Goal: Task Accomplishment & Management: Use online tool/utility

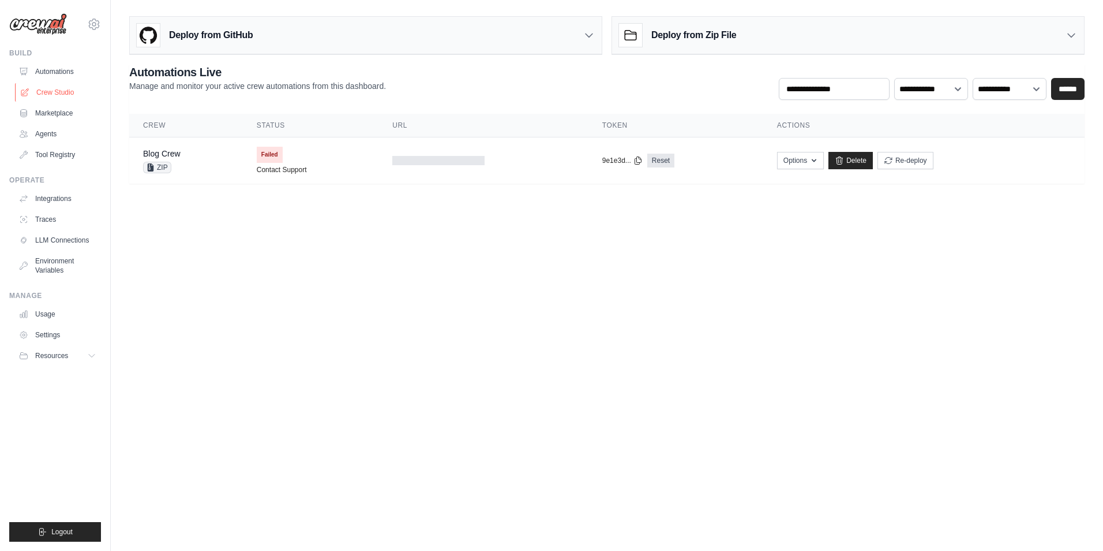
click at [57, 93] on link "Crew Studio" at bounding box center [58, 92] width 87 height 18
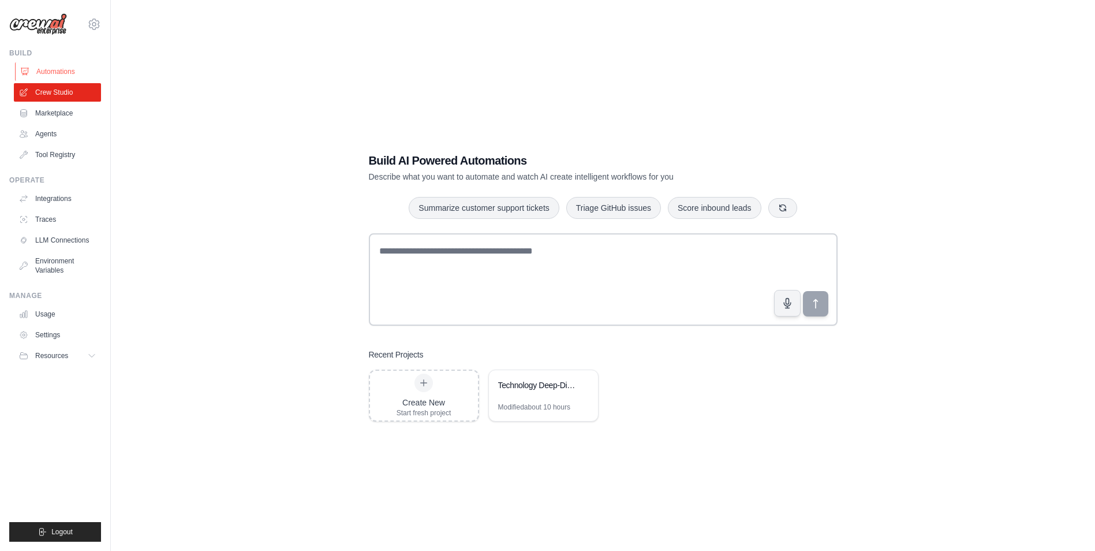
click at [54, 68] on link "Automations" at bounding box center [58, 71] width 87 height 18
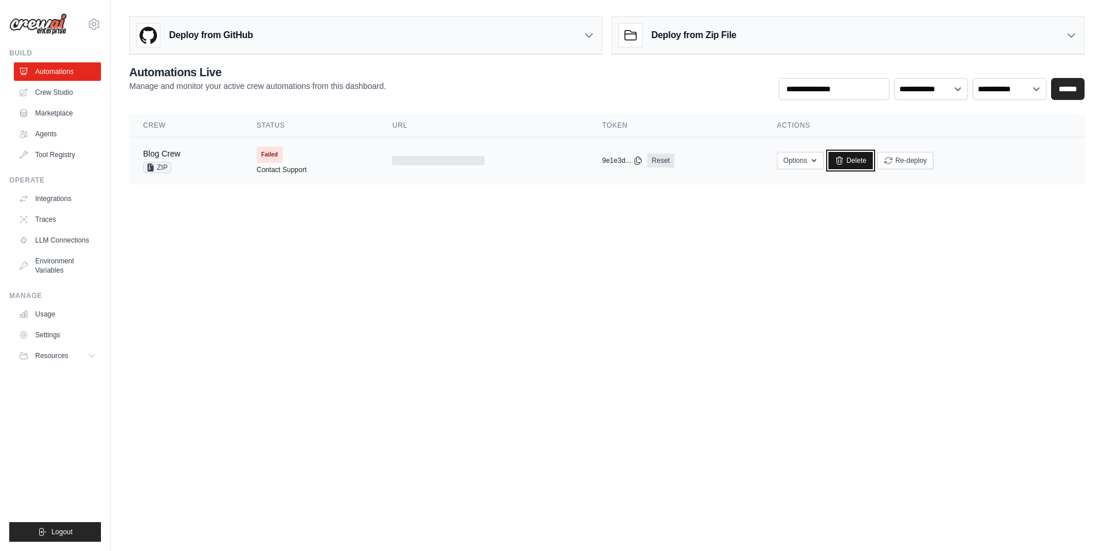
click at [860, 160] on link "Delete" at bounding box center [851, 160] width 44 height 17
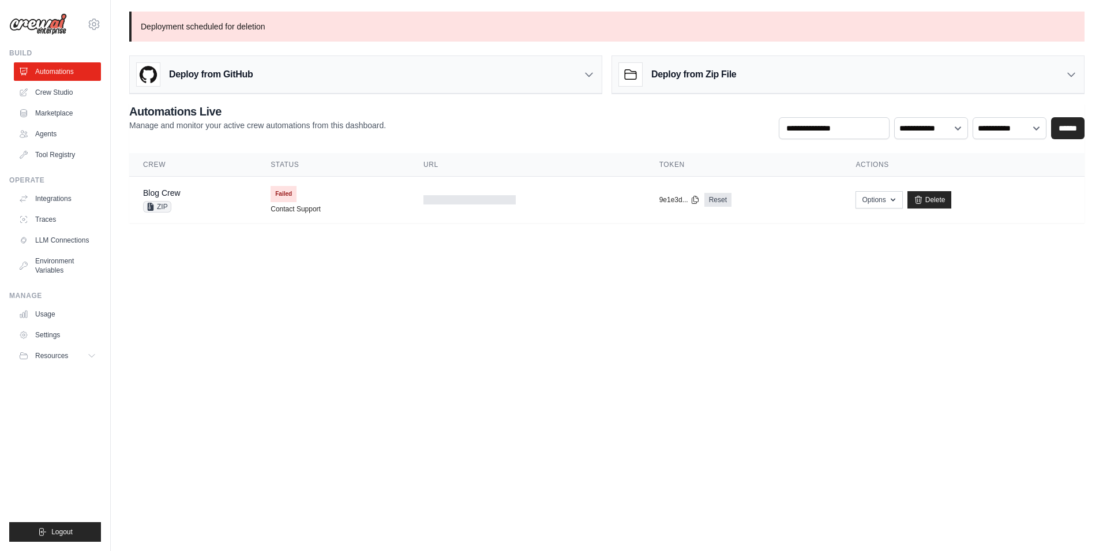
click at [709, 83] on div "Deploy from Zip File" at bounding box center [677, 74] width 117 height 23
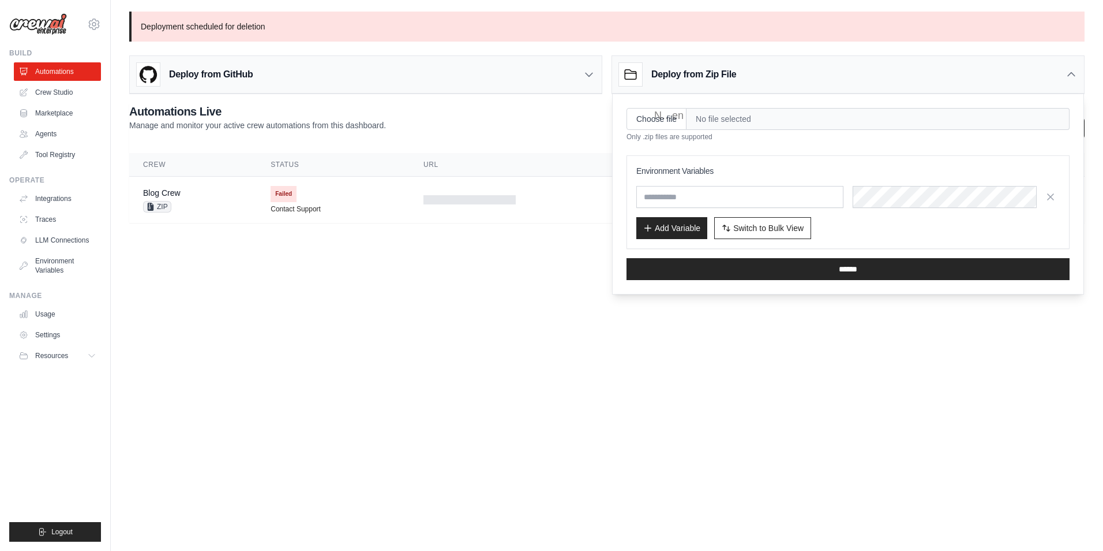
click at [716, 124] on span "No file selected" at bounding box center [878, 119] width 383 height 22
click at [899, 121] on span "No file selected" at bounding box center [878, 119] width 383 height 22
click at [443, 386] on body "dheepasb@gmail.com Settings Build Automations Crew Studio" at bounding box center [551, 275] width 1103 height 551
click at [1071, 65] on div "Deploy from Zip File" at bounding box center [848, 75] width 472 height 38
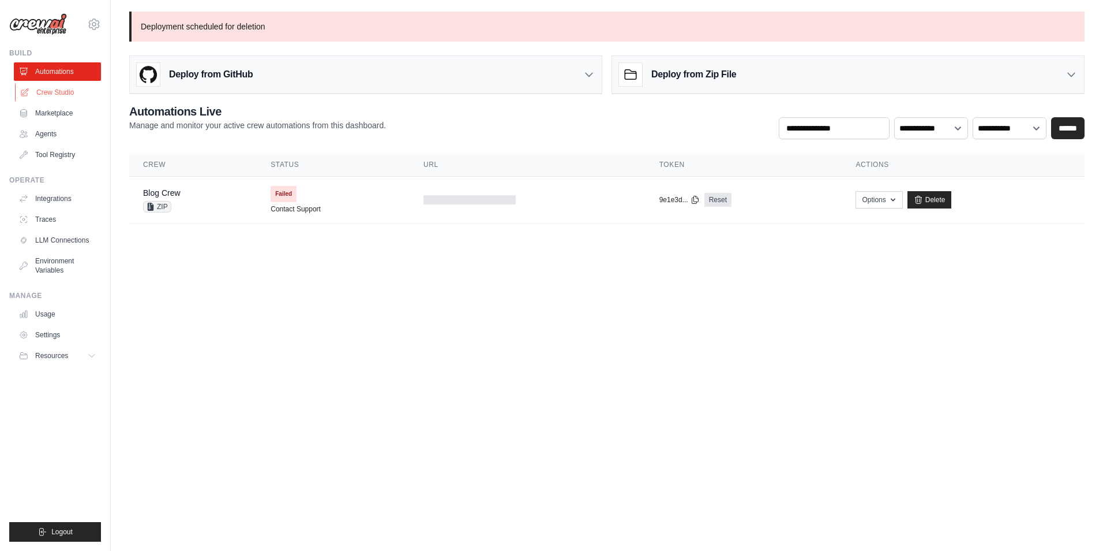
click at [53, 91] on link "Crew Studio" at bounding box center [58, 92] width 87 height 18
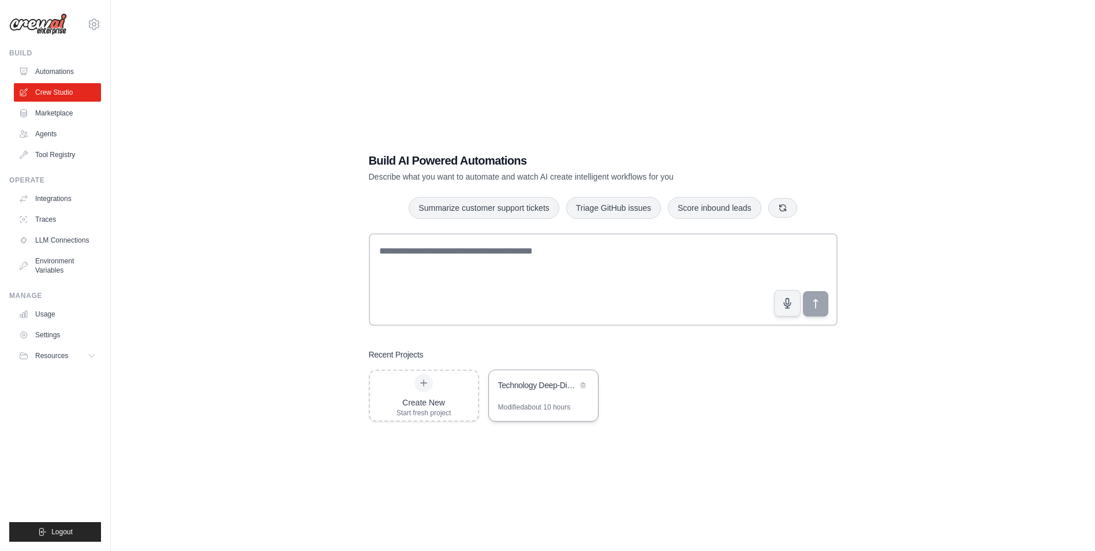
click at [536, 386] on div "Technology Deep-Dive Article Generator" at bounding box center [537, 385] width 79 height 12
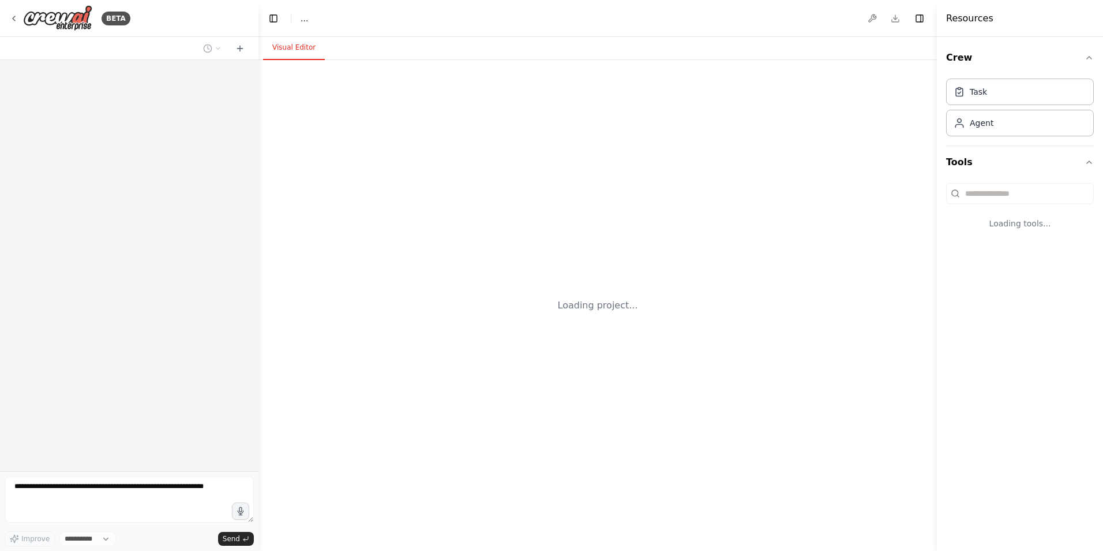
select select "****"
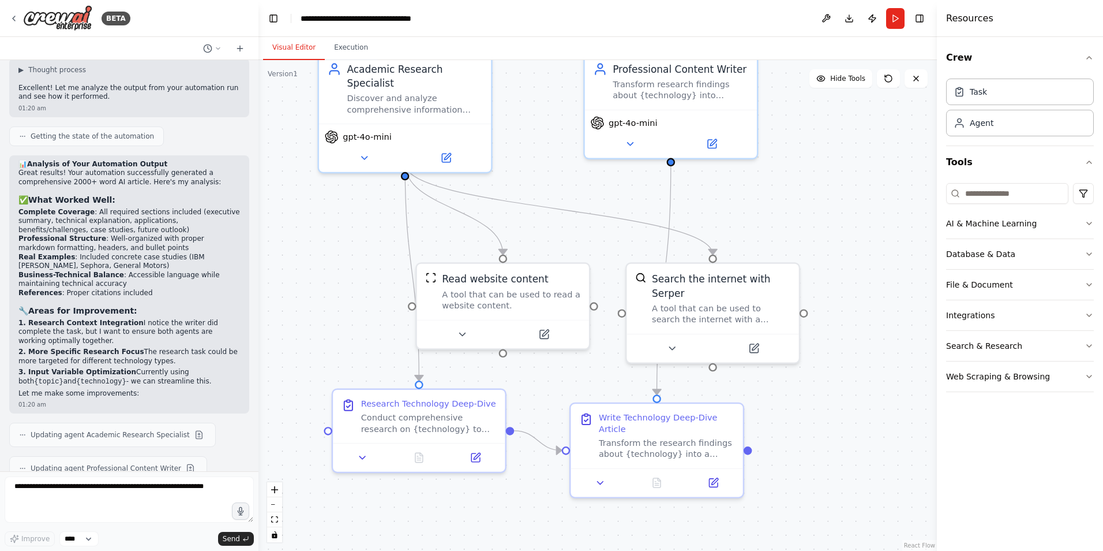
scroll to position [3184, 0]
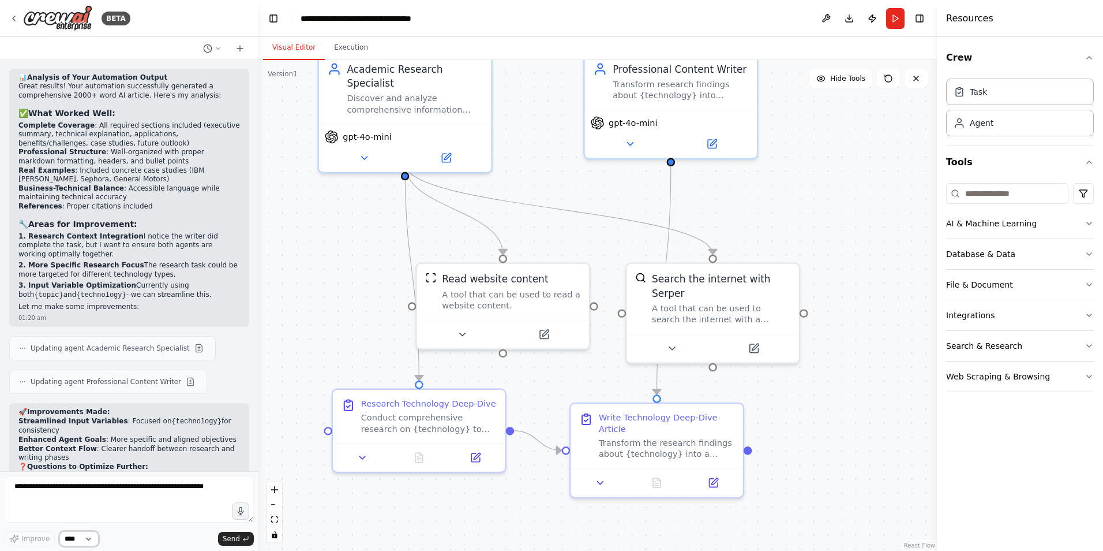
click at [90, 536] on select "****" at bounding box center [78, 538] width 39 height 15
click at [900, 20] on button "Run" at bounding box center [895, 18] width 18 height 21
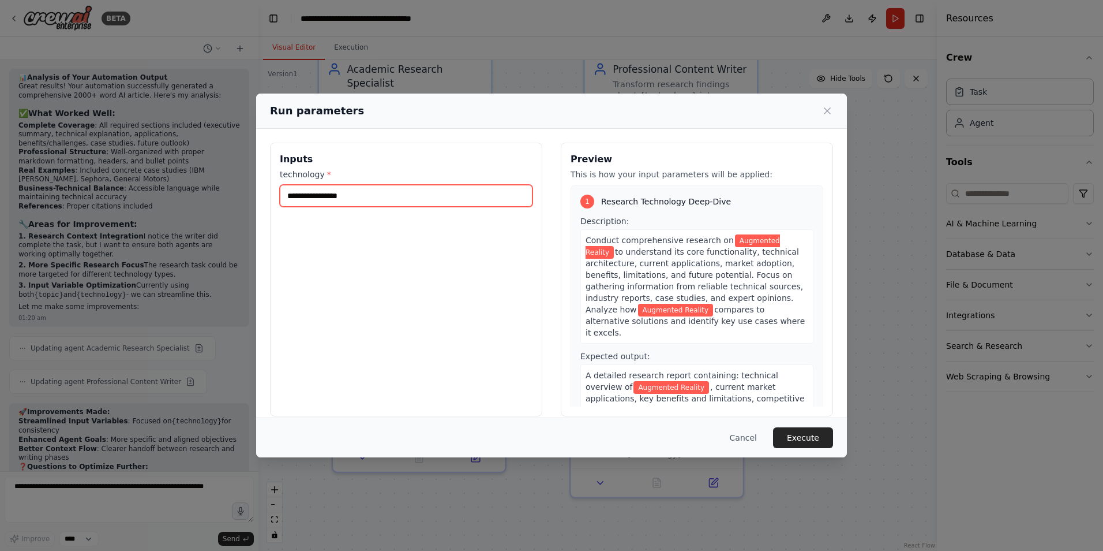
click at [390, 192] on input "**********" at bounding box center [406, 196] width 253 height 22
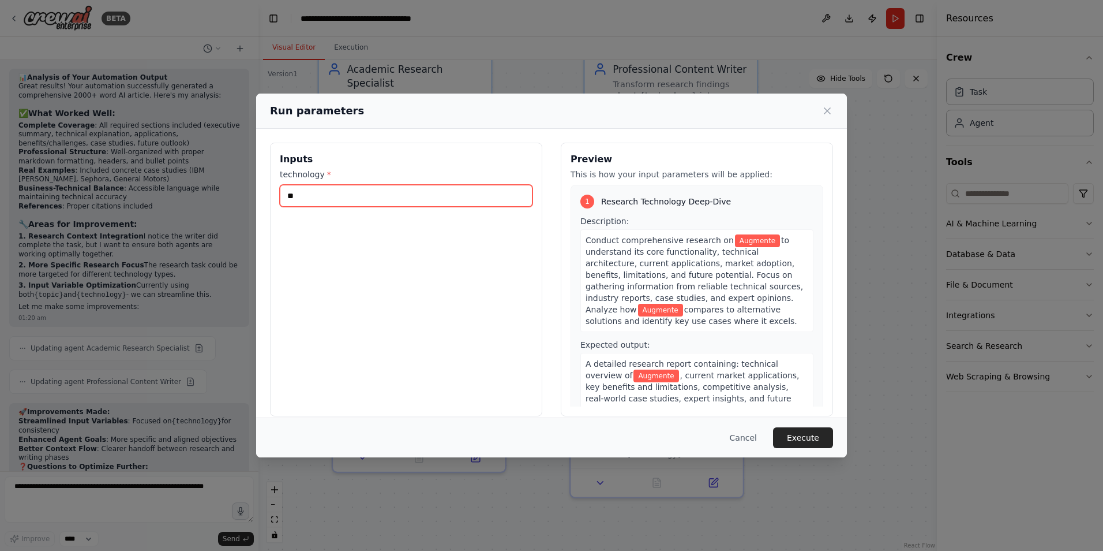
type input "*"
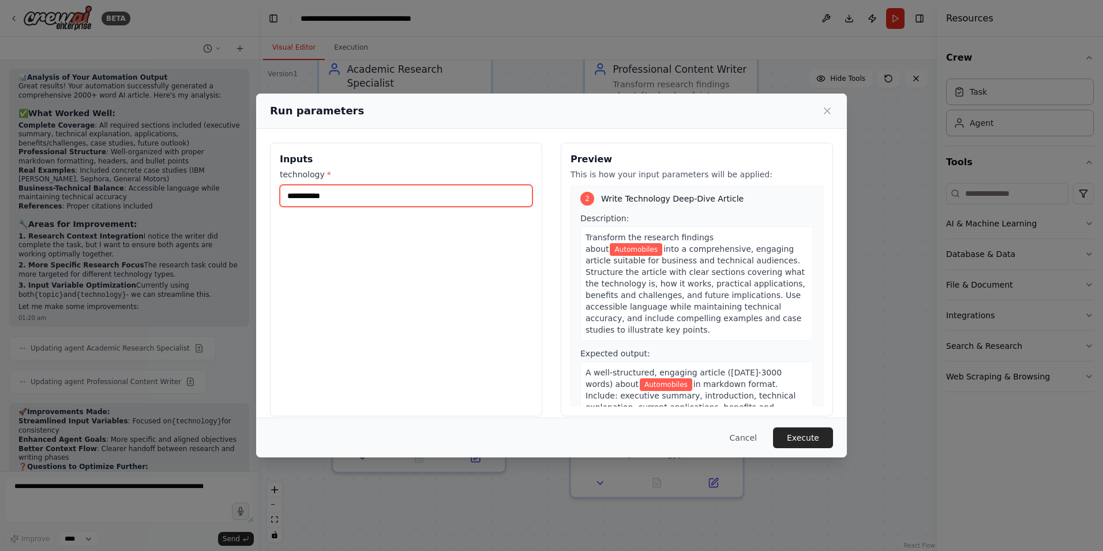
scroll to position [302, 0]
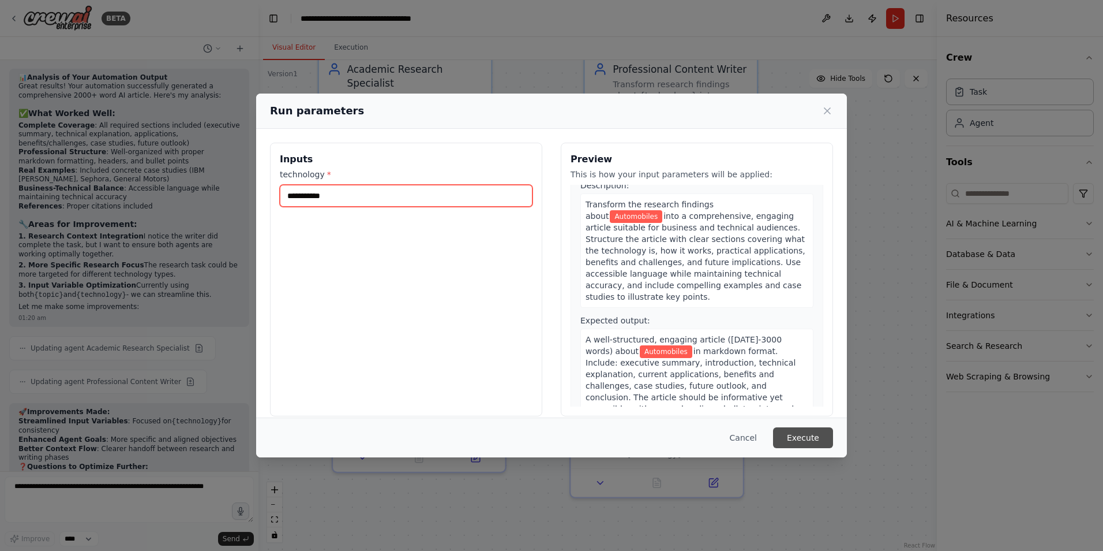
type input "**********"
click at [800, 436] on button "Execute" at bounding box center [803, 437] width 60 height 21
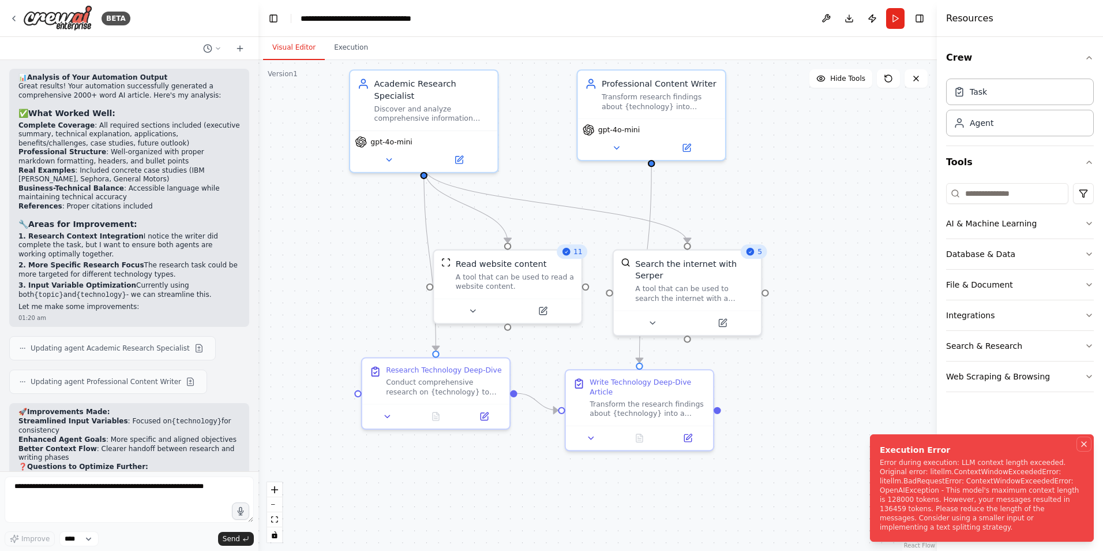
click at [1086, 448] on icon "Notifications (F8)" at bounding box center [1084, 443] width 9 height 9
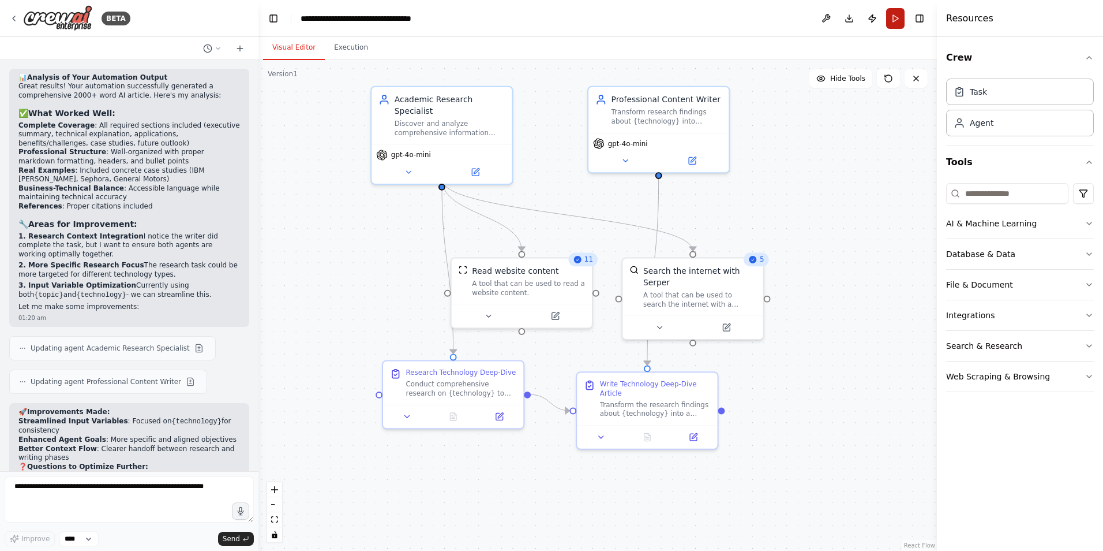
click at [899, 20] on button "Run" at bounding box center [895, 18] width 18 height 21
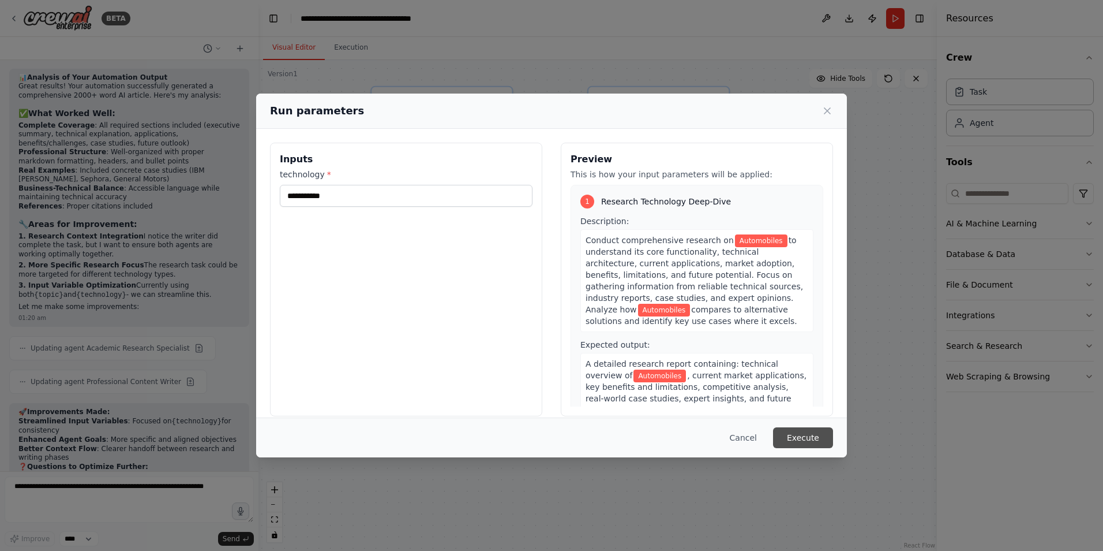
click at [814, 436] on button "Execute" at bounding box center [803, 437] width 60 height 21
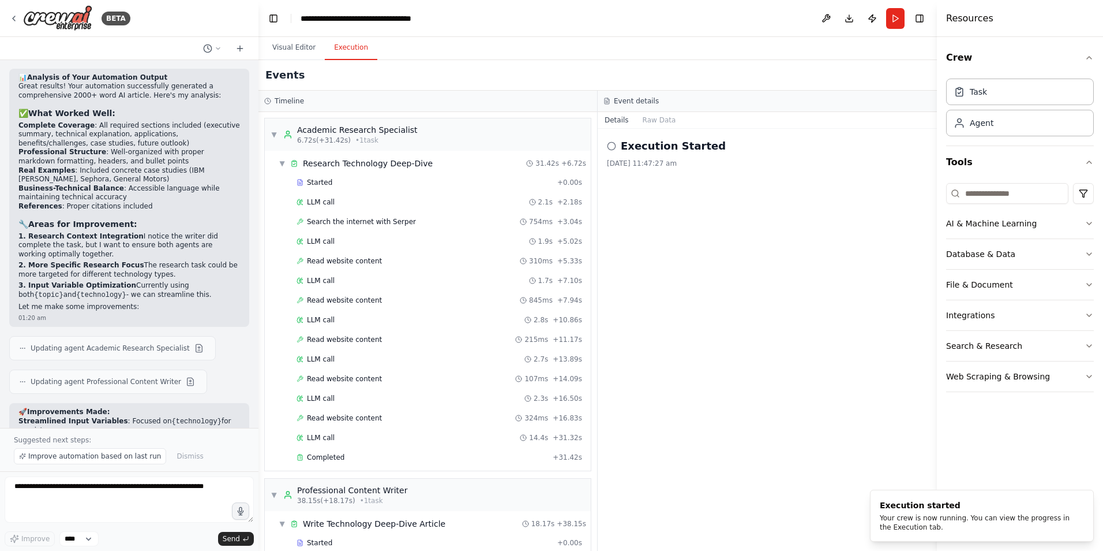
click at [338, 54] on button "Execution" at bounding box center [351, 48] width 53 height 24
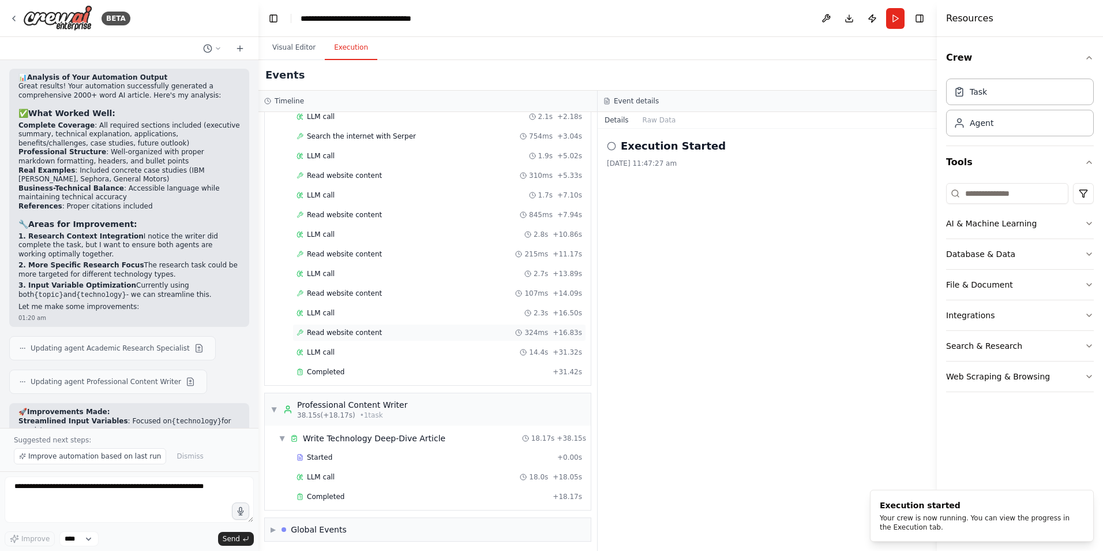
scroll to position [89, 0]
click at [320, 489] on span "Completed" at bounding box center [326, 492] width 38 height 9
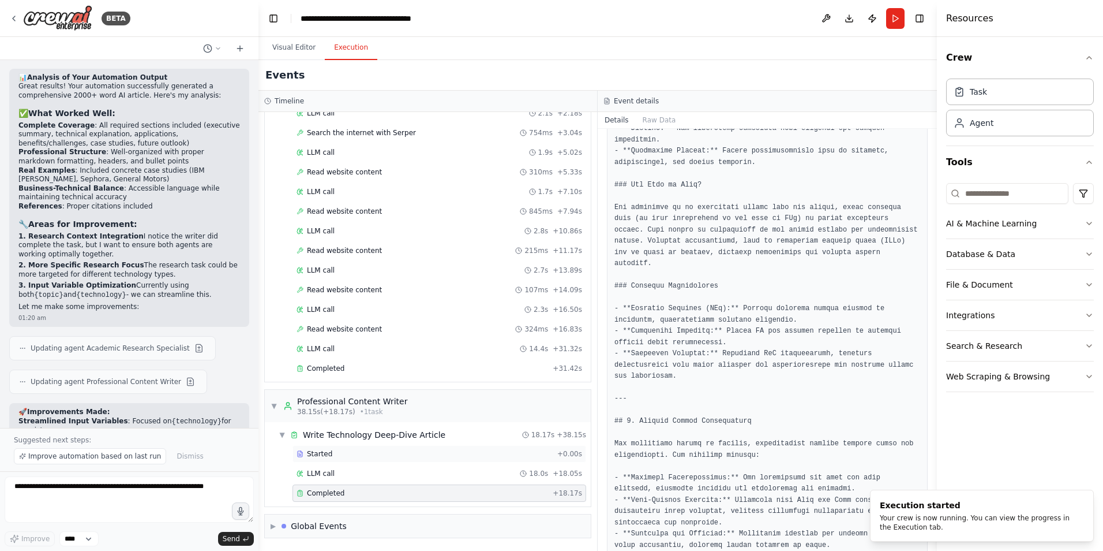
scroll to position [643, 0]
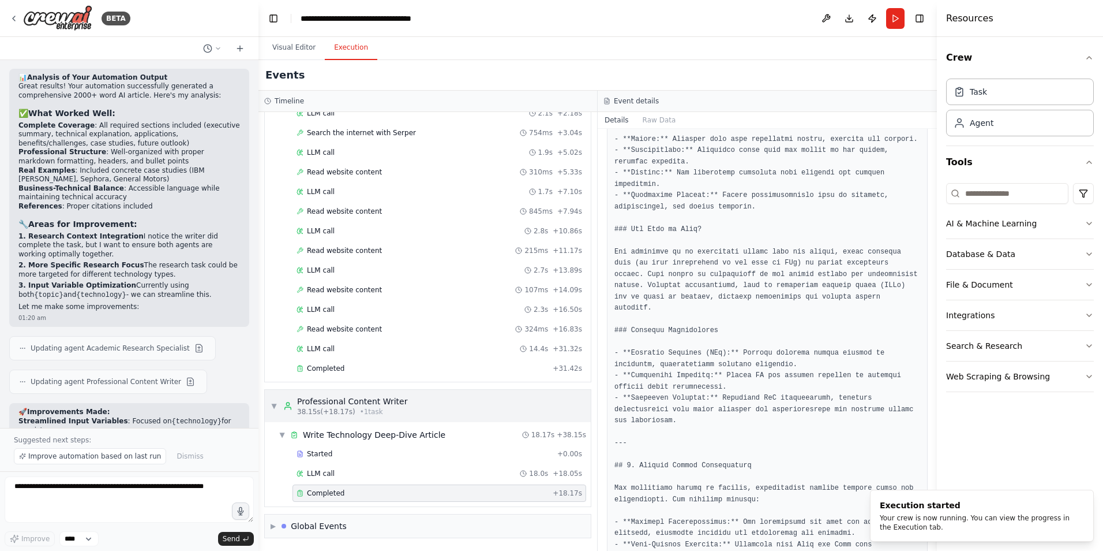
click at [279, 412] on div "▼ Professional Content Writer 38.15s (+18.17s) • 1 task" at bounding box center [339, 405] width 137 height 21
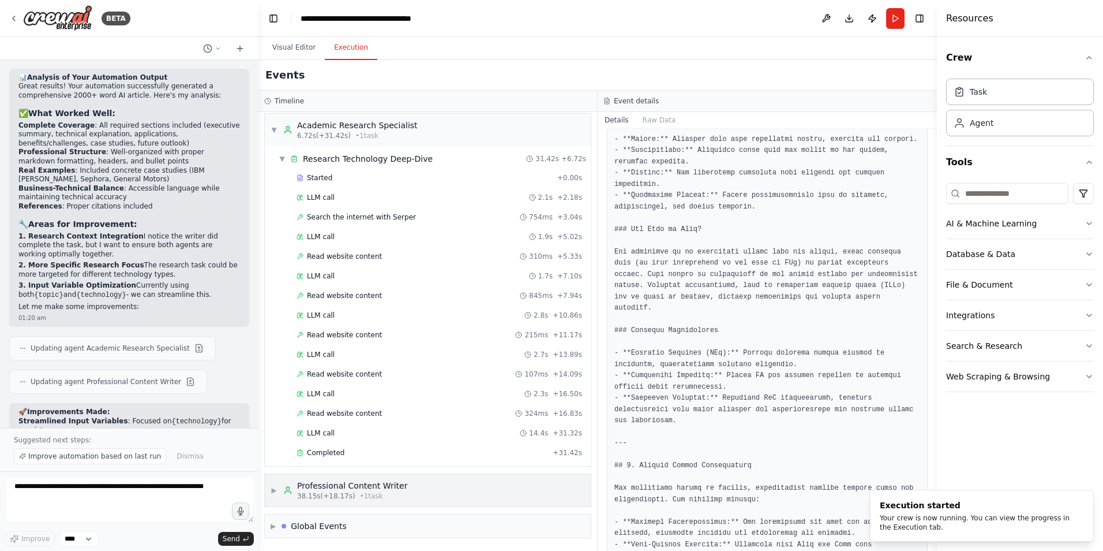
scroll to position [5, 0]
click at [334, 452] on span "Completed" at bounding box center [326, 452] width 38 height 9
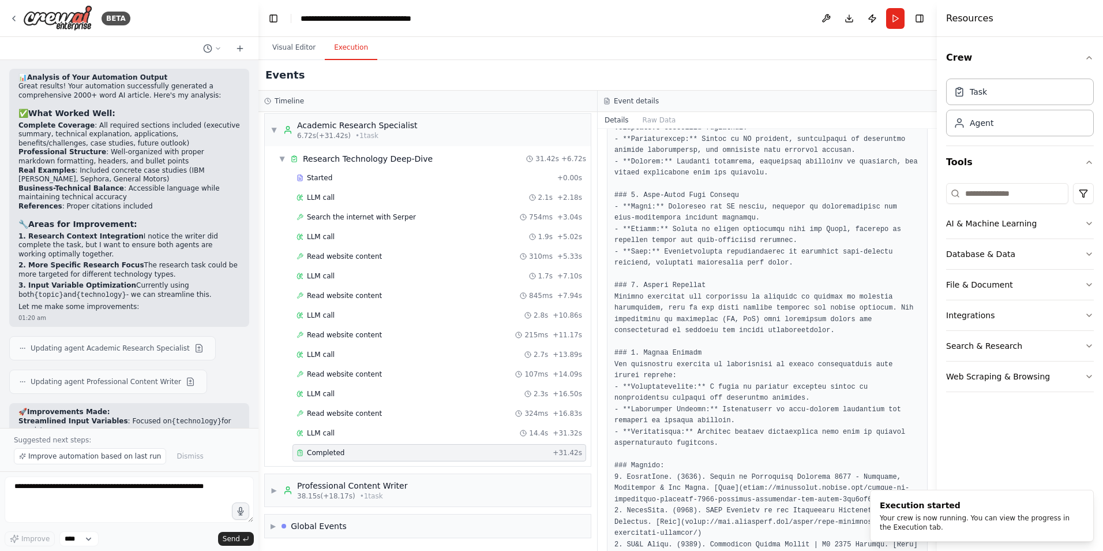
click at [351, 447] on div "Completed + 31.42s" at bounding box center [440, 452] width 294 height 17
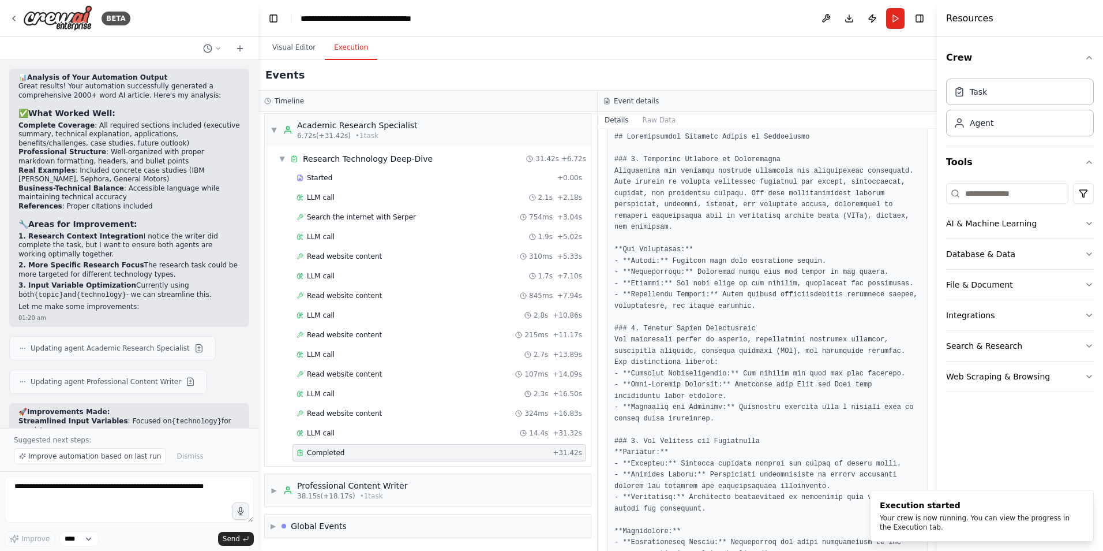
scroll to position [0, 0]
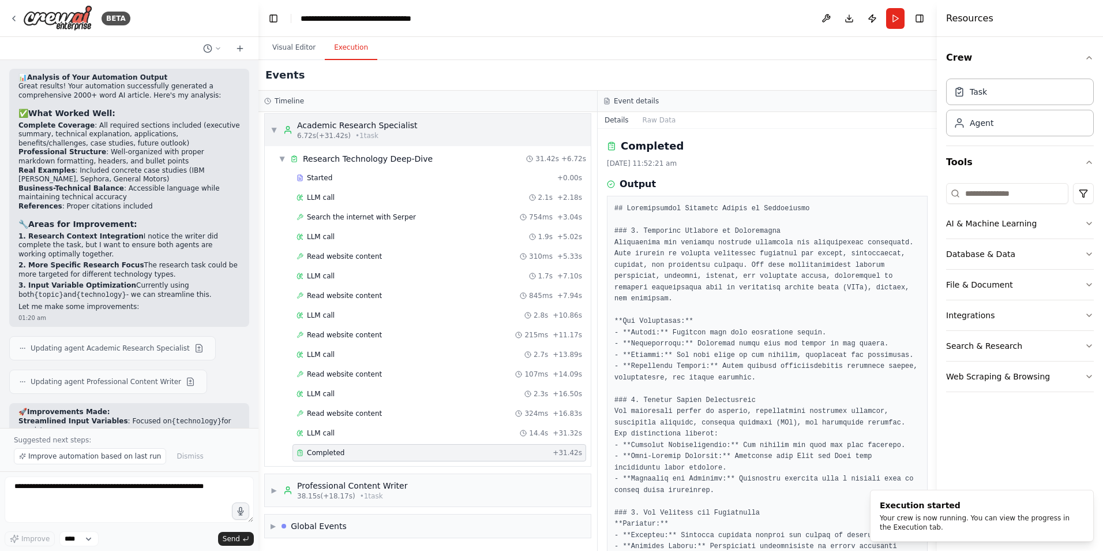
click at [271, 130] on span "▼" at bounding box center [274, 129] width 7 height 9
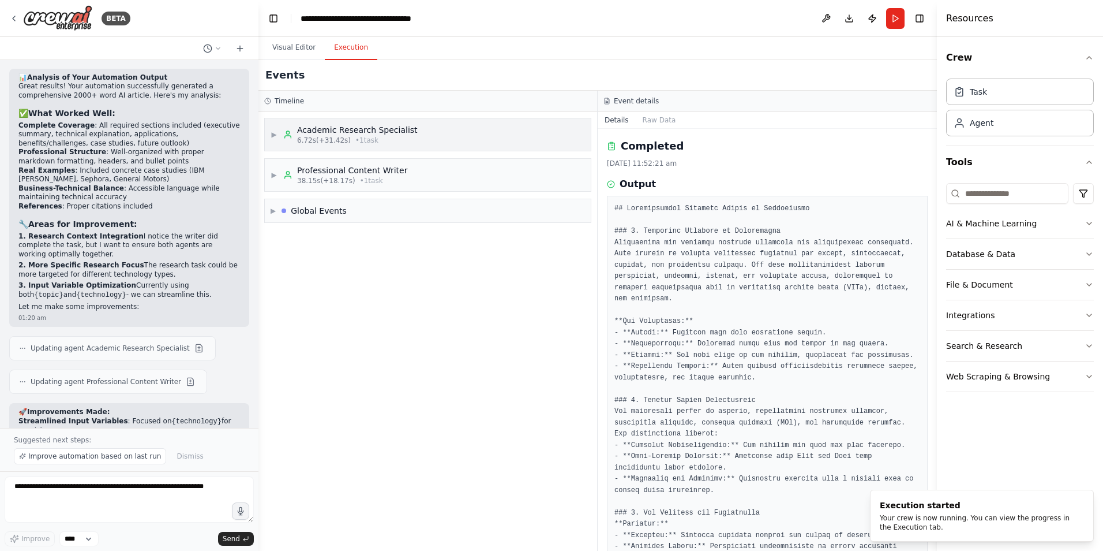
click at [272, 137] on span "▶" at bounding box center [274, 134] width 7 height 9
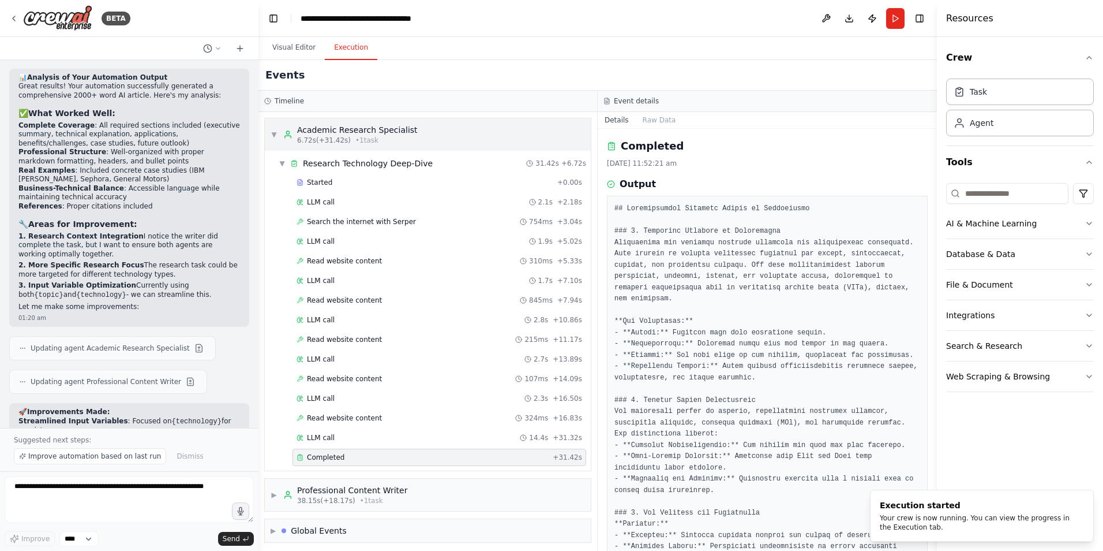
click at [429, 133] on div "▼ Academic Research Specialist 6.72s (+31.42s) • 1 task" at bounding box center [428, 134] width 326 height 32
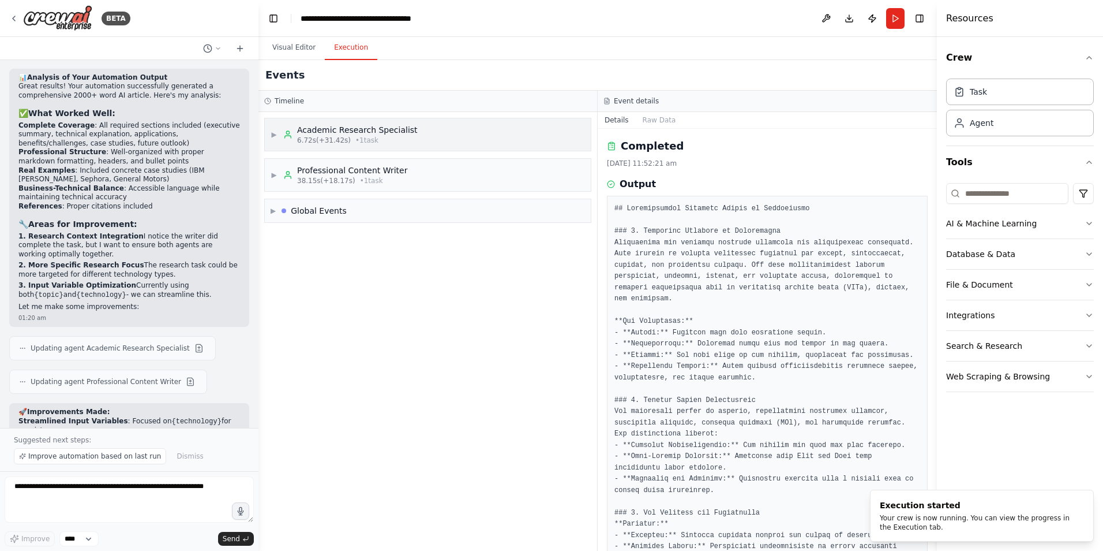
click at [429, 133] on div "▶ Academic Research Specialist 6.72s (+31.42s) • 1 task" at bounding box center [428, 134] width 326 height 32
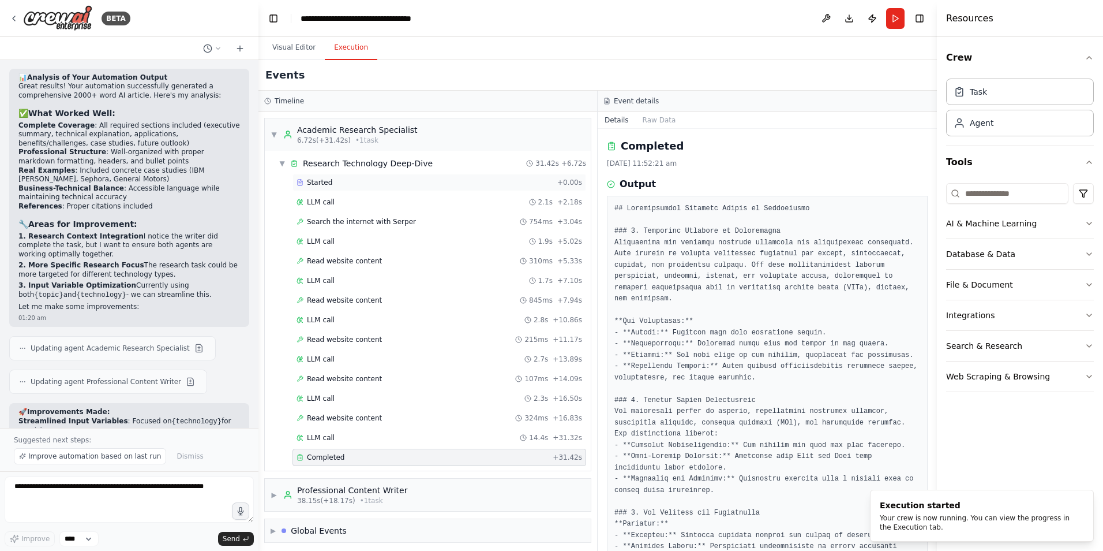
click at [325, 180] on span "Started" at bounding box center [319, 182] width 25 height 9
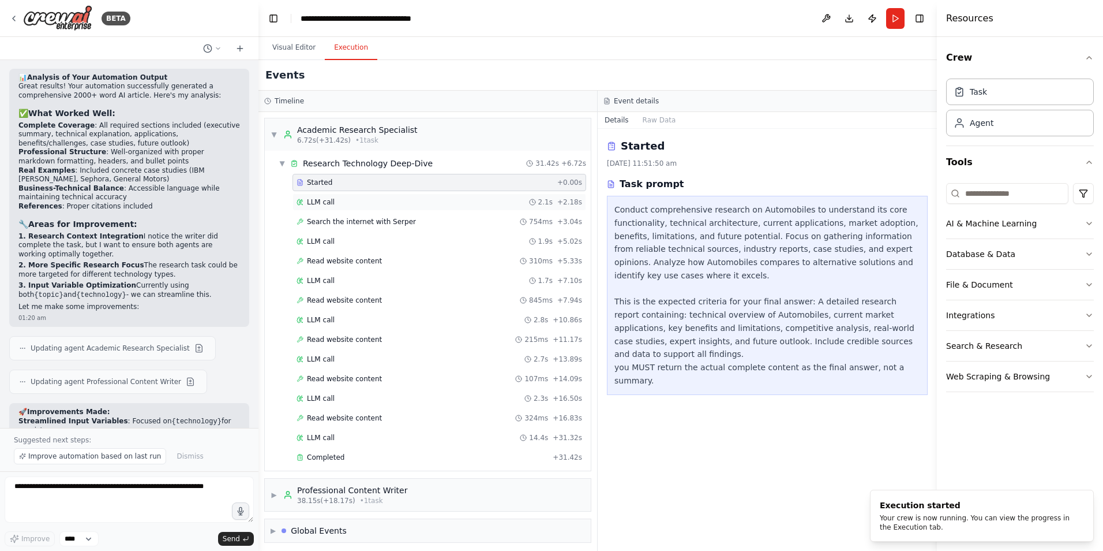
click at [331, 201] on span "LLM call" at bounding box center [321, 201] width 28 height 9
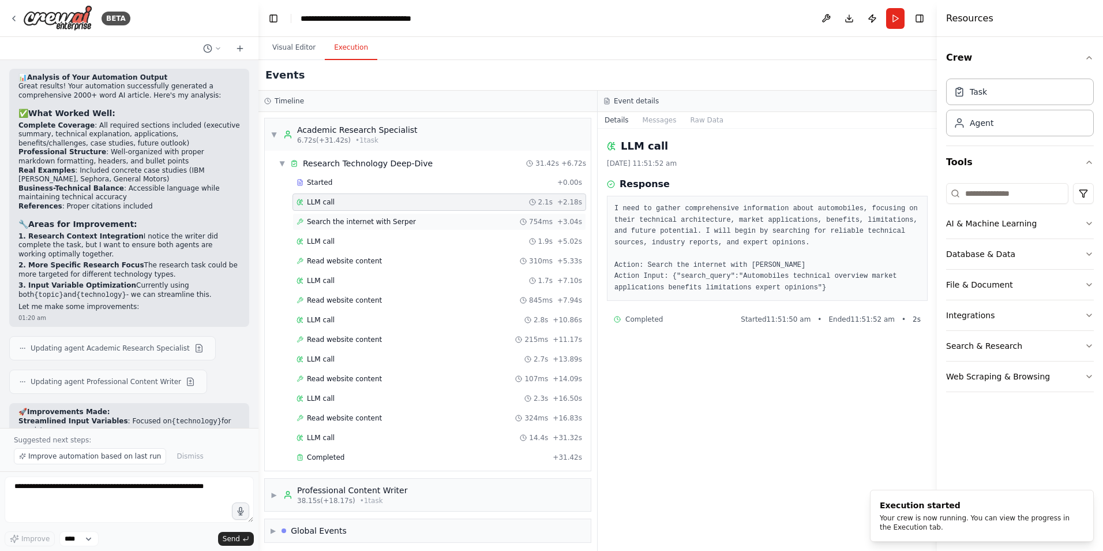
click at [317, 223] on span "Search the internet with Serper" at bounding box center [361, 221] width 109 height 9
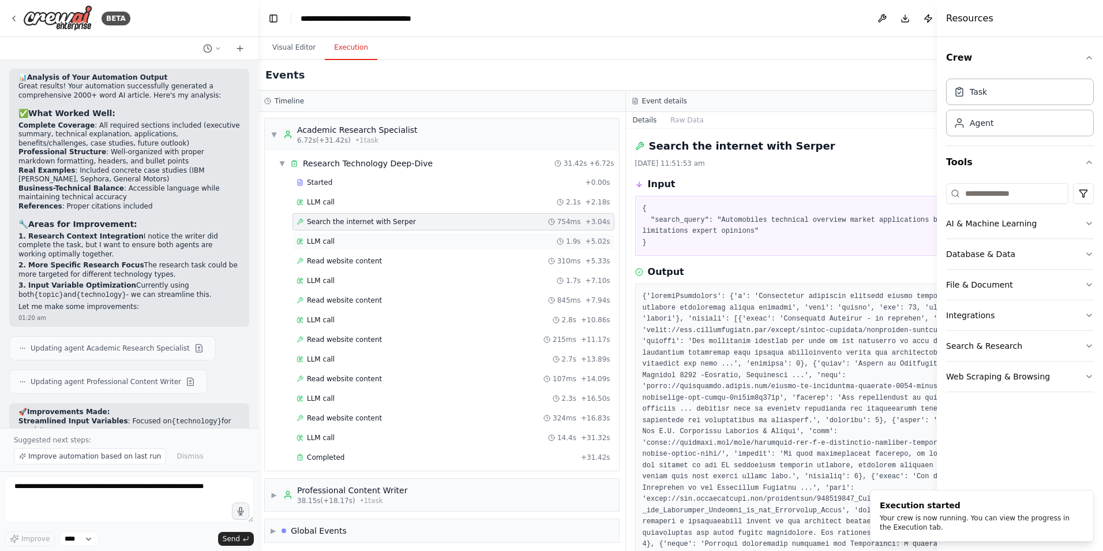
click at [313, 242] on span "LLM call" at bounding box center [321, 241] width 28 height 9
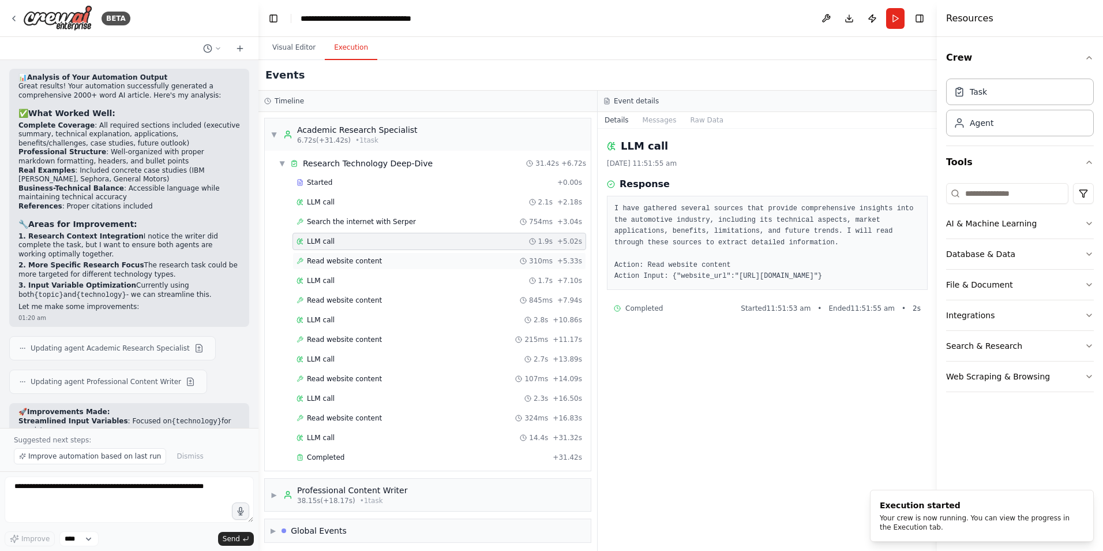
click at [318, 261] on span "Read website content" at bounding box center [344, 260] width 75 height 9
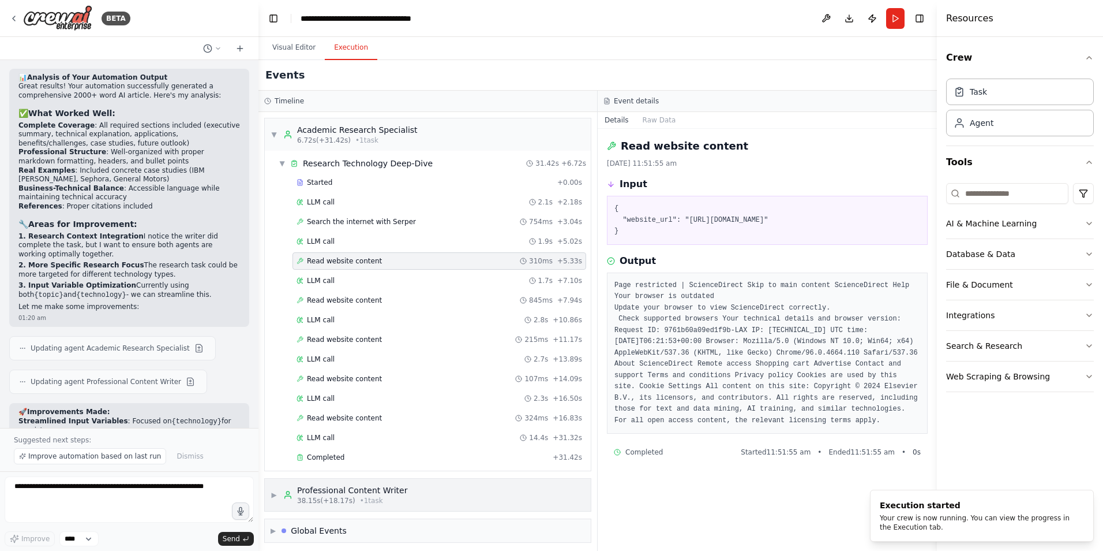
click at [340, 496] on span "38.15s (+18.17s)" at bounding box center [326, 500] width 58 height 9
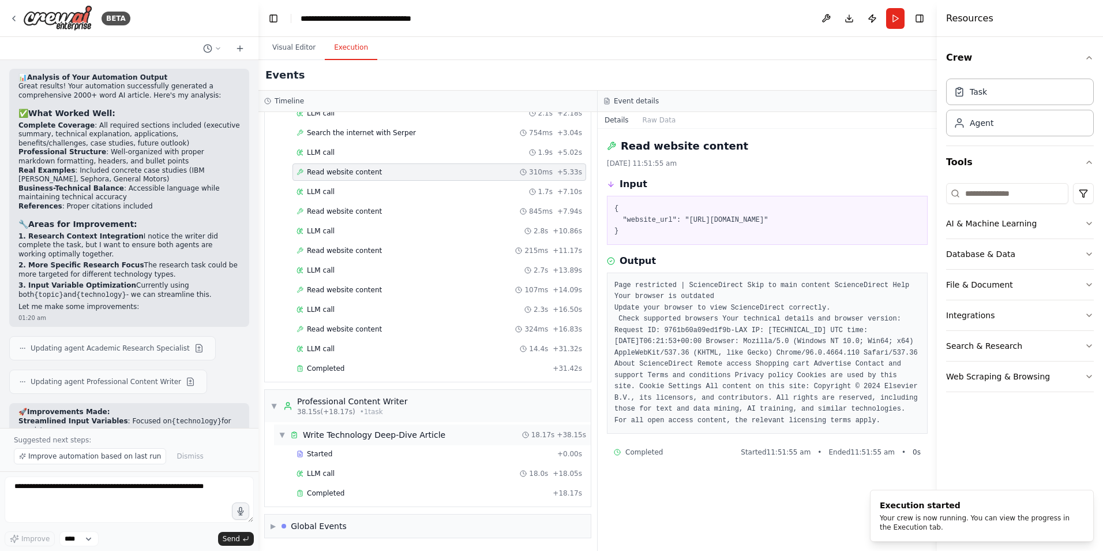
click at [365, 429] on div "Write Technology Deep-Dive Article" at bounding box center [374, 435] width 143 height 12
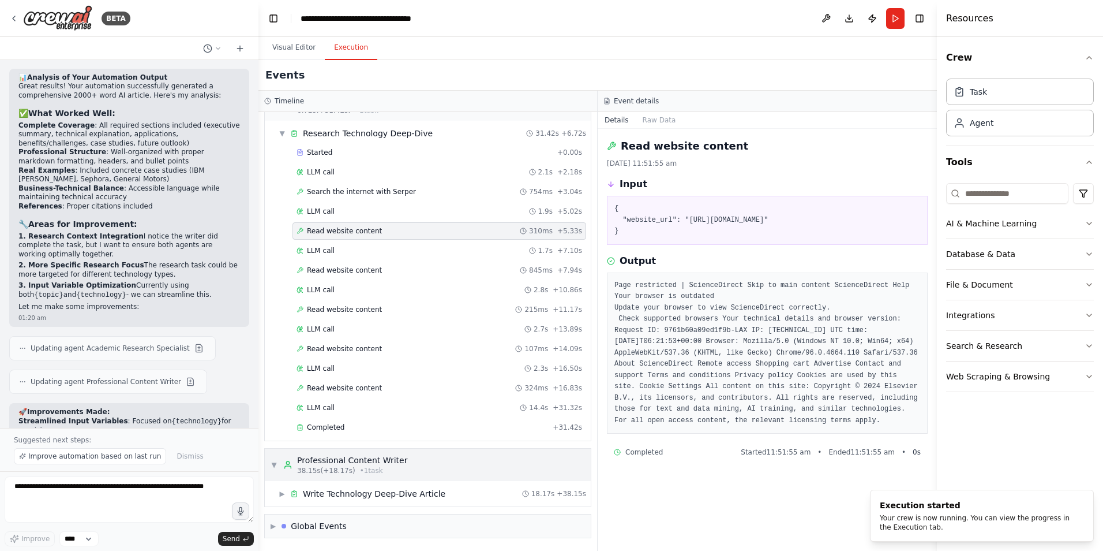
click at [346, 463] on div "Professional Content Writer" at bounding box center [352, 460] width 110 height 12
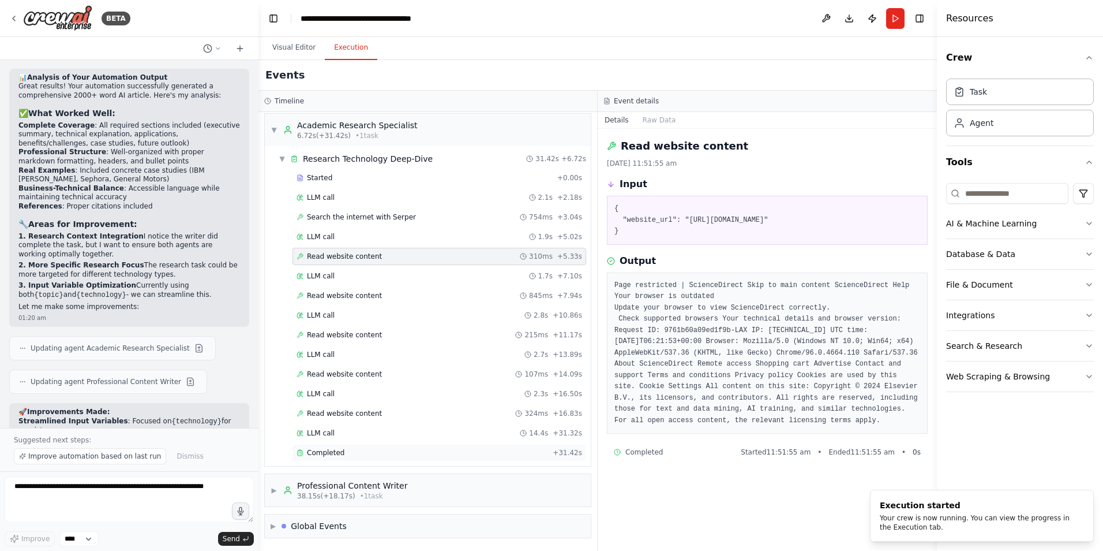
click at [327, 449] on span "Completed" at bounding box center [326, 452] width 38 height 9
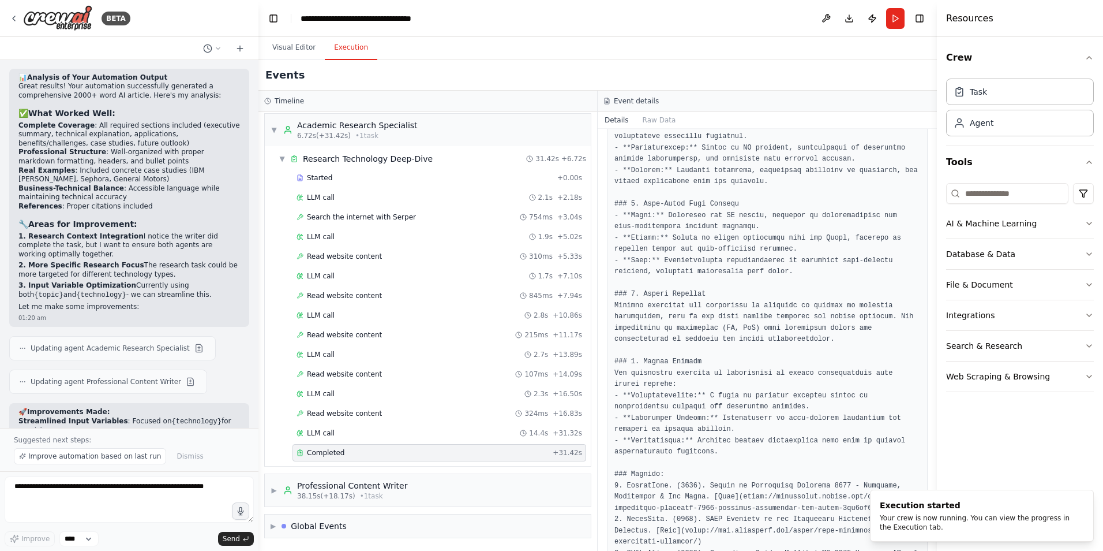
scroll to position [691, 0]
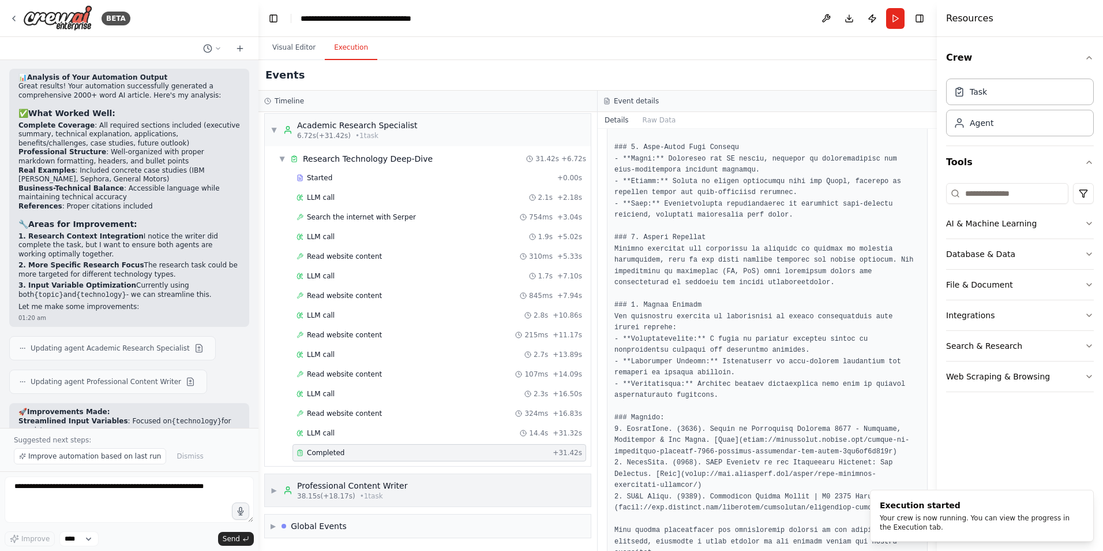
click at [333, 495] on span "38.15s (+18.17s)" at bounding box center [326, 495] width 58 height 9
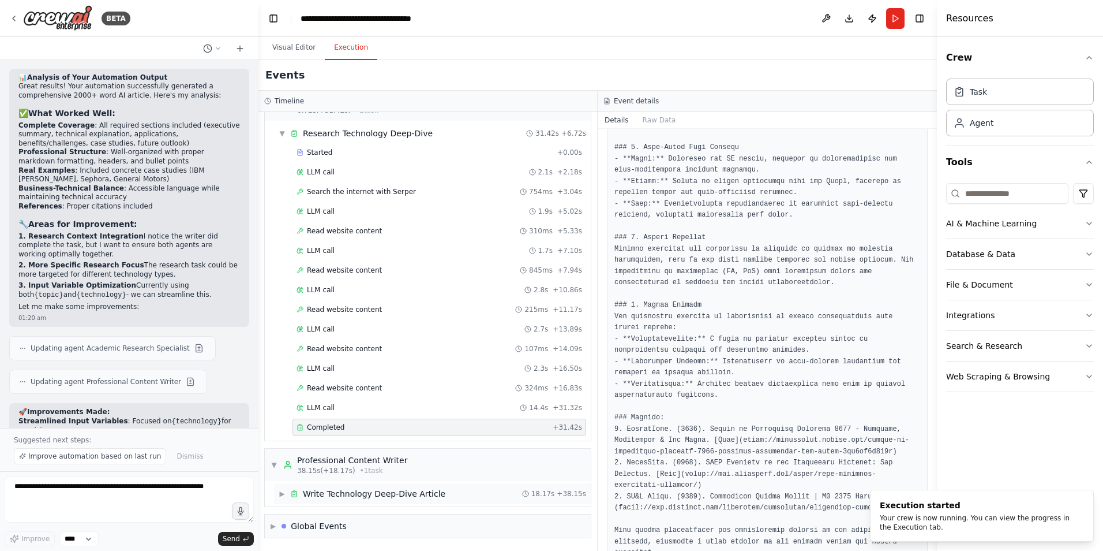
click at [345, 493] on div "Write Technology Deep-Dive Article" at bounding box center [374, 494] width 143 height 12
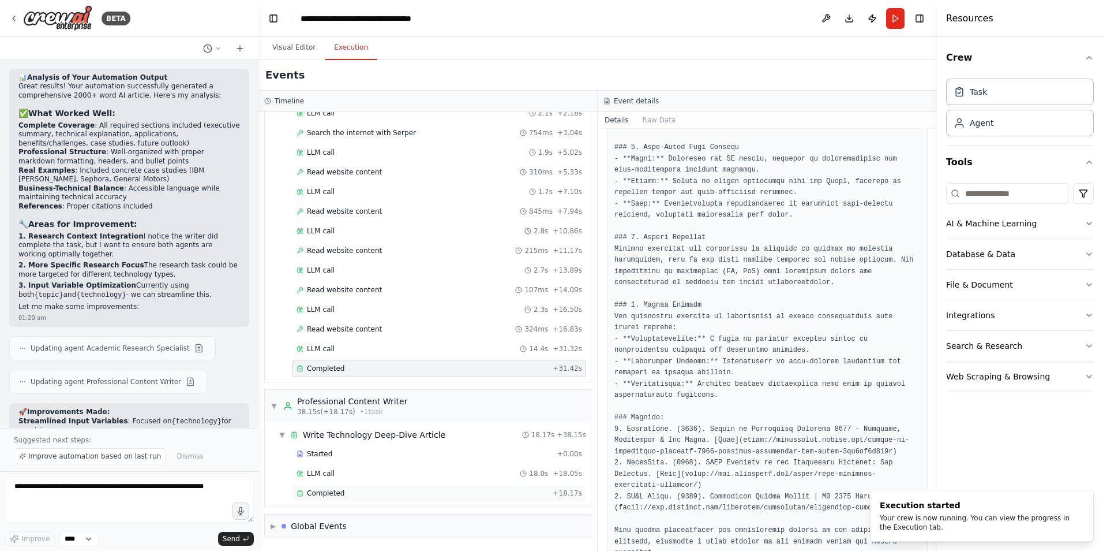
click at [341, 493] on span "Completed" at bounding box center [326, 492] width 38 height 9
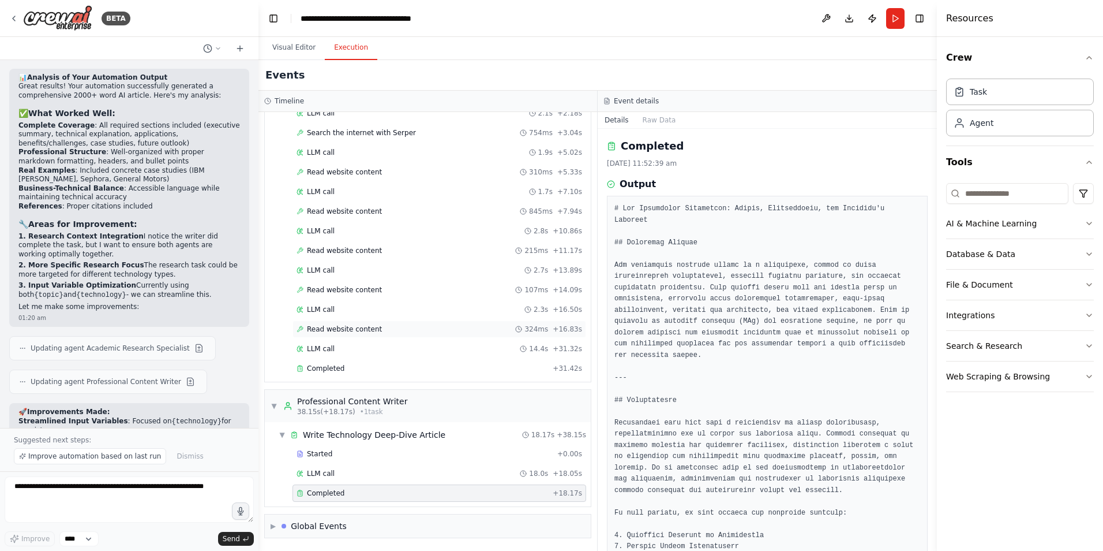
scroll to position [0, 0]
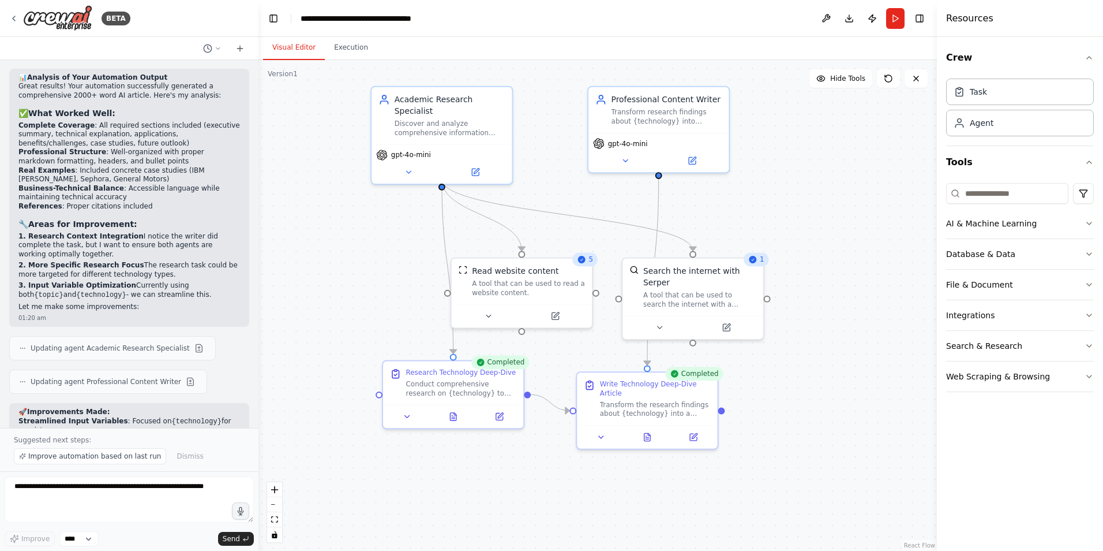
click at [291, 48] on button "Visual Editor" at bounding box center [294, 48] width 62 height 24
click at [1031, 91] on div "Task" at bounding box center [1020, 91] width 148 height 27
click at [1020, 131] on div "Agent" at bounding box center [1020, 122] width 148 height 27
click at [1089, 227] on icon "button" at bounding box center [1089, 223] width 9 height 9
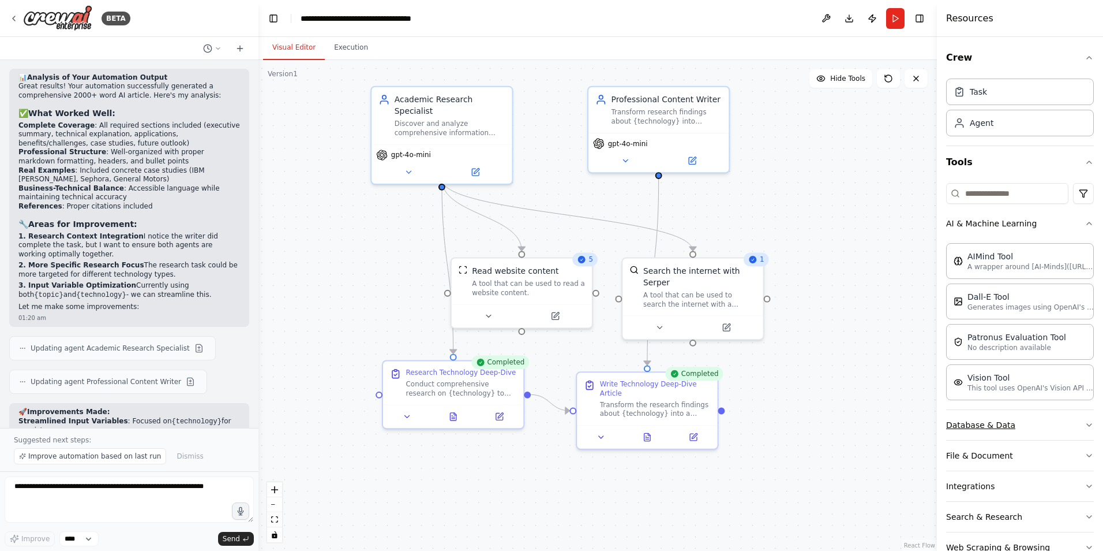
click at [1085, 427] on icon "button" at bounding box center [1089, 424] width 9 height 9
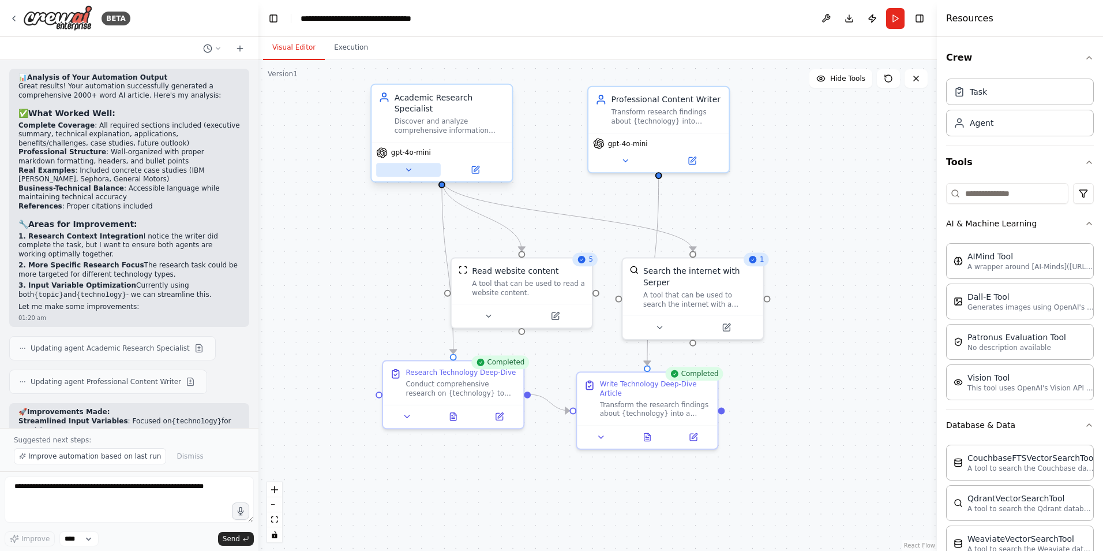
click at [414, 163] on button at bounding box center [408, 170] width 65 height 14
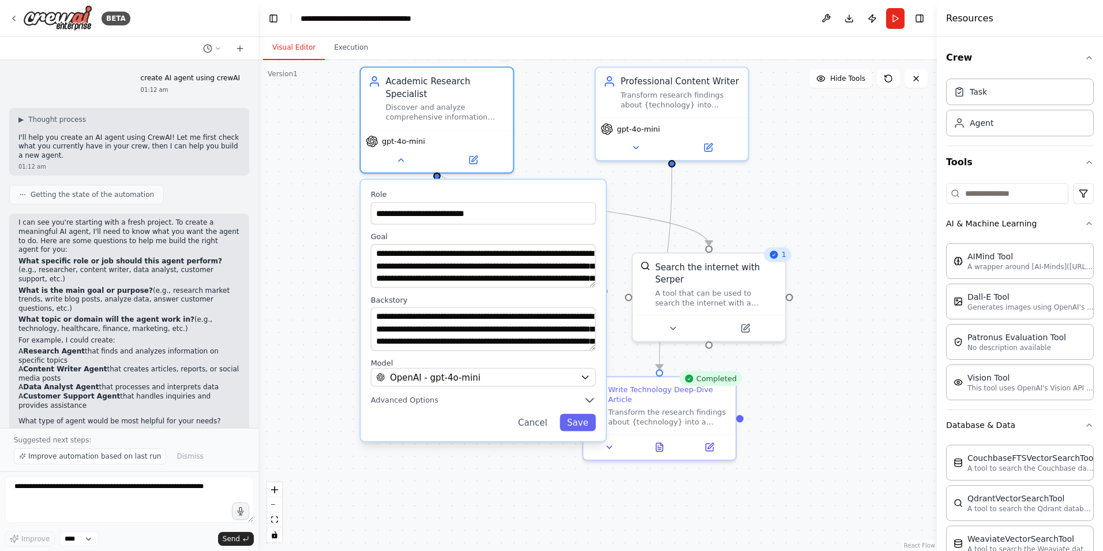
click at [224, 192] on div "Getting the state of the automation" at bounding box center [129, 195] width 240 height 20
click at [512, 514] on div ".deletable-edge-delete-btn { width: 20px; height: 20px; border: 0px solid #ffff…" at bounding box center [598, 305] width 679 height 491
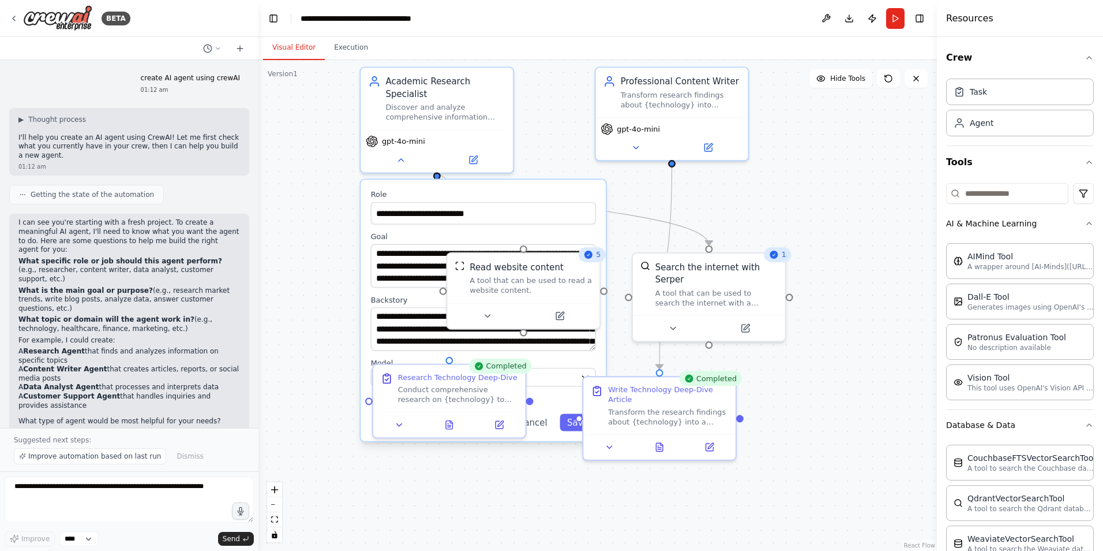
click at [512, 514] on div ".deletable-edge-delete-btn { width: 20px; height: 20px; border: 0px solid #ffff…" at bounding box center [598, 305] width 679 height 491
click at [545, 413] on button "Cancel" at bounding box center [533, 421] width 44 height 17
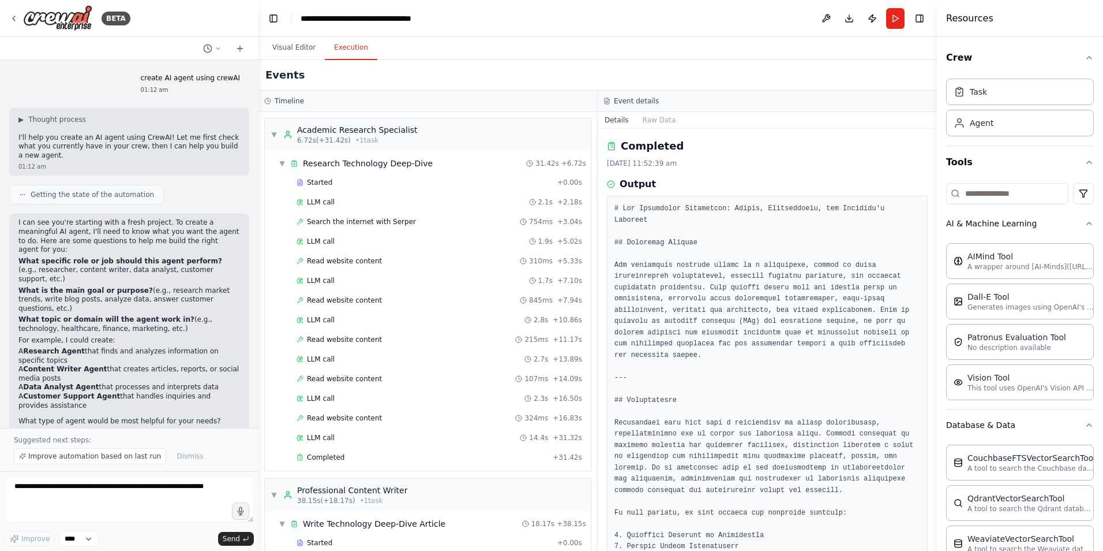
click at [339, 47] on button "Execution" at bounding box center [351, 48] width 53 height 24
click at [316, 182] on span "Started" at bounding box center [319, 182] width 25 height 9
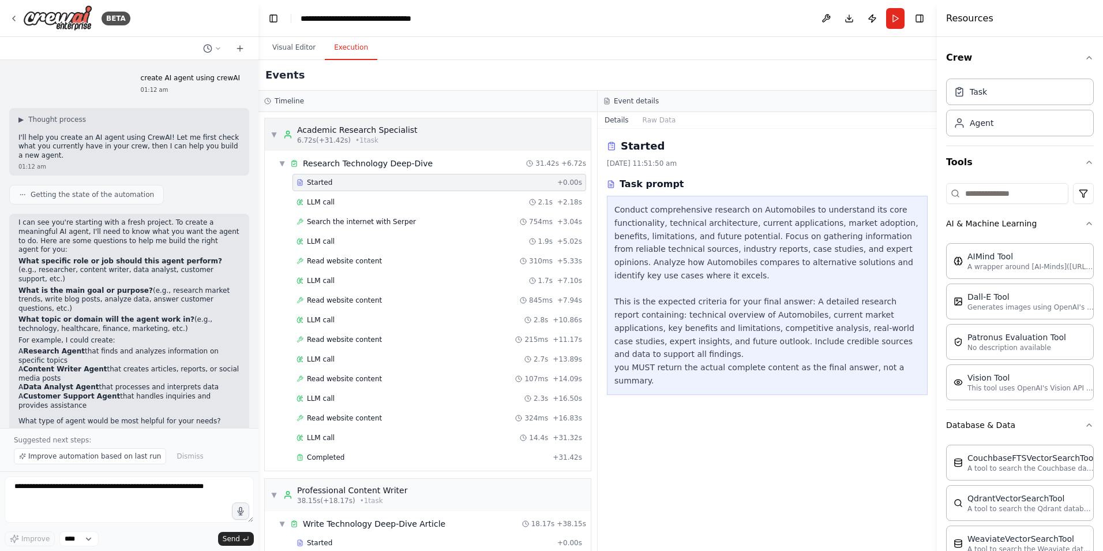
click at [332, 136] on span "6.72s (+31.42s)" at bounding box center [324, 140] width 54 height 9
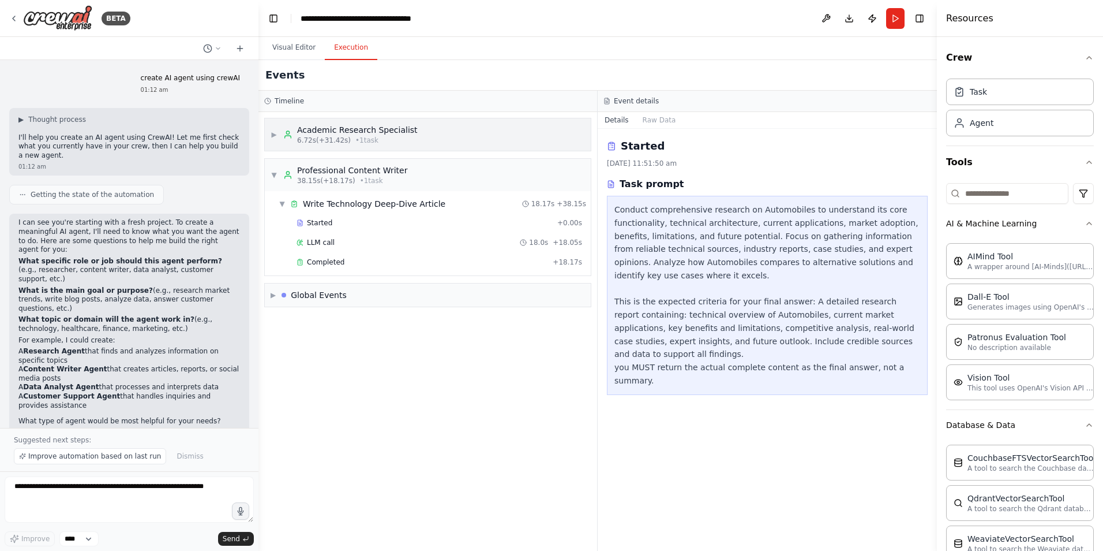
click at [332, 136] on span "6.72s (+31.42s)" at bounding box center [324, 140] width 54 height 9
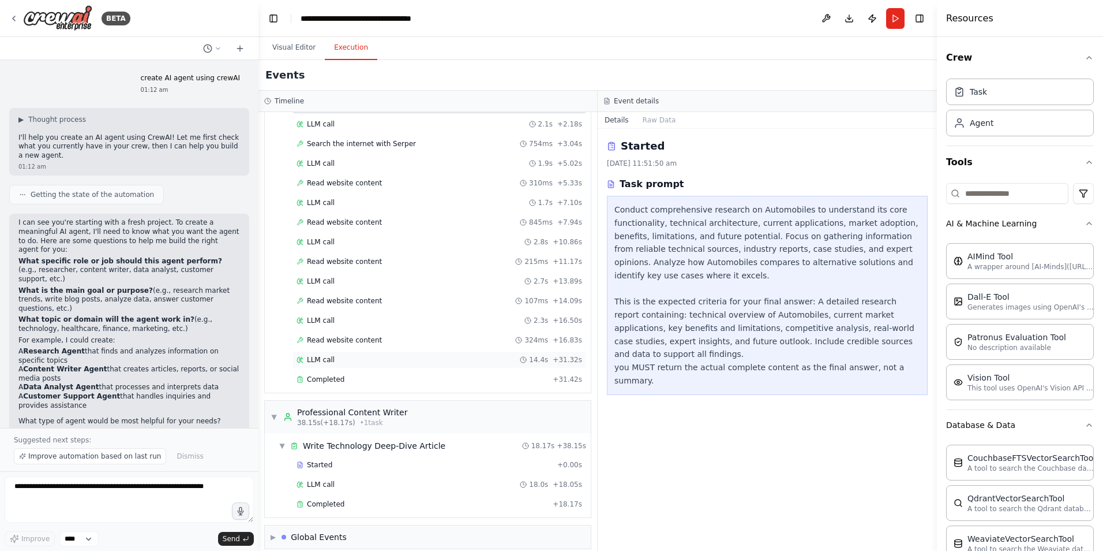
scroll to position [89, 0]
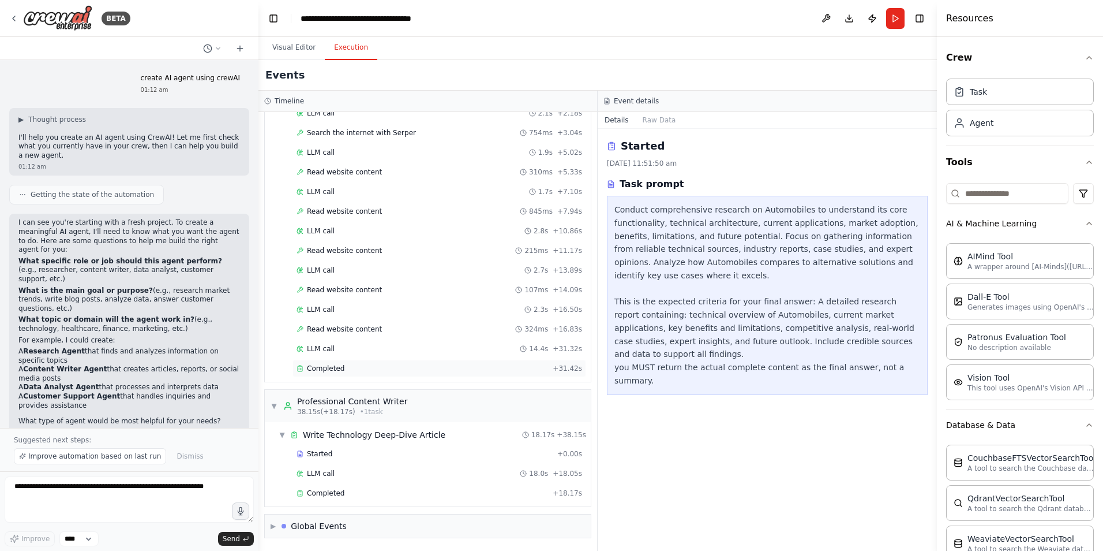
click at [332, 368] on span "Completed" at bounding box center [326, 368] width 38 height 9
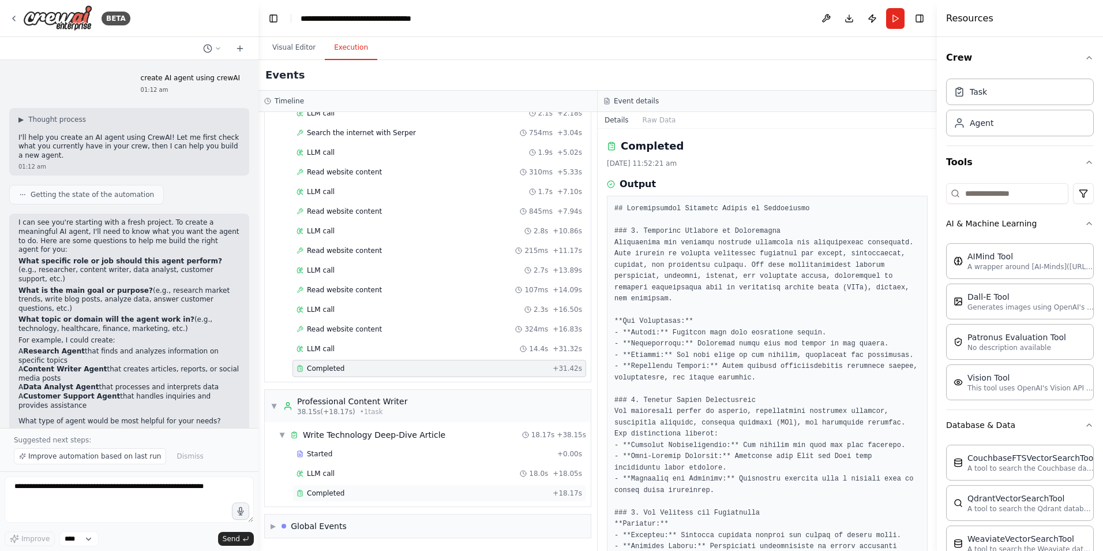
click at [313, 495] on span "Completed" at bounding box center [326, 492] width 38 height 9
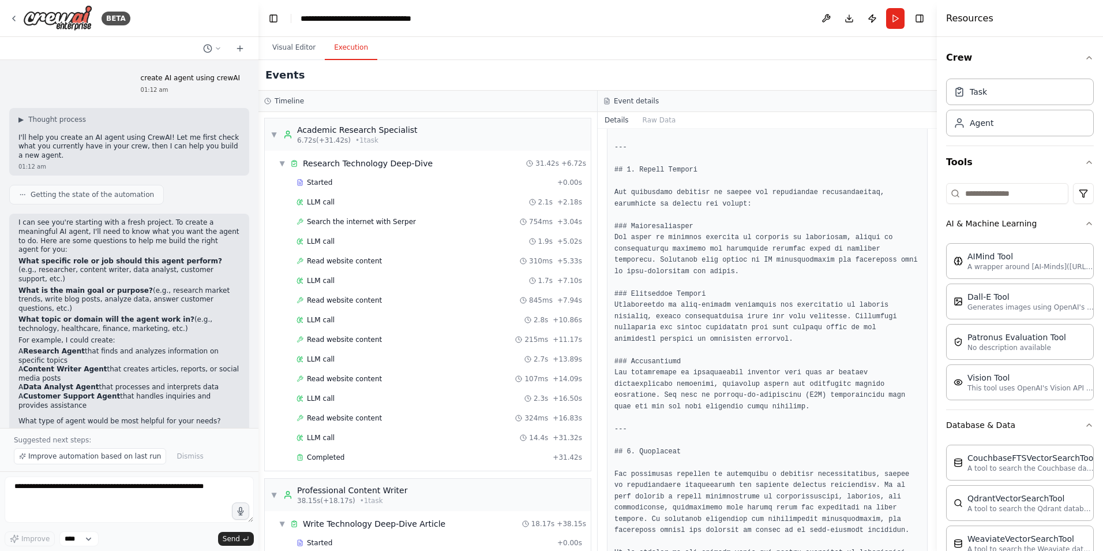
scroll to position [3227, 0]
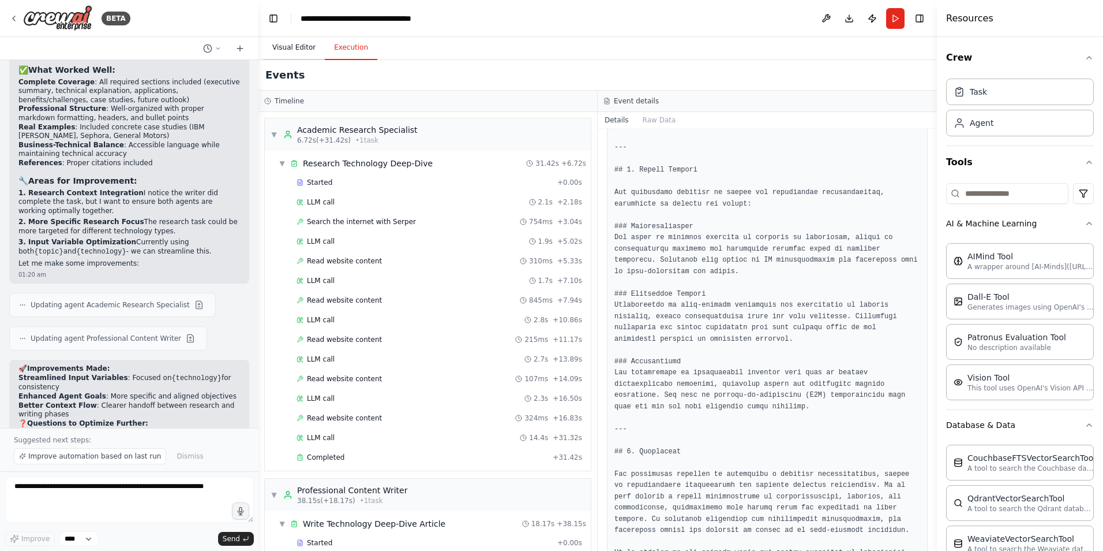
click at [288, 46] on button "Visual Editor" at bounding box center [294, 48] width 62 height 24
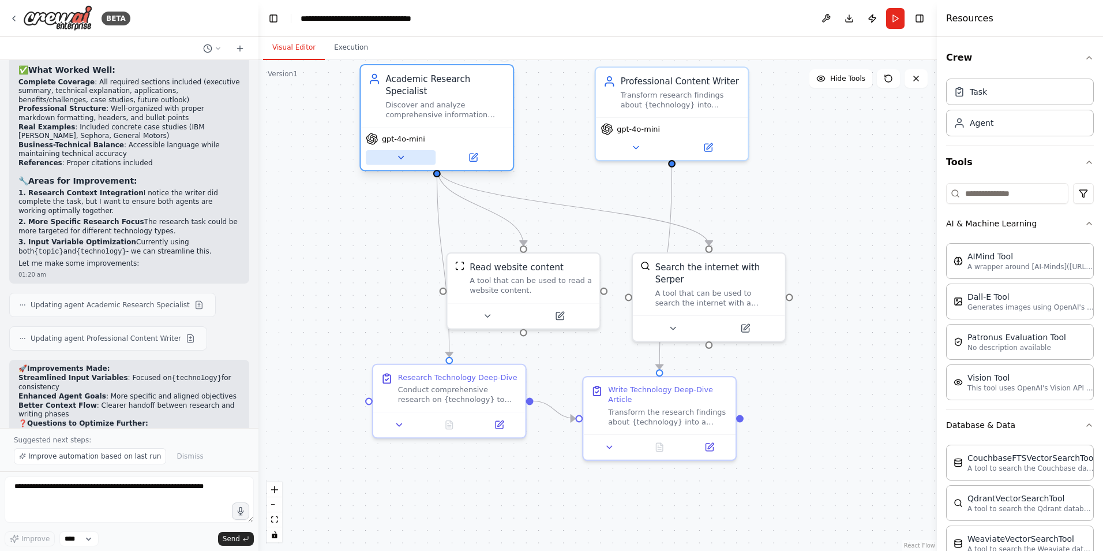
click at [400, 150] on button at bounding box center [401, 157] width 70 height 15
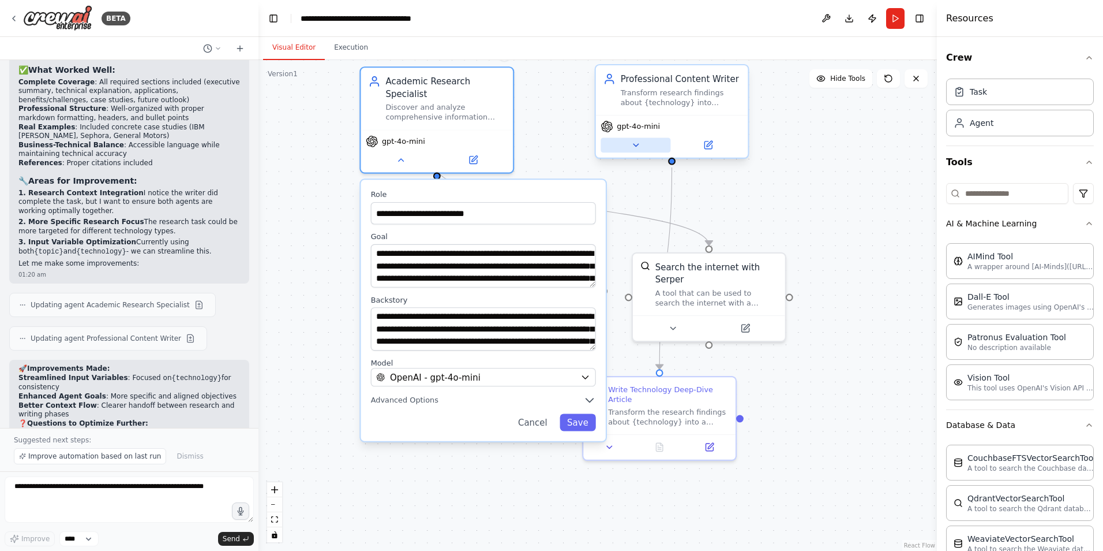
click at [637, 149] on icon at bounding box center [636, 145] width 10 height 10
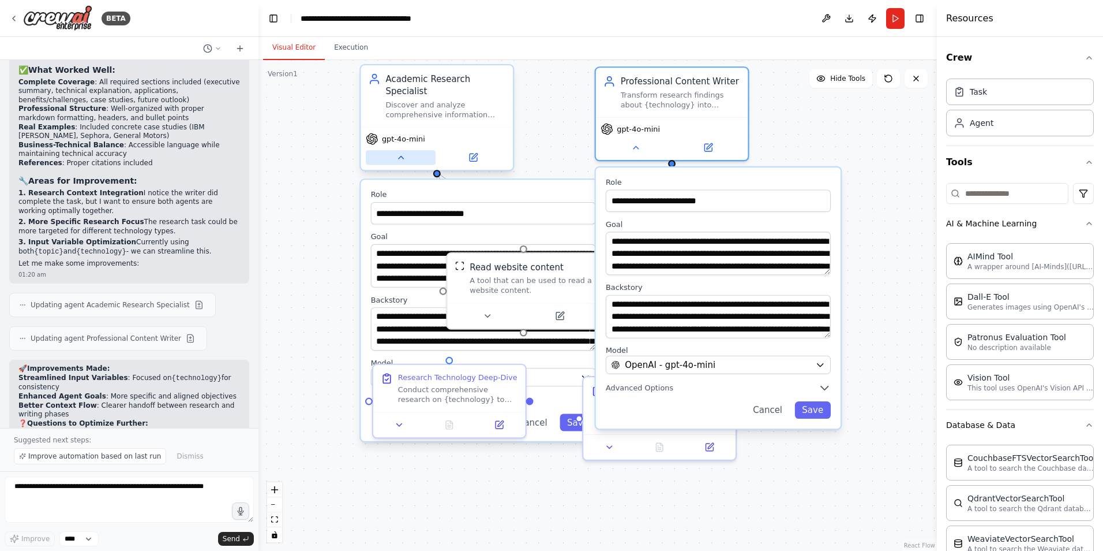
click at [405, 152] on icon at bounding box center [401, 157] width 10 height 10
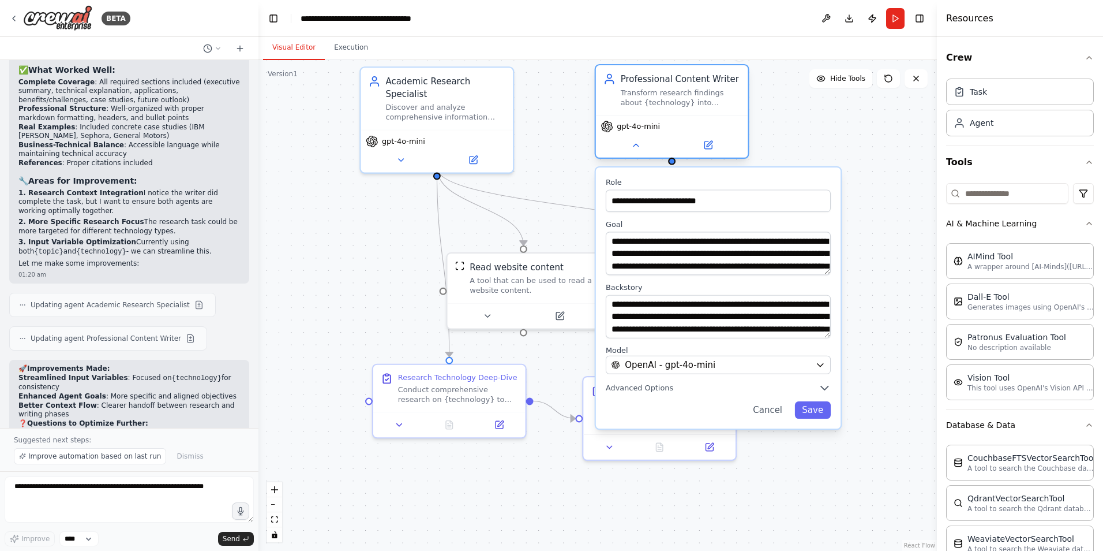
click at [634, 153] on div "gpt-4o-mini" at bounding box center [672, 136] width 152 height 43
click at [637, 146] on icon at bounding box center [636, 145] width 5 height 2
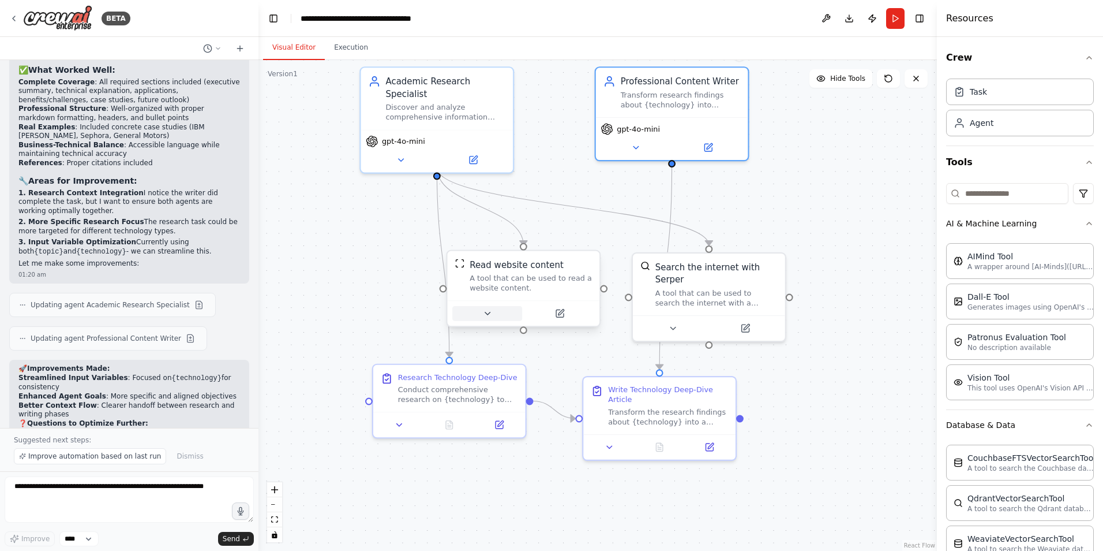
click at [480, 320] on button at bounding box center [487, 313] width 70 height 15
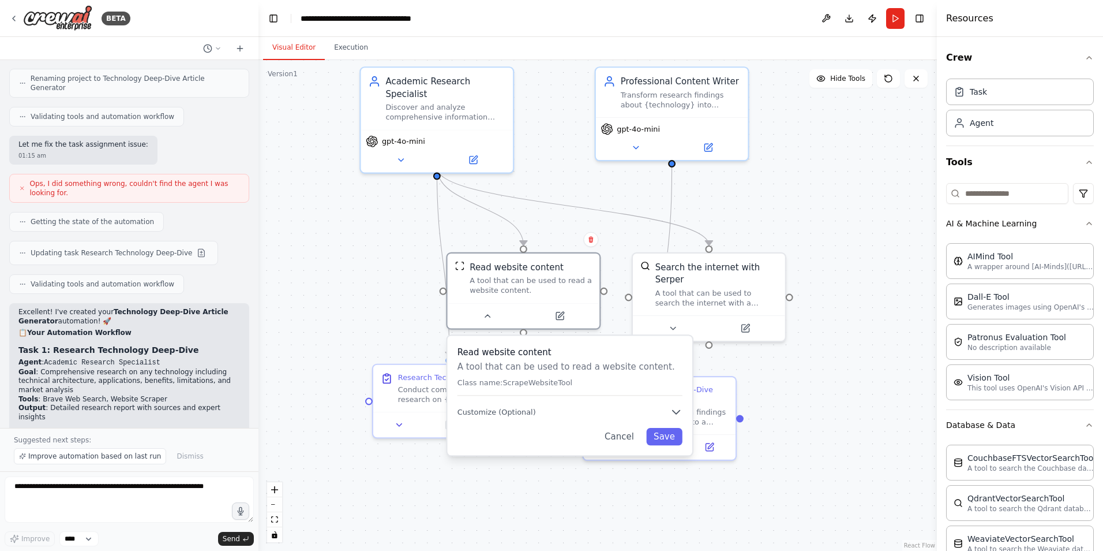
scroll to position [1768, 0]
click at [669, 321] on icon at bounding box center [673, 326] width 10 height 10
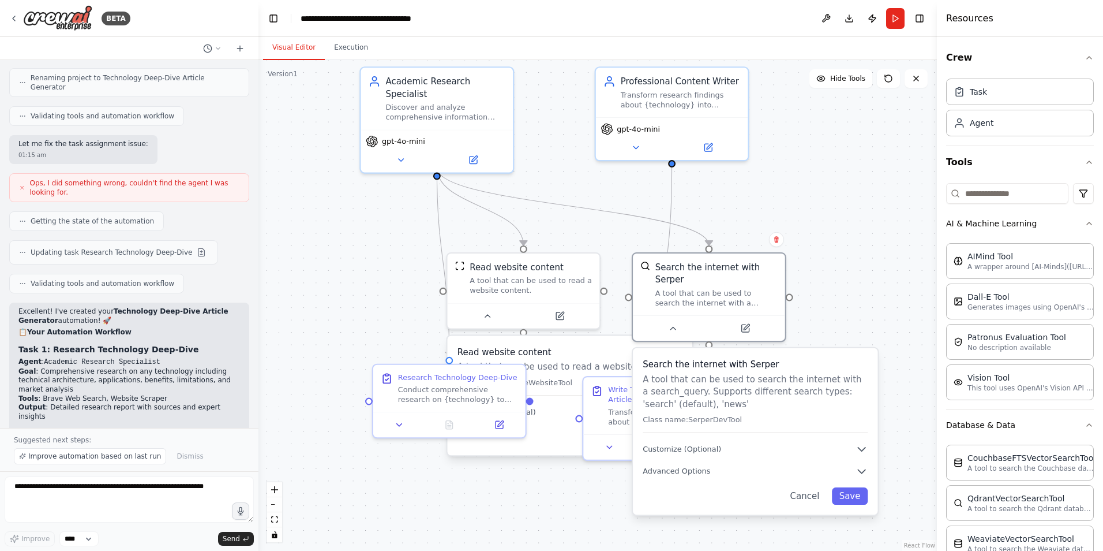
click at [325, 255] on div ".deletable-edge-delete-btn { width: 20px; height: 20px; border: 0px solid #ffff…" at bounding box center [598, 305] width 679 height 491
click at [809, 491] on button "Cancel" at bounding box center [805, 495] width 44 height 17
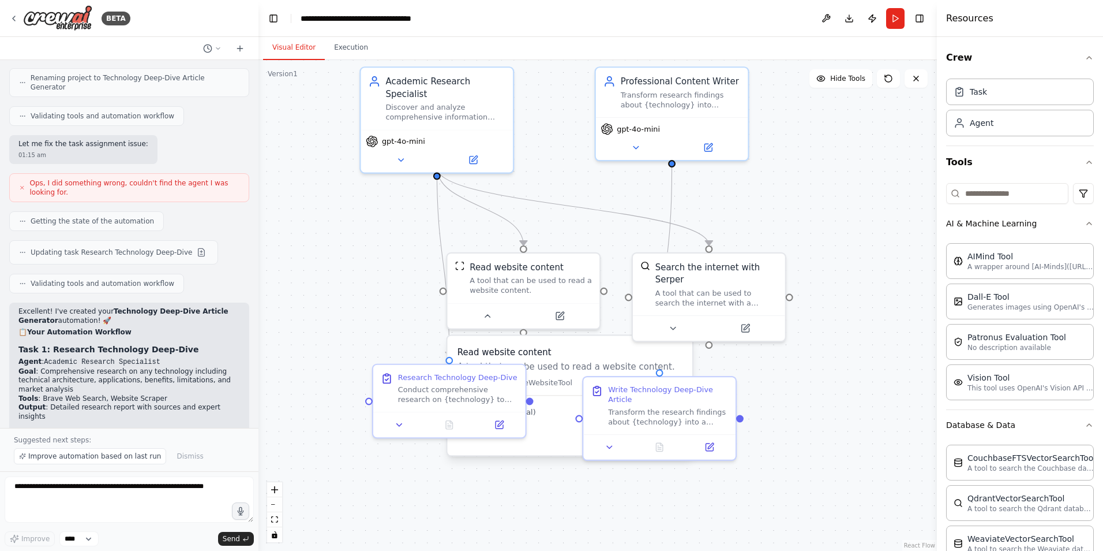
click at [393, 493] on div ".deletable-edge-delete-btn { width: 20px; height: 20px; border: 0px solid #ffff…" at bounding box center [598, 305] width 679 height 491
click at [534, 488] on div ".deletable-edge-delete-btn { width: 20px; height: 20px; border: 0px solid #ffff…" at bounding box center [598, 305] width 679 height 491
click at [486, 320] on button at bounding box center [487, 313] width 70 height 15
click at [402, 431] on div at bounding box center [449, 421] width 152 height 25
click at [395, 422] on icon at bounding box center [400, 422] width 10 height 10
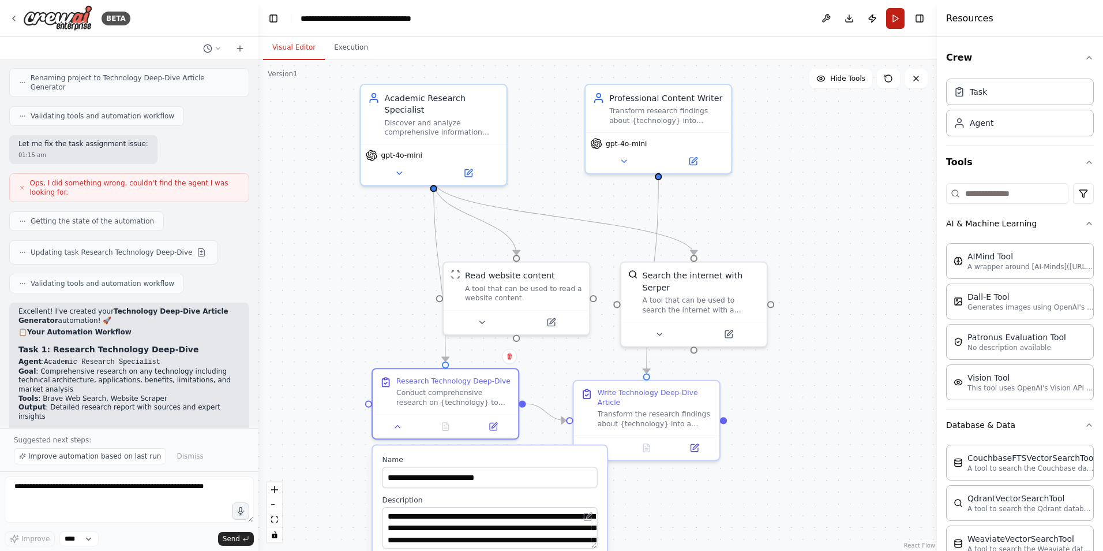
click at [893, 16] on button "Run" at bounding box center [895, 18] width 18 height 21
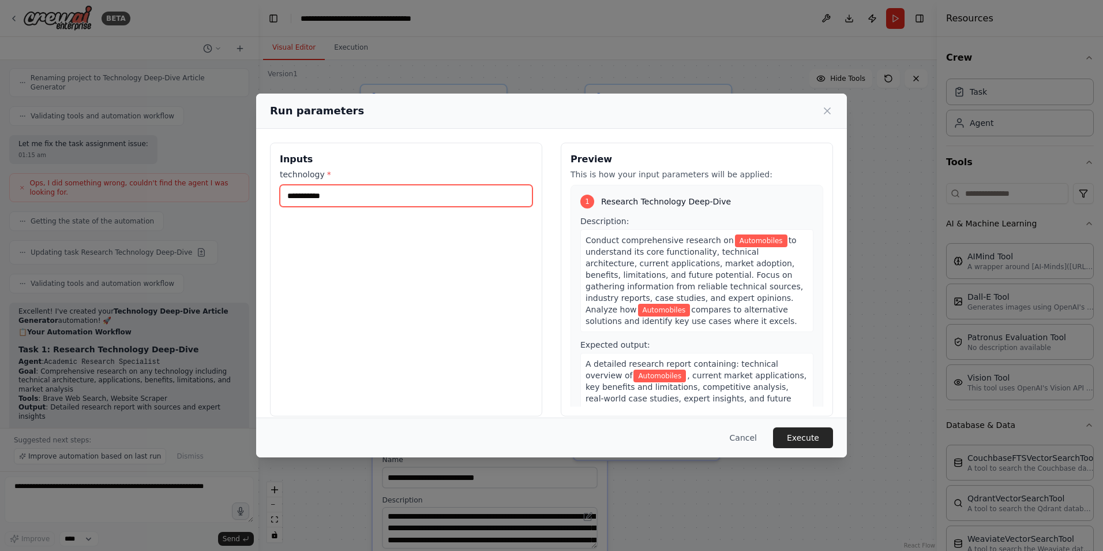
click at [360, 193] on input "**********" at bounding box center [406, 196] width 253 height 22
type input "*"
type input "*****"
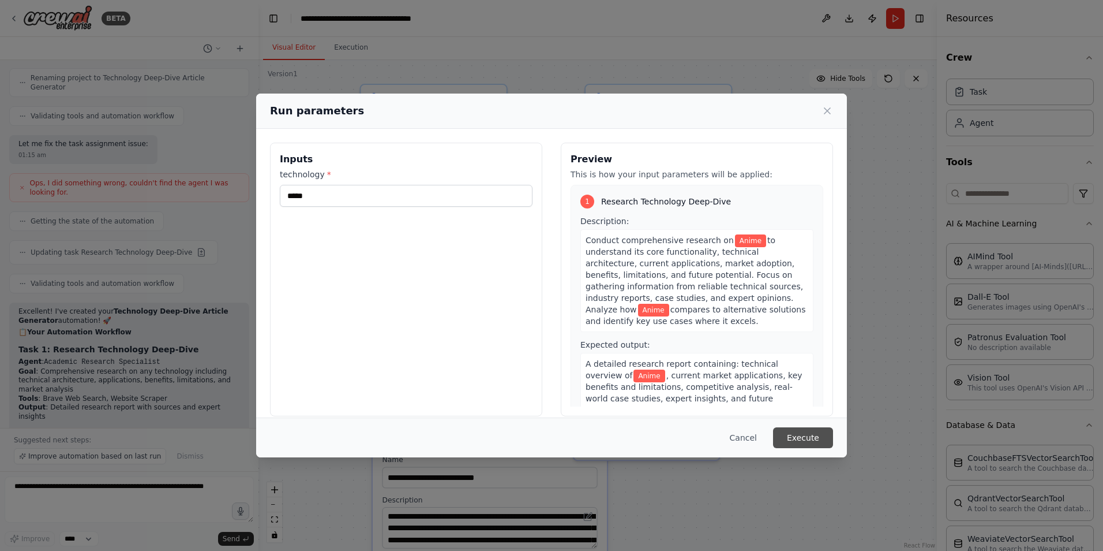
click at [785, 432] on button "Execute" at bounding box center [803, 437] width 60 height 21
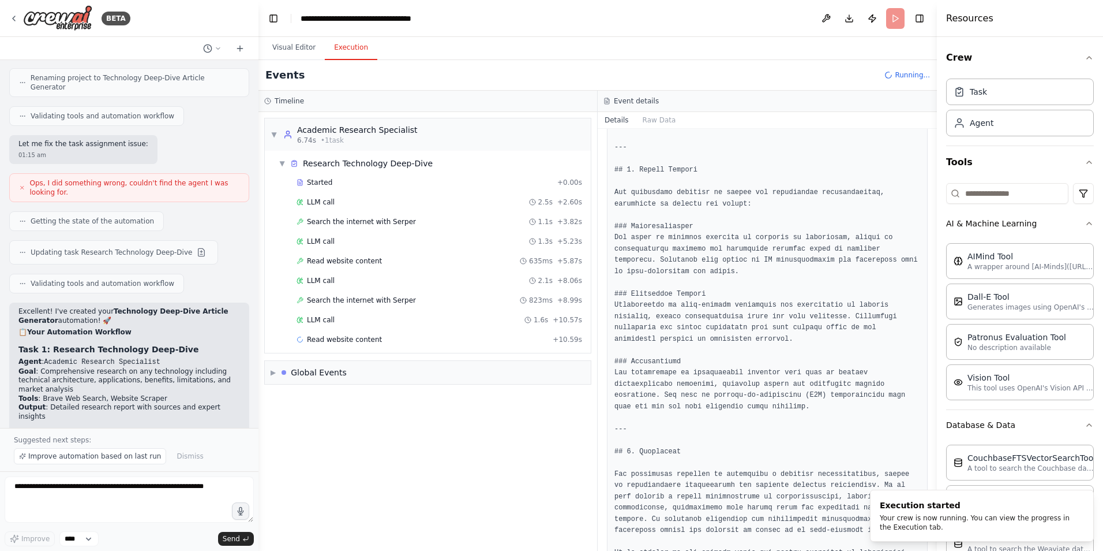
click at [348, 54] on button "Execution" at bounding box center [351, 48] width 53 height 24
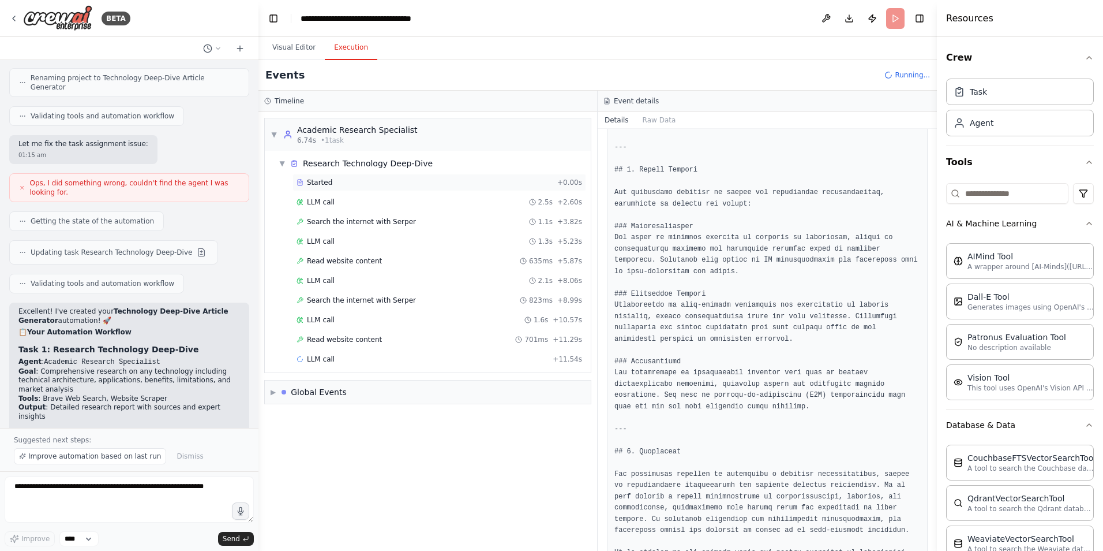
click at [310, 183] on span "Started" at bounding box center [319, 182] width 25 height 9
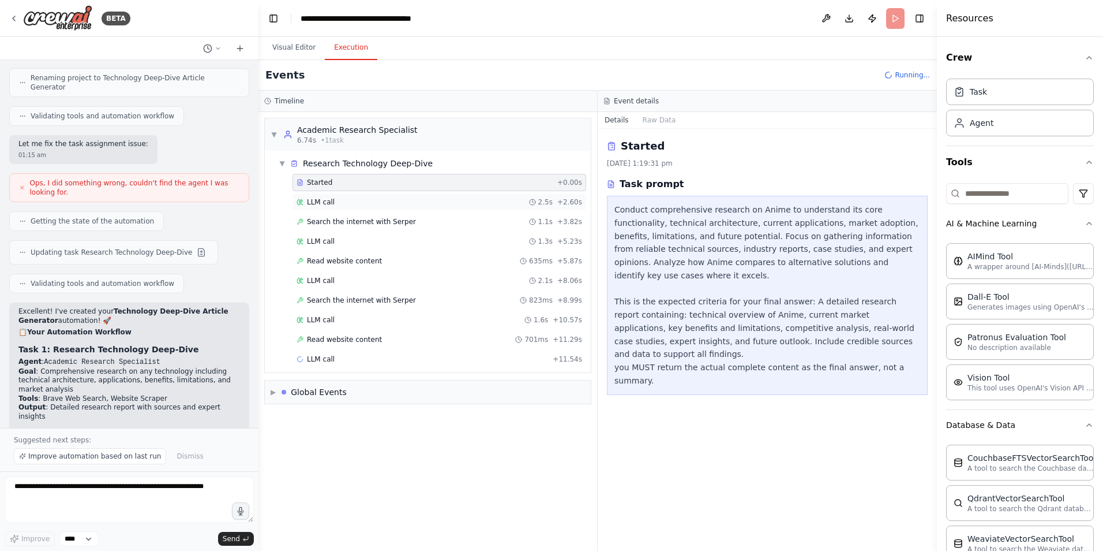
click at [316, 201] on span "LLM call" at bounding box center [321, 201] width 28 height 9
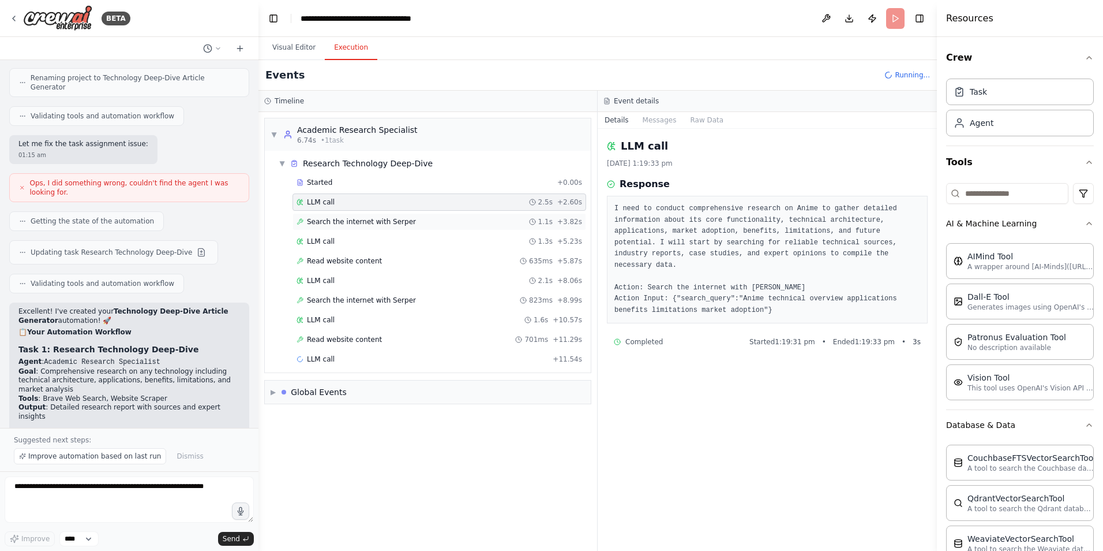
click at [316, 223] on span "Search the internet with Serper" at bounding box center [361, 221] width 109 height 9
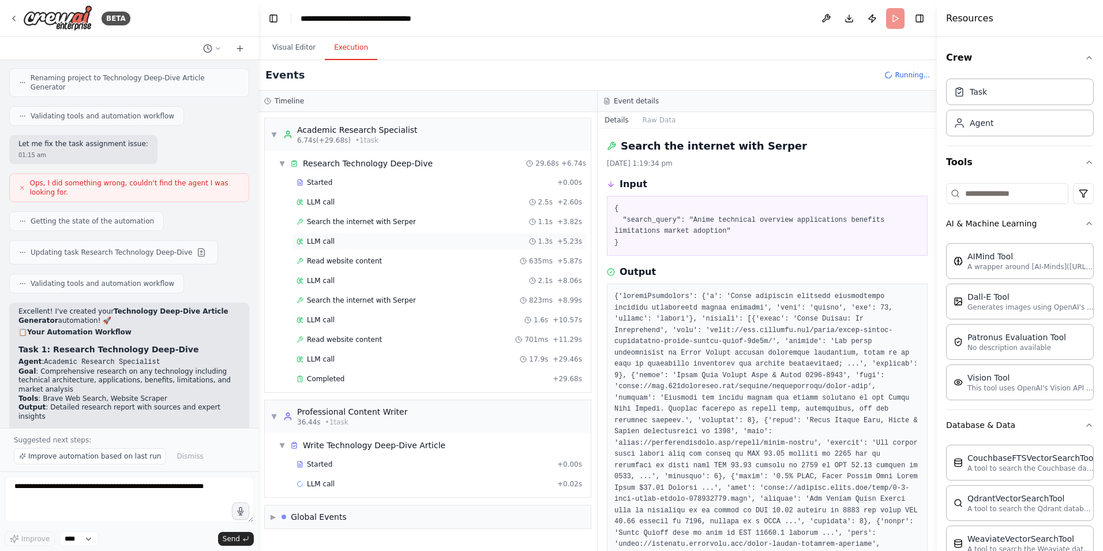
click at [317, 241] on span "LLM call" at bounding box center [321, 241] width 28 height 9
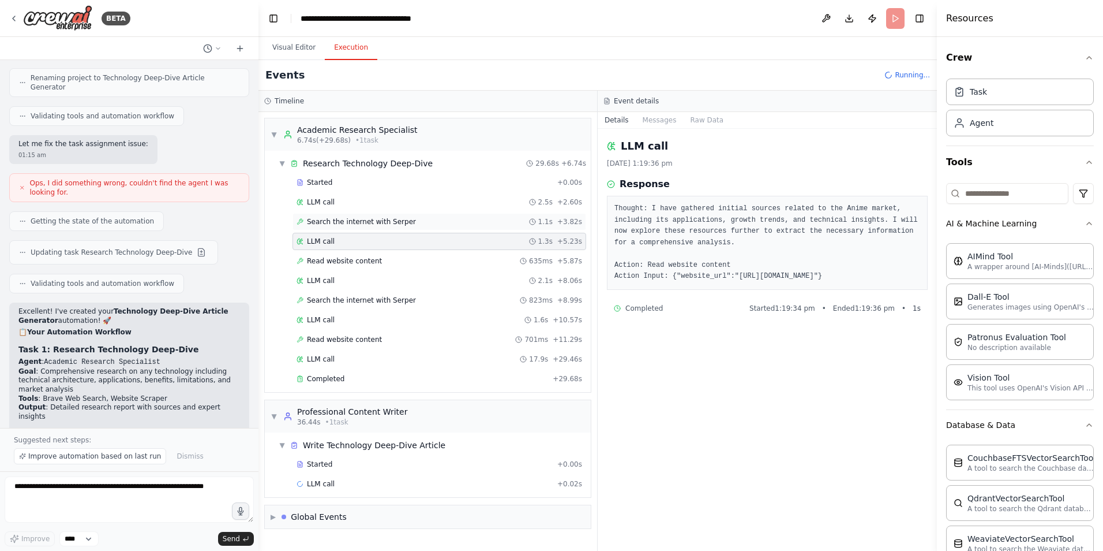
click at [384, 225] on span "Search the internet with Serper" at bounding box center [361, 221] width 109 height 9
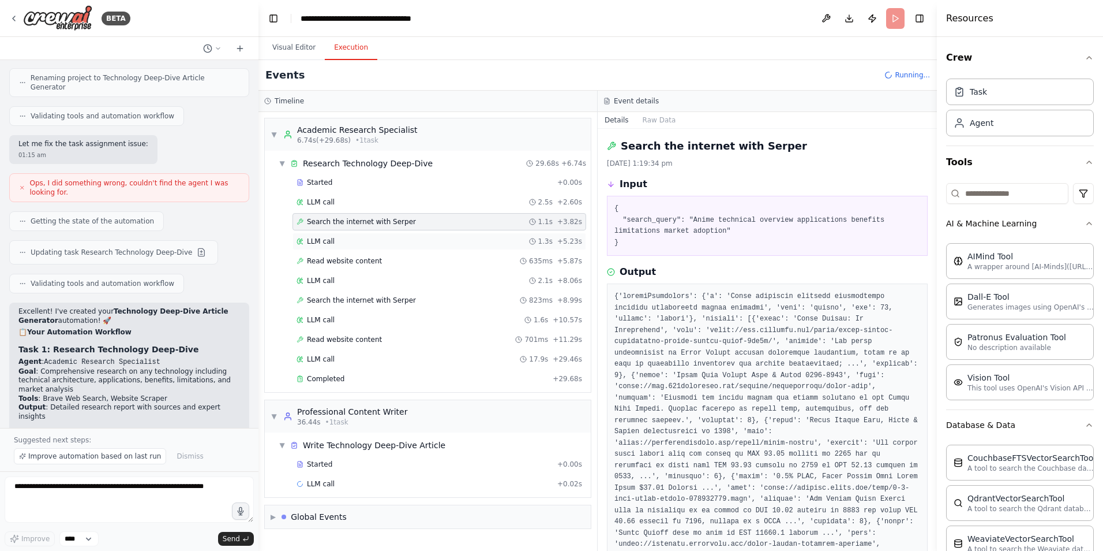
click at [324, 246] on div "LLM call 1.3s + 5.23s" at bounding box center [440, 241] width 294 height 17
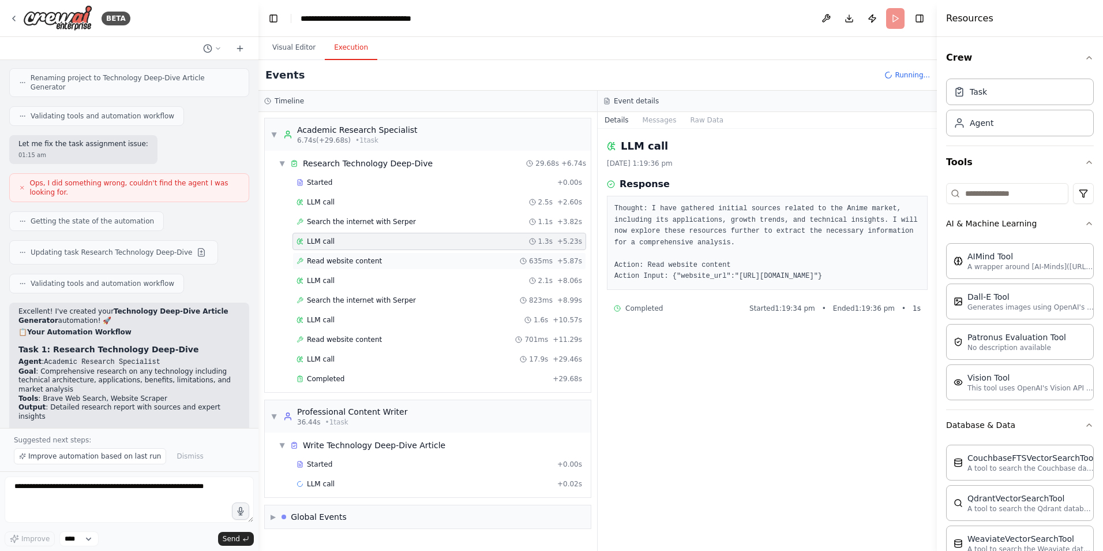
click at [335, 260] on span "Read website content" at bounding box center [344, 260] width 75 height 9
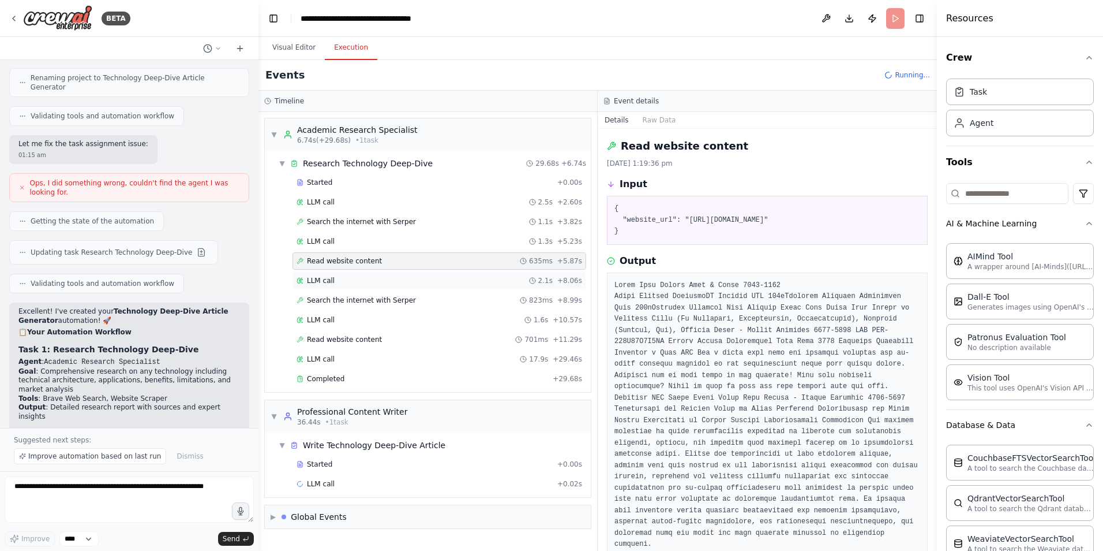
click at [313, 280] on span "LLM call" at bounding box center [321, 280] width 28 height 9
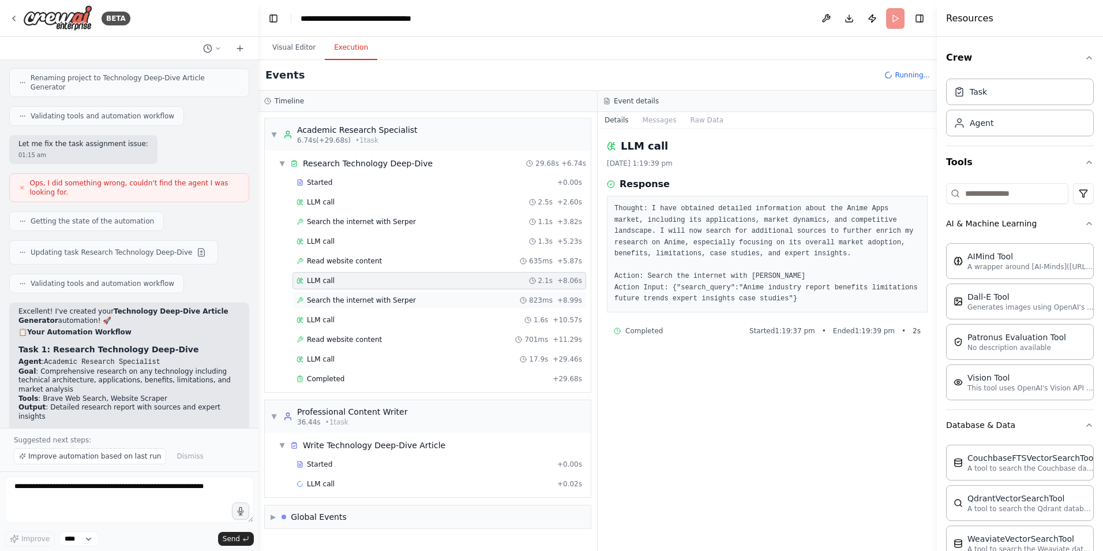
click at [318, 300] on span "Search the internet with Serper" at bounding box center [361, 299] width 109 height 9
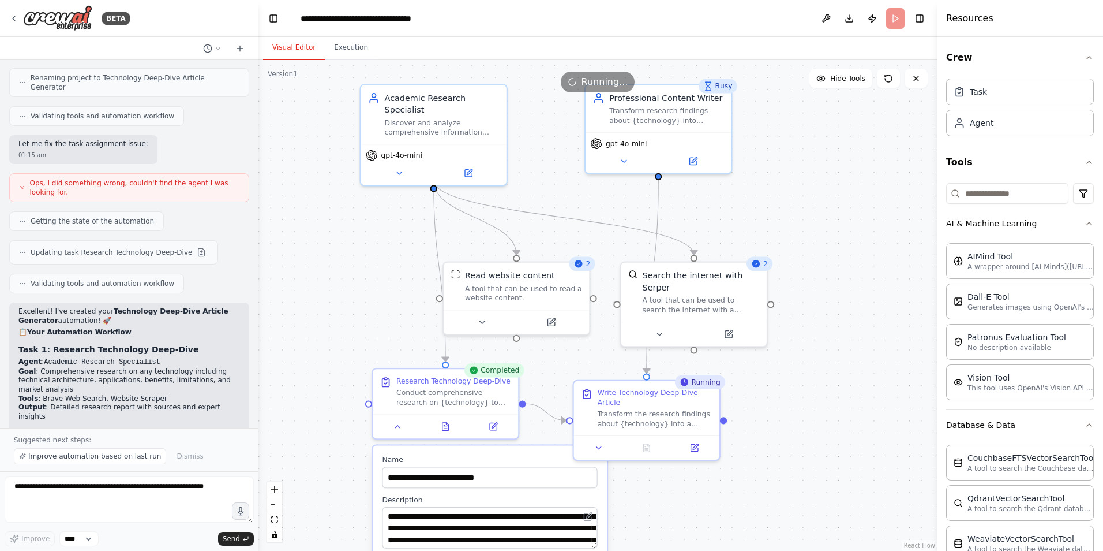
click at [290, 39] on button "Visual Editor" at bounding box center [294, 48] width 62 height 24
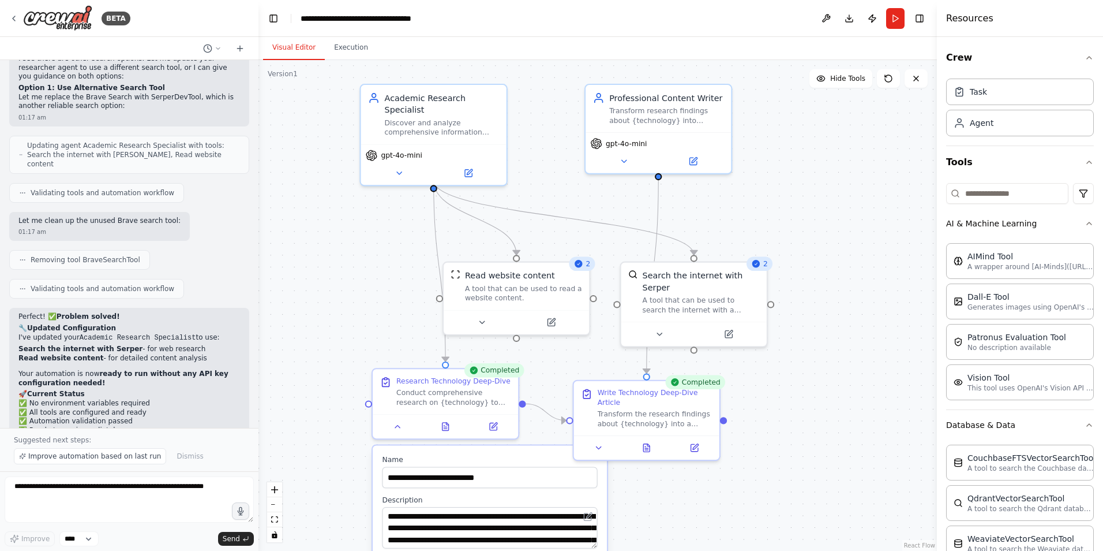
scroll to position [2697, 0]
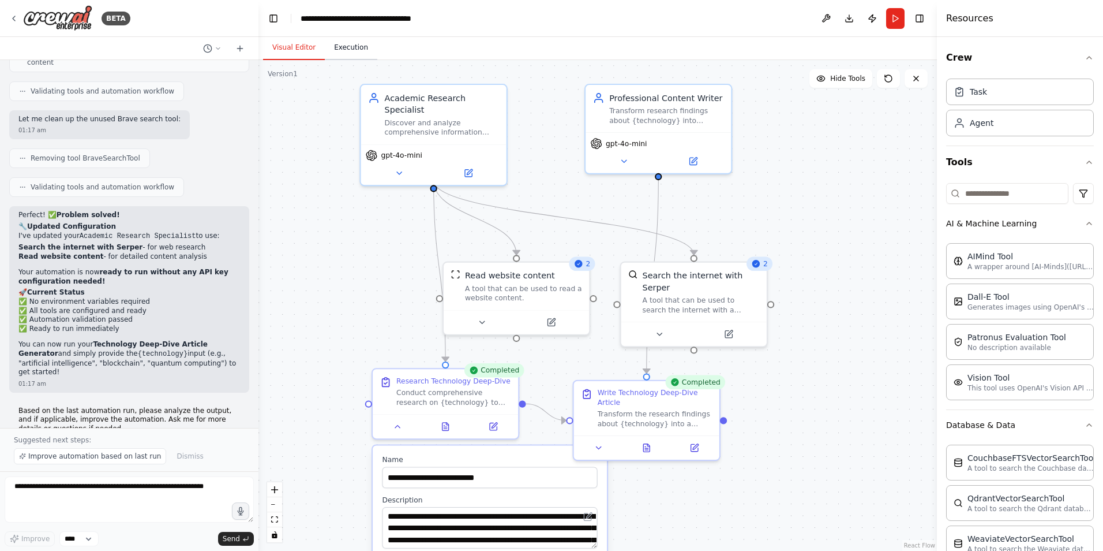
click at [351, 54] on button "Execution" at bounding box center [351, 48] width 53 height 24
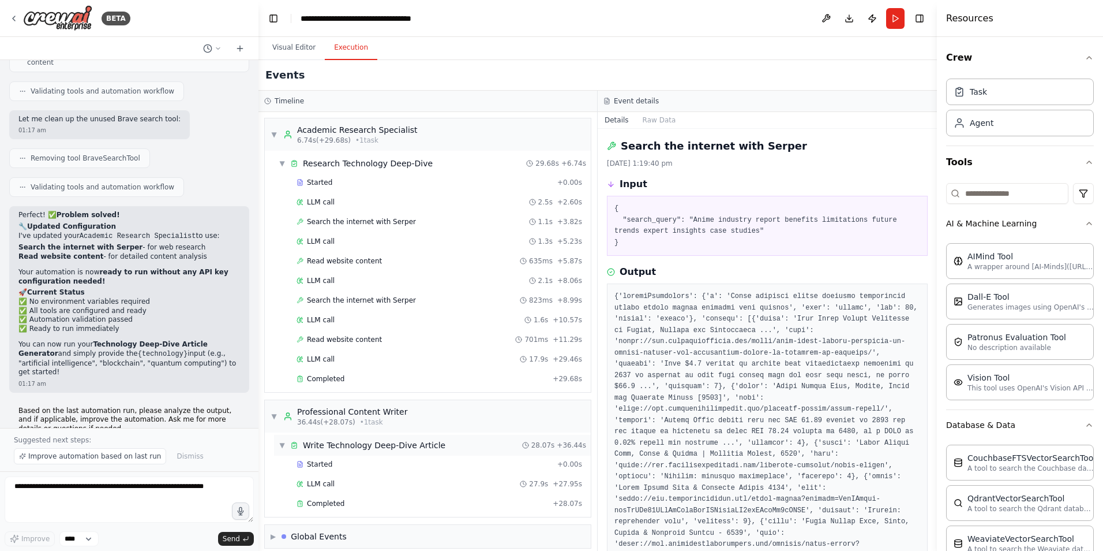
scroll to position [10, 0]
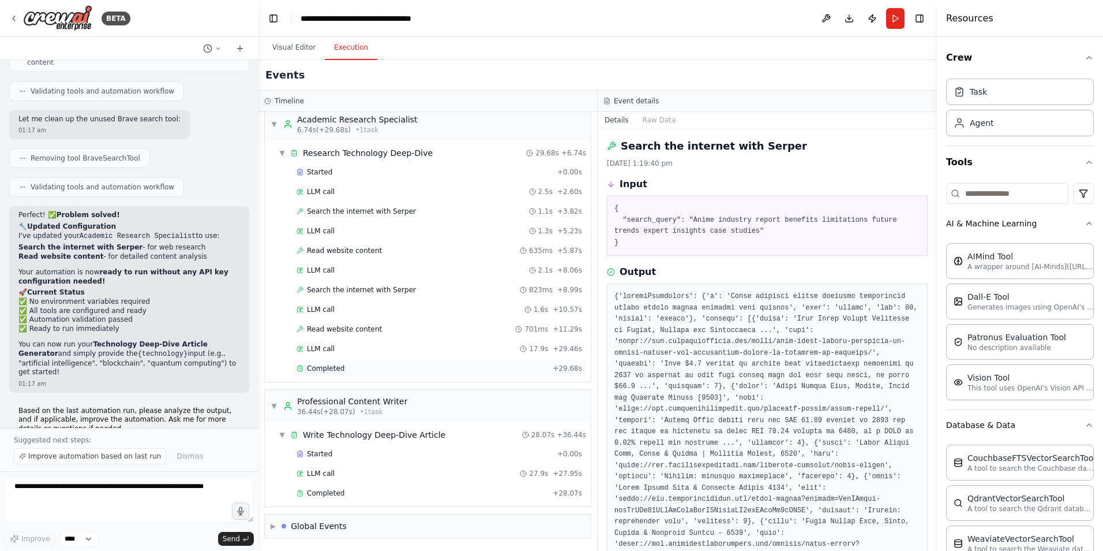
click at [335, 365] on span "Completed" at bounding box center [326, 368] width 38 height 9
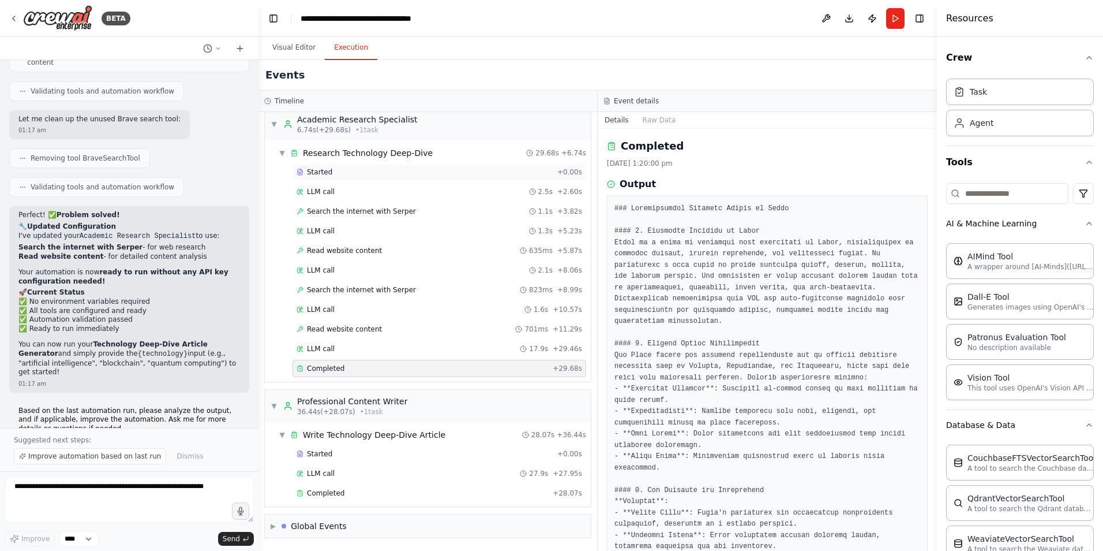
click at [319, 172] on span "Started" at bounding box center [319, 171] width 25 height 9
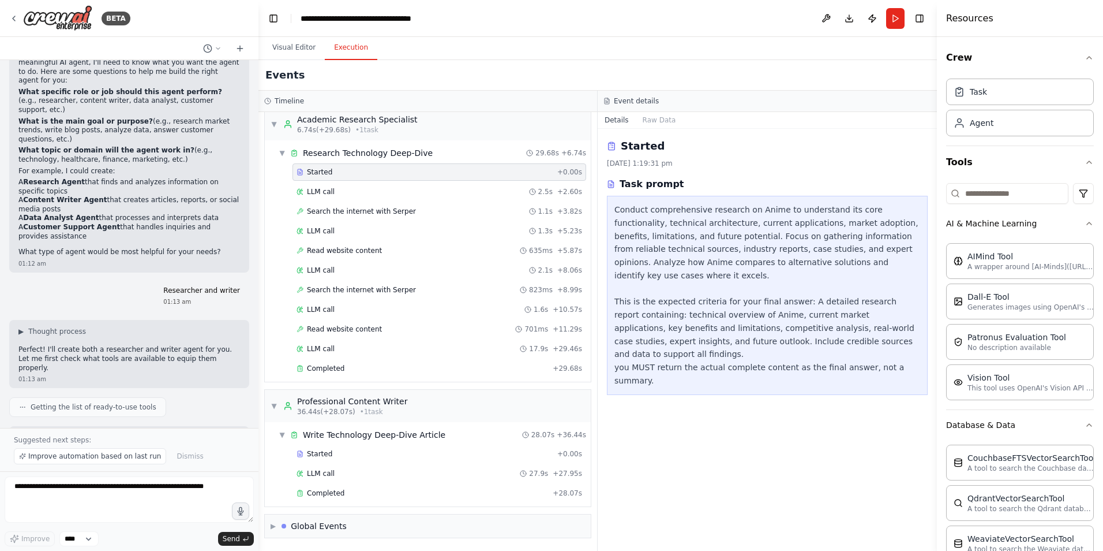
scroll to position [170, 0]
click at [274, 20] on button "Toggle Left Sidebar" at bounding box center [273, 18] width 16 height 16
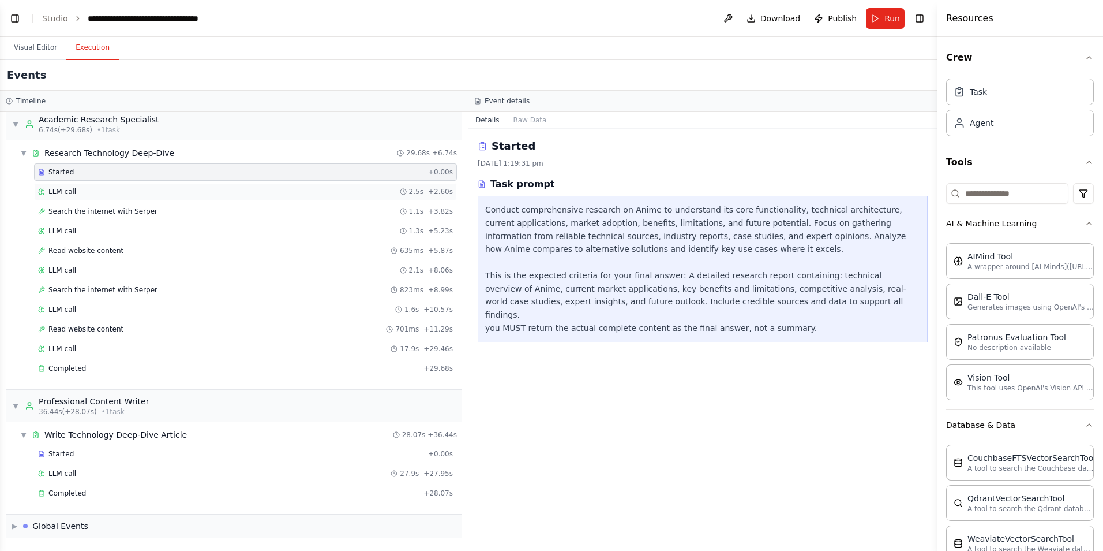
click at [61, 193] on span "LLM call" at bounding box center [62, 191] width 28 height 9
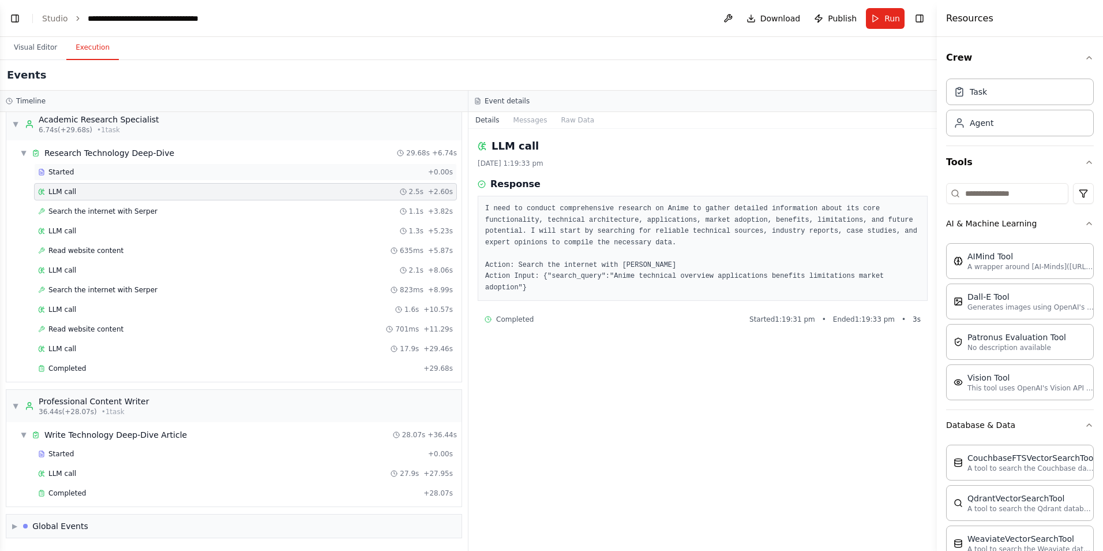
click at [59, 171] on span "Started" at bounding box center [60, 171] width 25 height 9
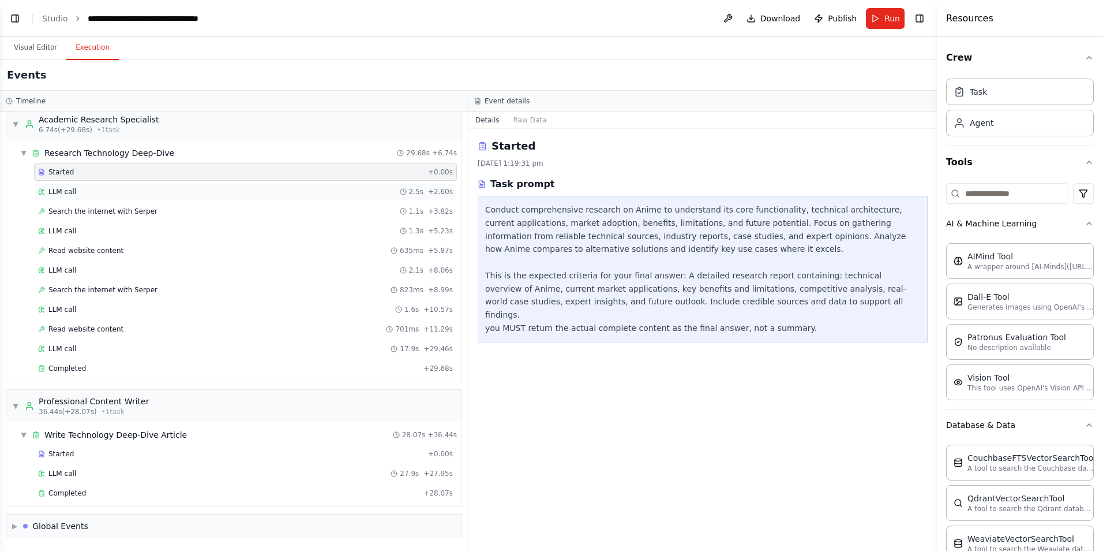
click at [66, 189] on span "LLM call" at bounding box center [62, 191] width 28 height 9
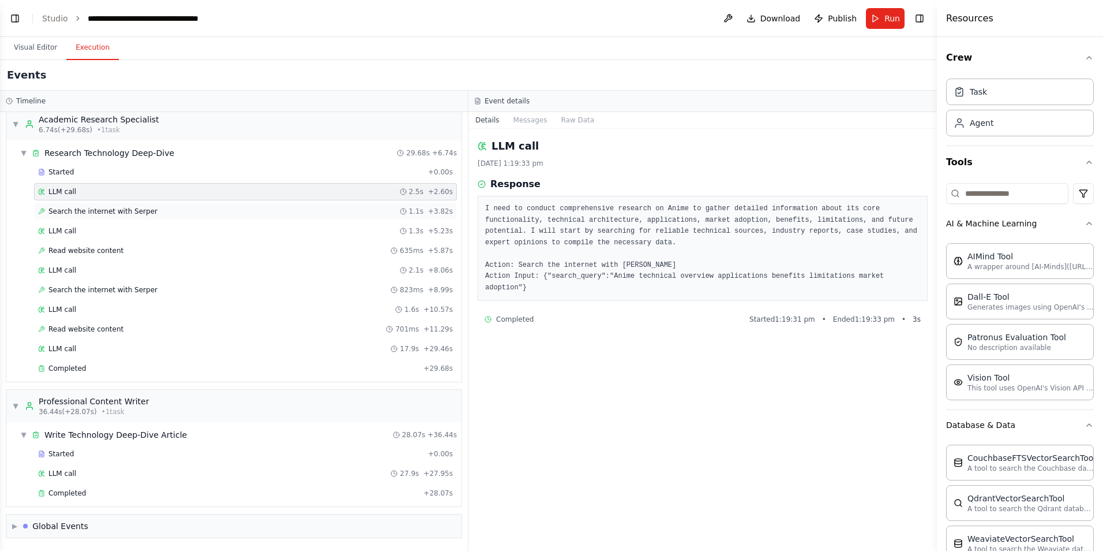
click at [91, 215] on span "Search the internet with Serper" at bounding box center [102, 211] width 109 height 9
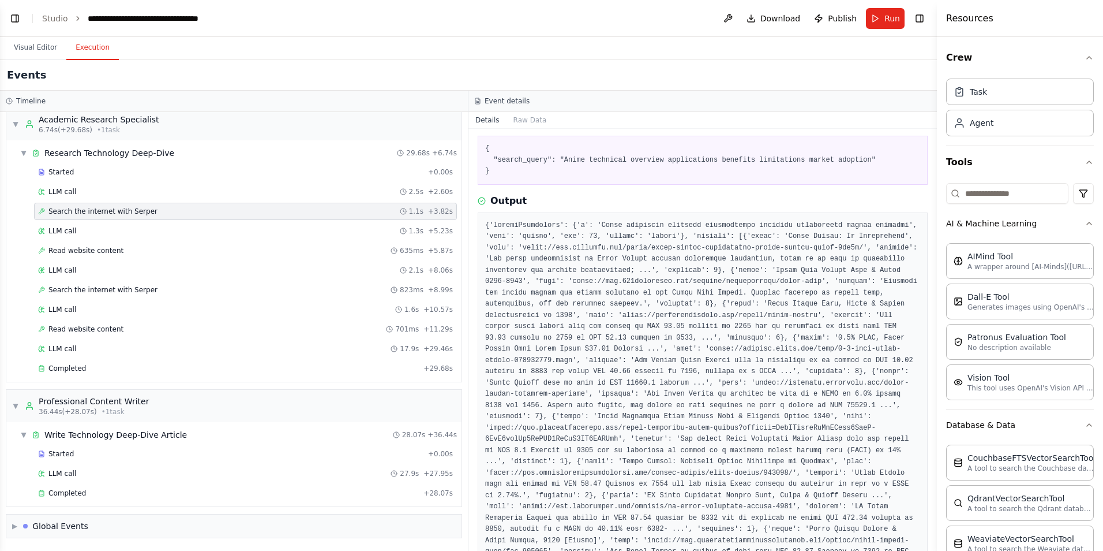
scroll to position [0, 0]
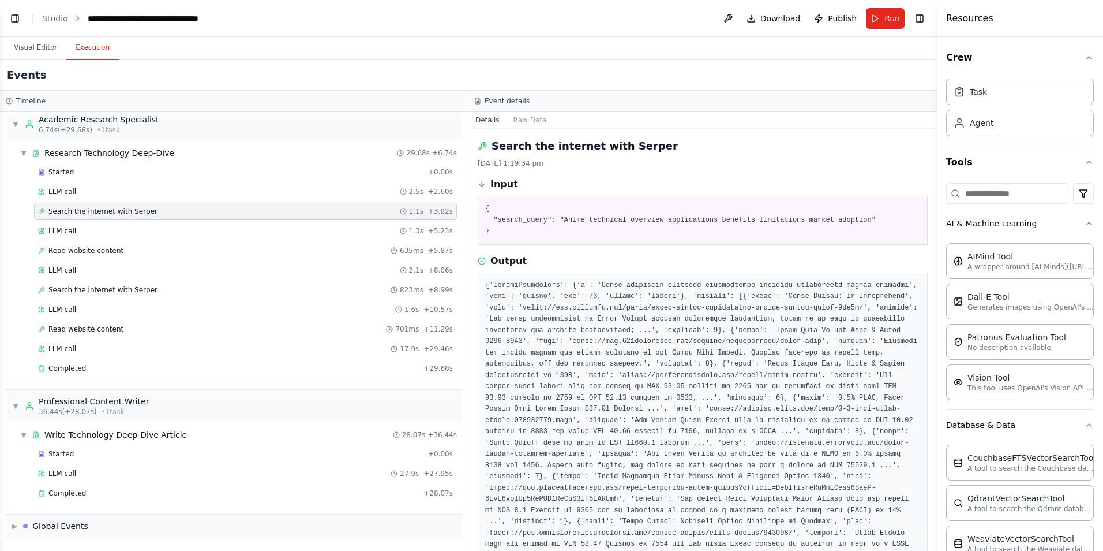
click at [150, 210] on div "Search the internet with [PERSON_NAME] 1.1s + 3.82s" at bounding box center [245, 211] width 415 height 9
click at [85, 212] on span "Search the internet with Serper" at bounding box center [102, 211] width 109 height 9
click at [149, 208] on div "Search the internet with [PERSON_NAME] 1.1s + 3.82s" at bounding box center [245, 211] width 415 height 9
click at [56, 232] on span "LLM call" at bounding box center [62, 230] width 28 height 9
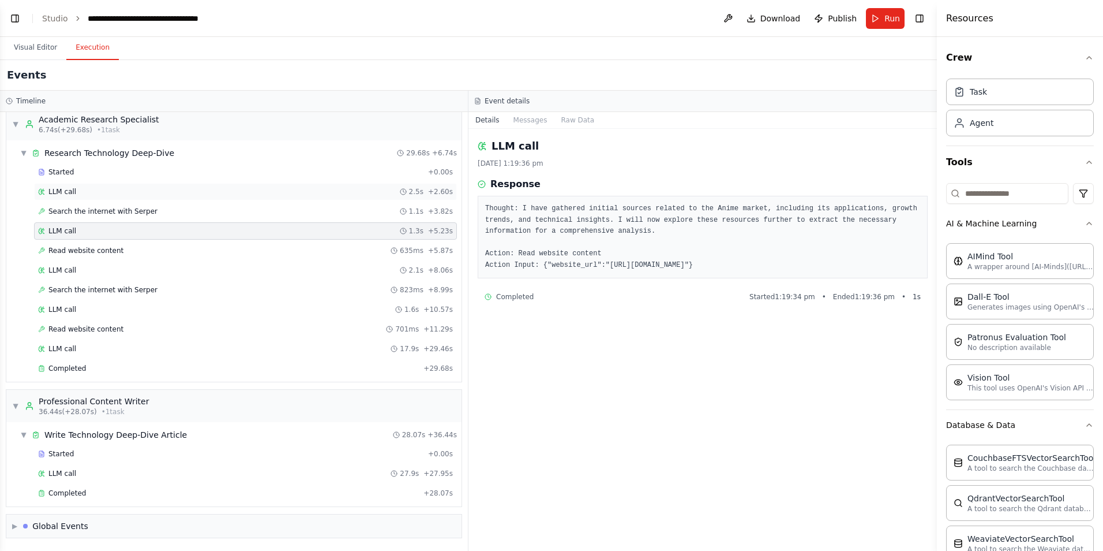
click at [60, 188] on span "LLM call" at bounding box center [62, 191] width 28 height 9
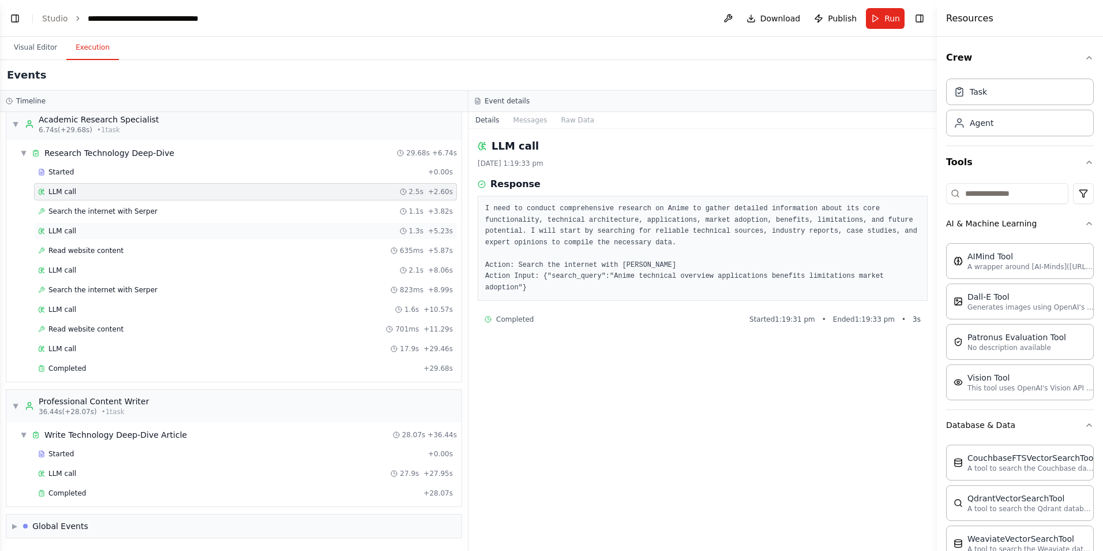
click at [59, 224] on div "LLM call 1.3s + 5.23s" at bounding box center [245, 230] width 423 height 17
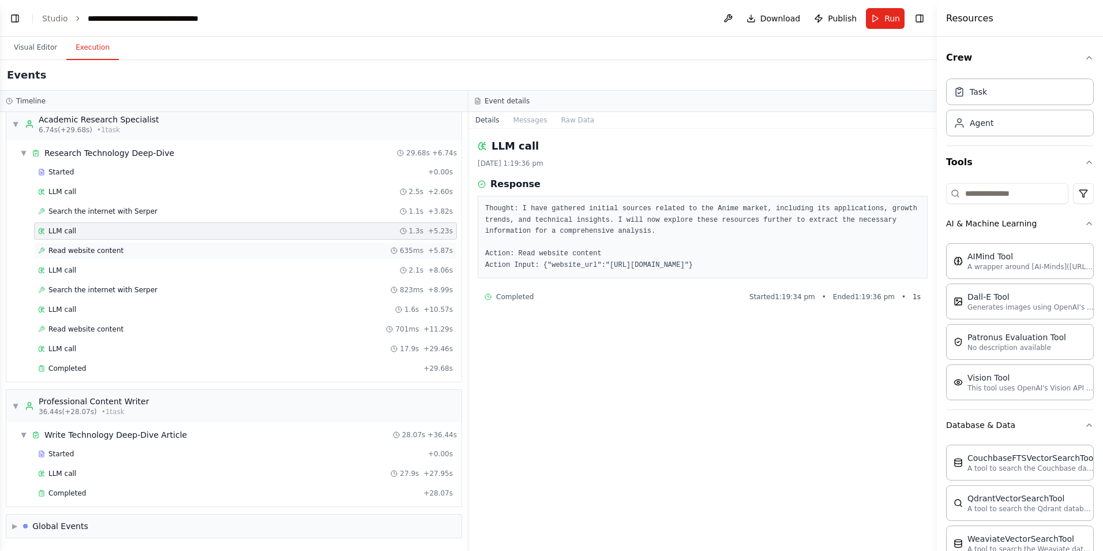
click at [62, 250] on span "Read website content" at bounding box center [85, 250] width 75 height 9
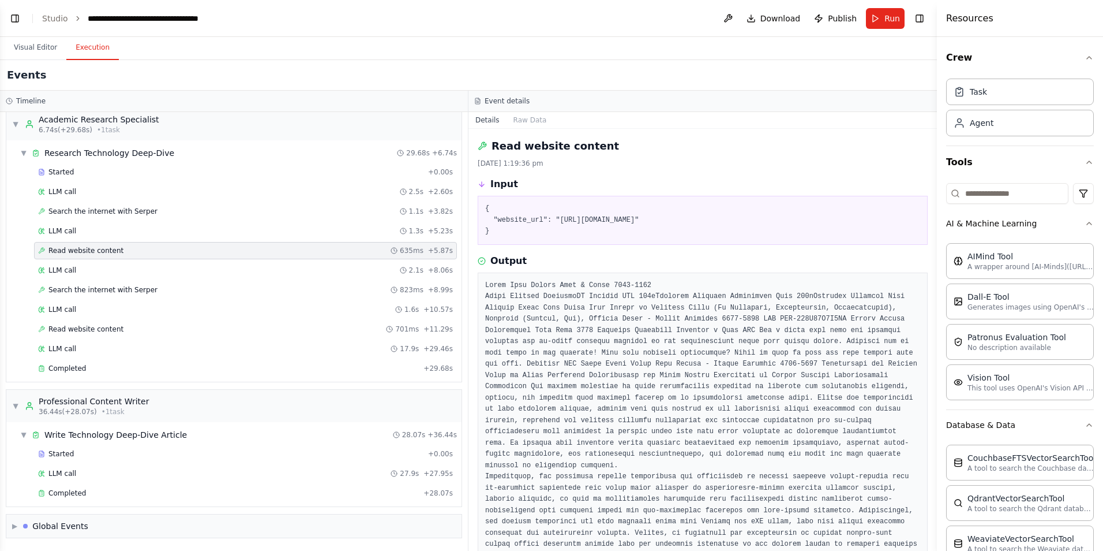
drag, startPoint x: 496, startPoint y: 219, endPoint x: 652, endPoint y: 218, distance: 155.8
click at [652, 218] on pre "{ "website_url": "[URL][DOMAIN_NAME]" }" at bounding box center [702, 220] width 435 height 34
drag, startPoint x: 652, startPoint y: 218, endPoint x: 665, endPoint y: 233, distance: 20.0
click at [665, 233] on pre "{ "website_url": "[URL][DOMAIN_NAME]" }" at bounding box center [702, 220] width 435 height 34
click at [555, 220] on pre "{ "website_url": "[URL][DOMAIN_NAME]" }" at bounding box center [702, 220] width 435 height 34
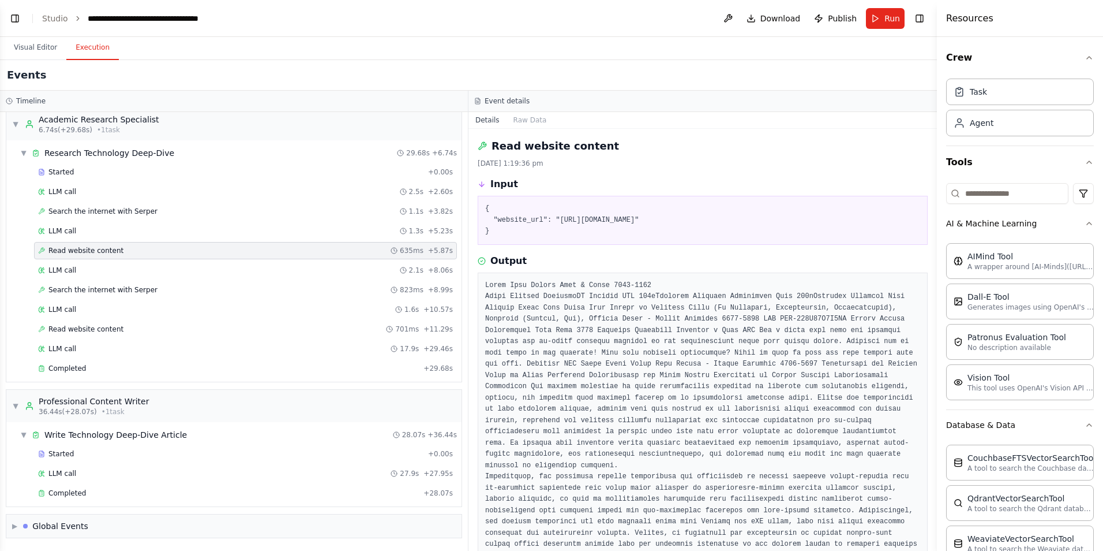
drag, startPoint x: 555, startPoint y: 220, endPoint x: 776, endPoint y: 218, distance: 220.5
click at [776, 218] on pre "{ "website_url": "[URL][DOMAIN_NAME]" }" at bounding box center [702, 220] width 435 height 34
copy pre "[URL][DOMAIN_NAME]"
click at [579, 236] on pre "{ "website_url": "[URL][DOMAIN_NAME]" }" at bounding box center [702, 220] width 435 height 34
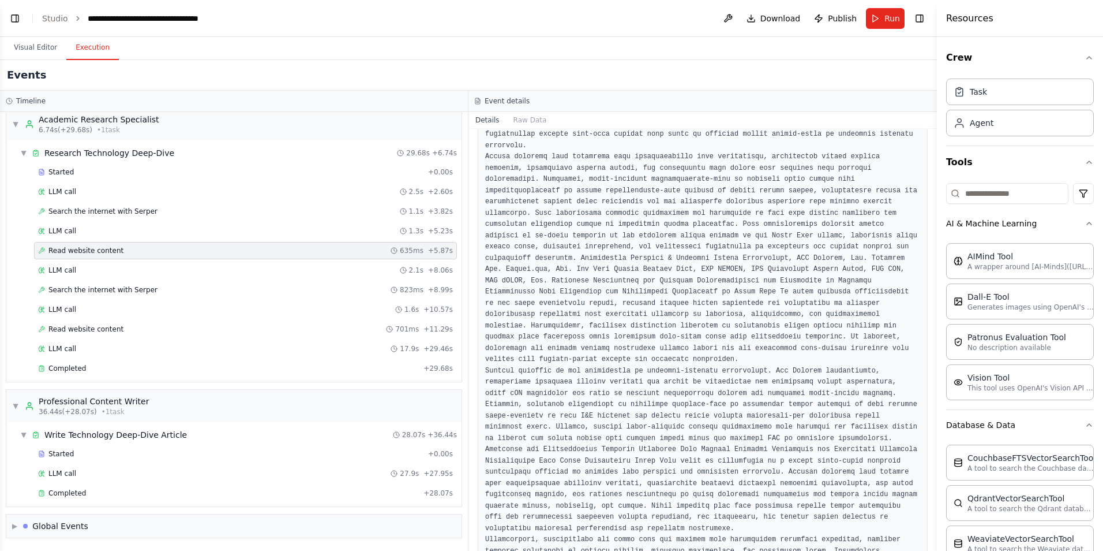
scroll to position [1885, 0]
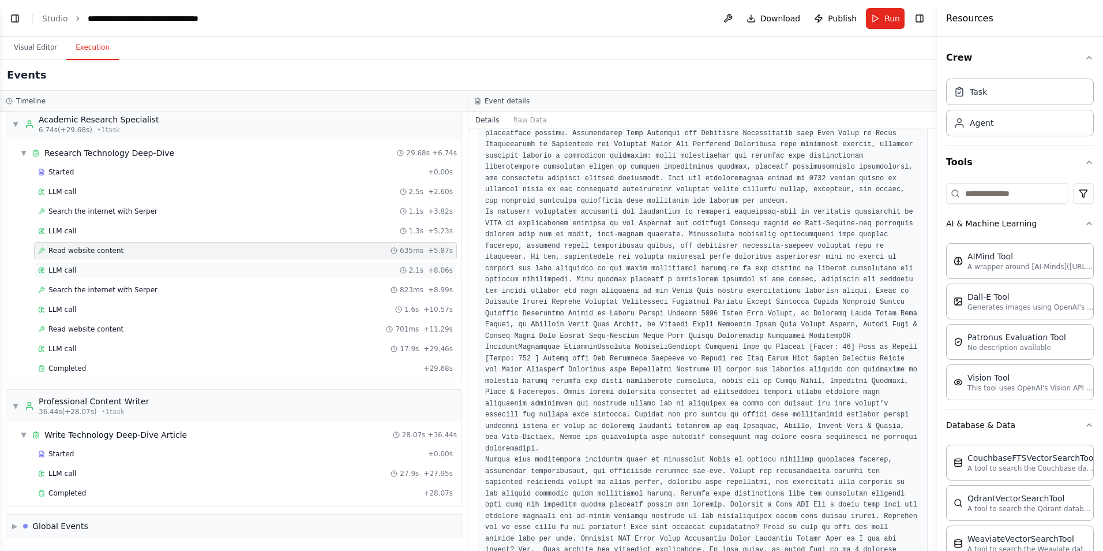
click at [62, 269] on span "LLM call" at bounding box center [62, 269] width 28 height 9
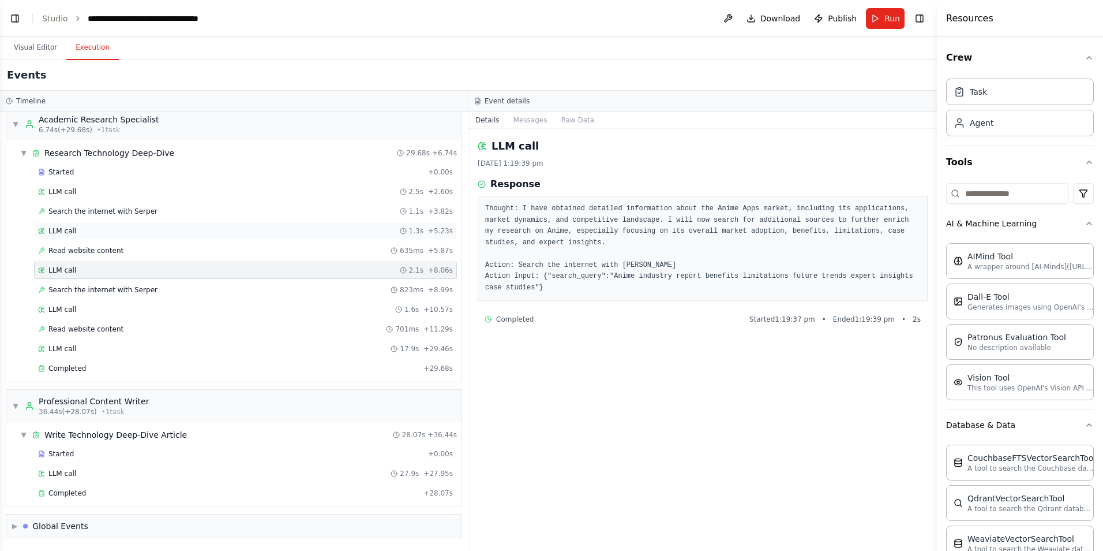
click at [66, 230] on span "LLM call" at bounding box center [62, 230] width 28 height 9
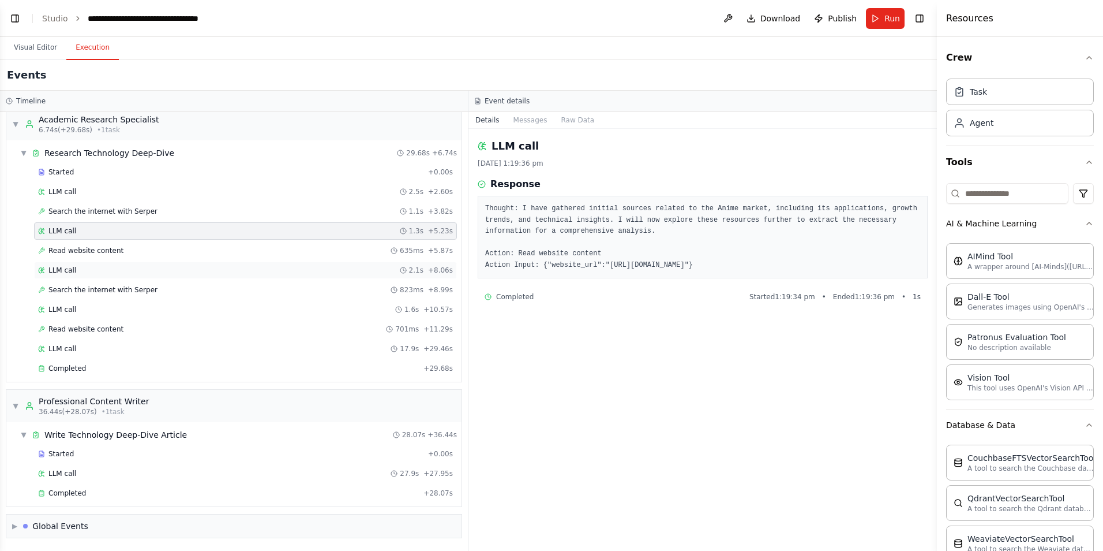
click at [62, 271] on span "LLM call" at bounding box center [62, 269] width 28 height 9
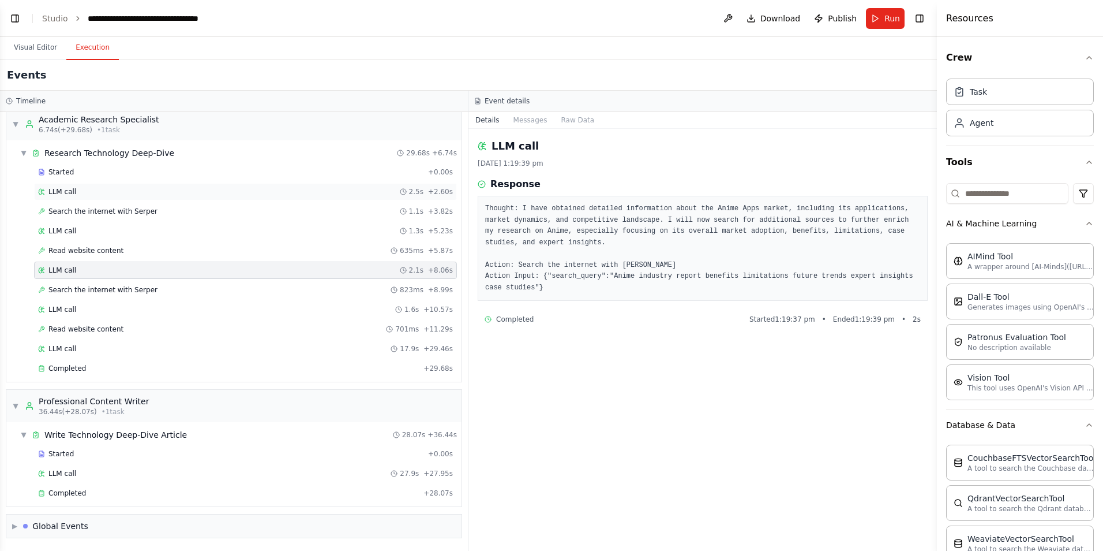
click at [73, 190] on div "LLM call 2.5s + 2.60s" at bounding box center [245, 191] width 415 height 9
click at [70, 209] on span "Search the internet with Serper" at bounding box center [102, 211] width 109 height 9
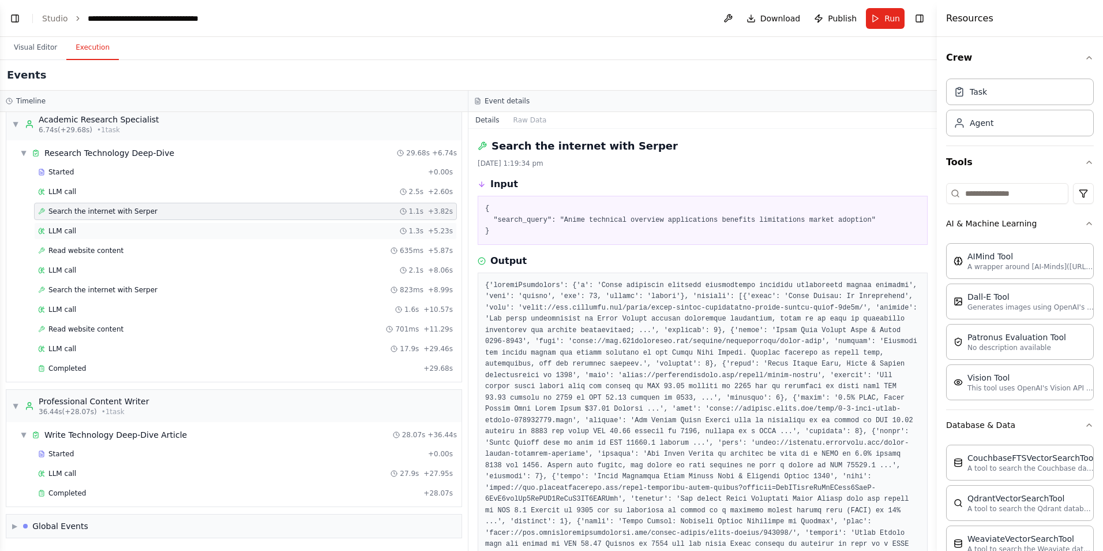
click at [59, 229] on span "LLM call" at bounding box center [62, 230] width 28 height 9
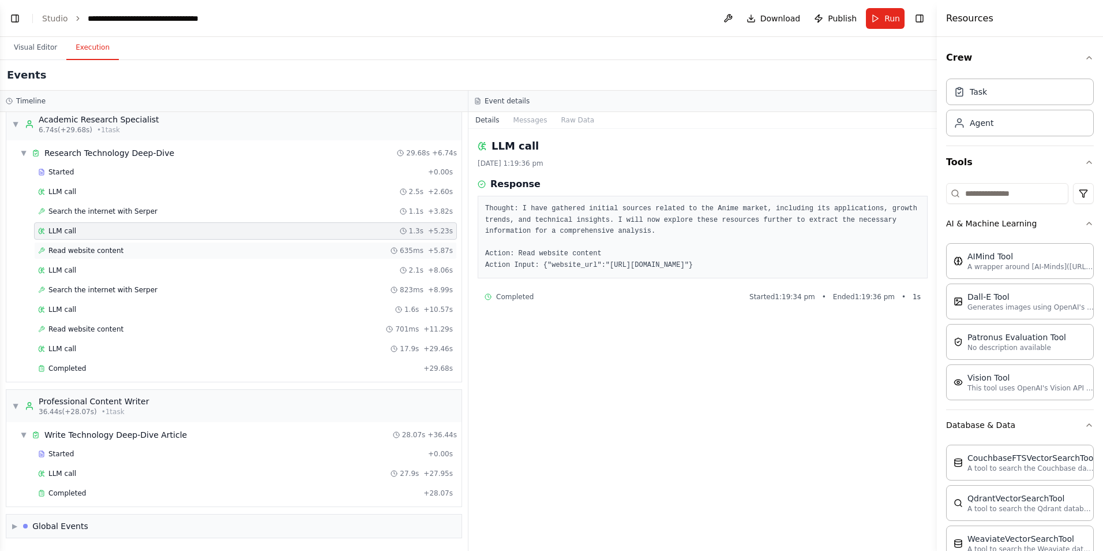
click at [72, 252] on span "Read website content" at bounding box center [85, 250] width 75 height 9
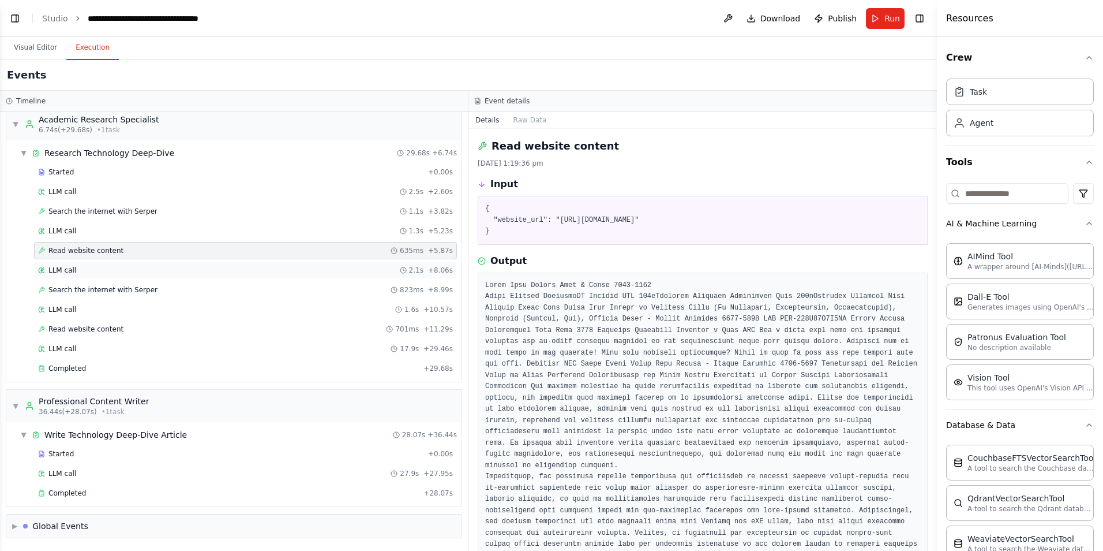
click at [57, 274] on span "LLM call" at bounding box center [62, 269] width 28 height 9
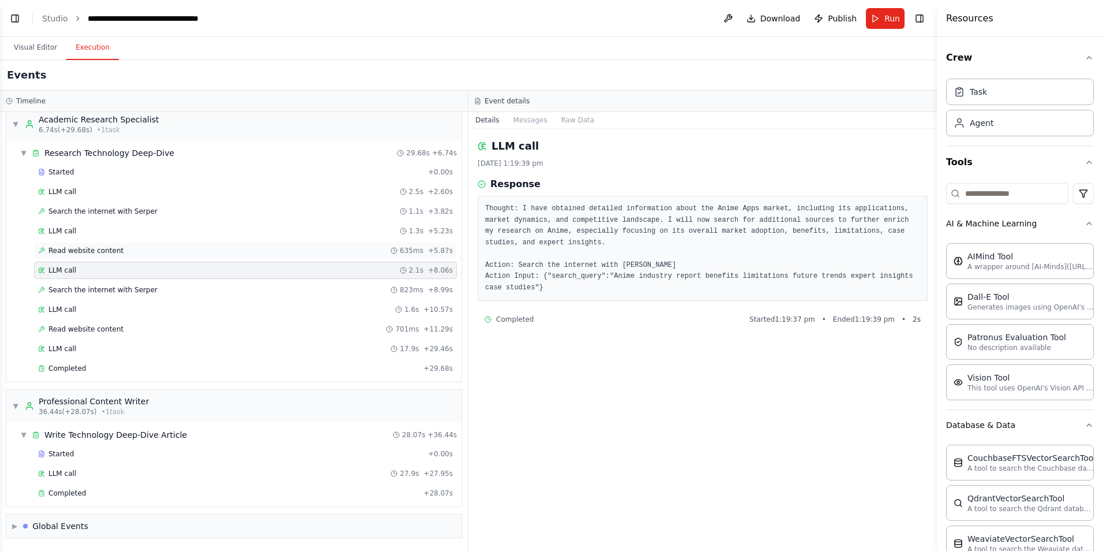
click at [75, 247] on span "Read website content" at bounding box center [85, 250] width 75 height 9
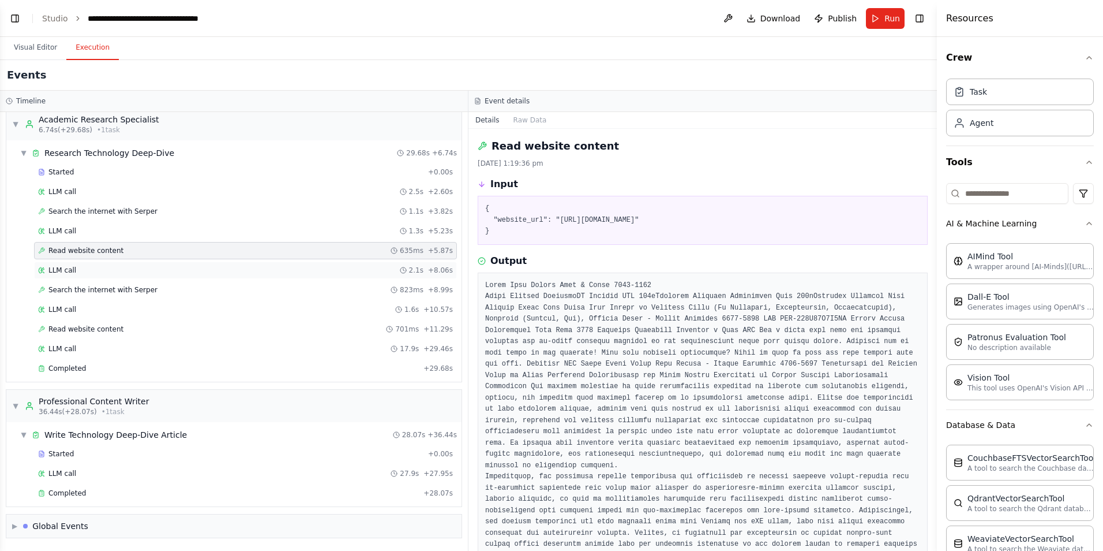
click at [55, 271] on span "LLM call" at bounding box center [62, 269] width 28 height 9
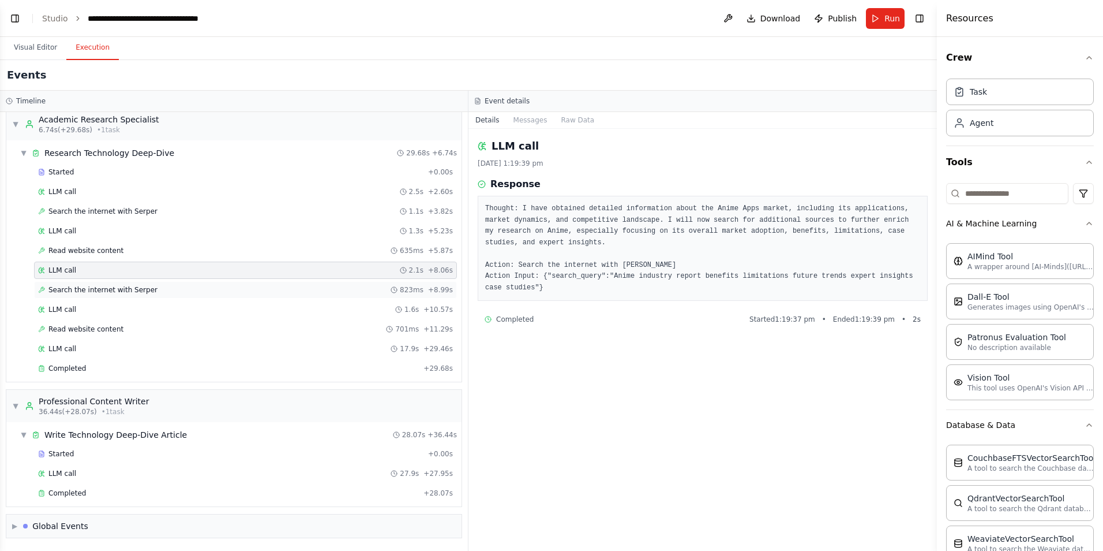
click at [90, 291] on span "Search the internet with Serper" at bounding box center [102, 289] width 109 height 9
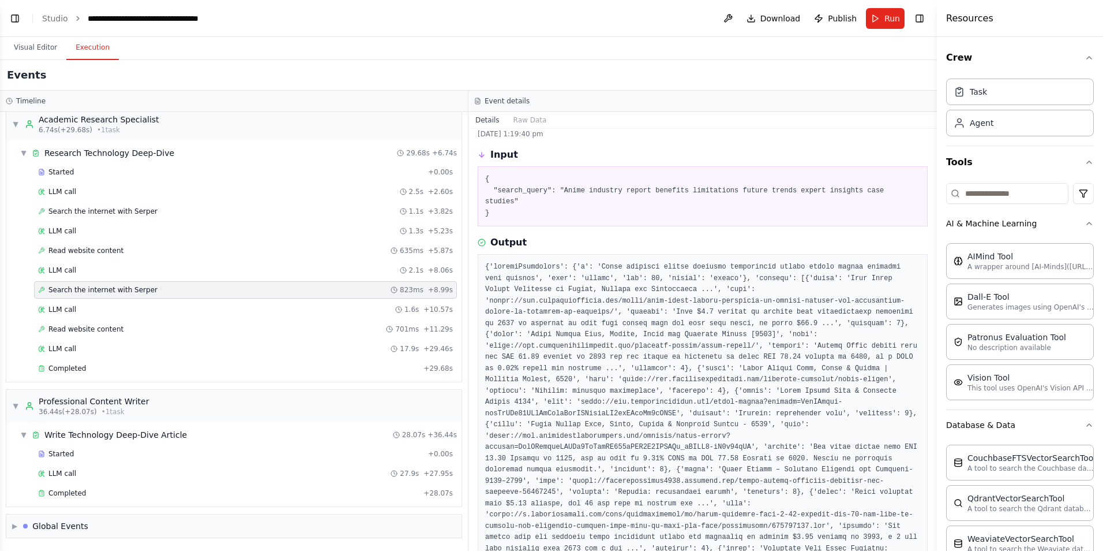
scroll to position [0, 0]
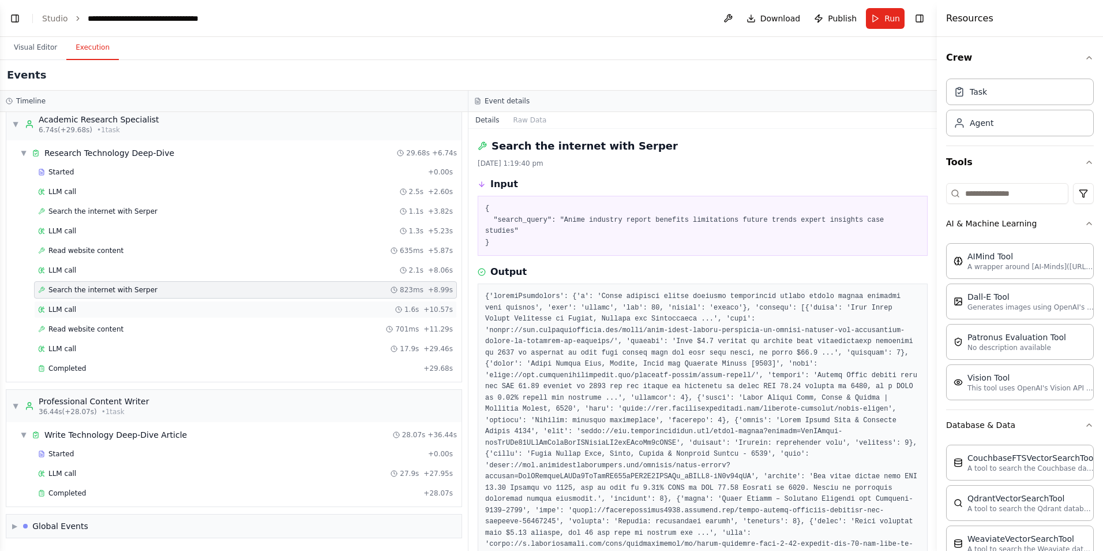
click at [61, 304] on div "LLM call 1.6s + 10.57s" at bounding box center [245, 309] width 423 height 17
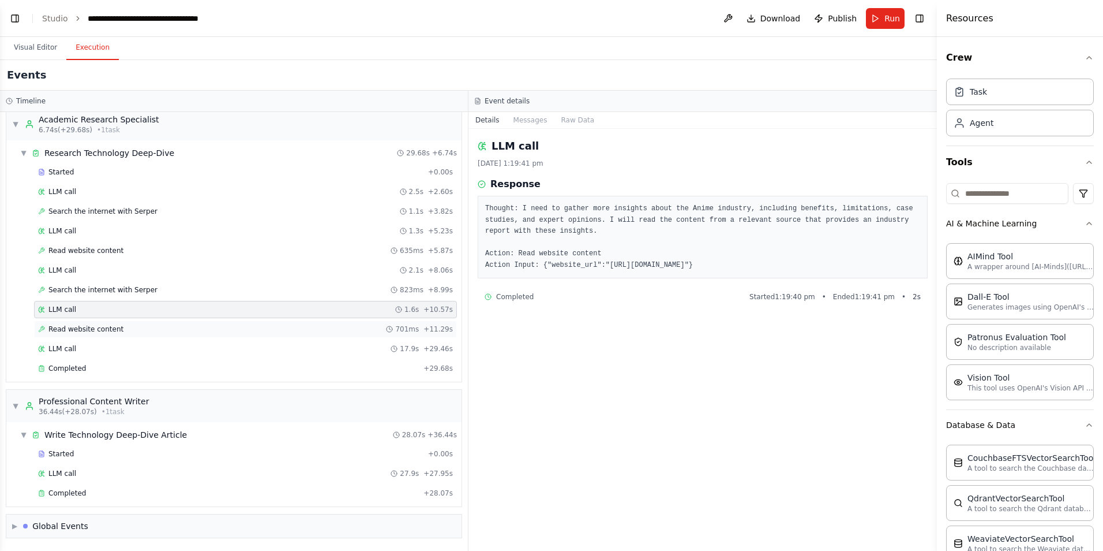
click at [59, 331] on span "Read website content" at bounding box center [85, 328] width 75 height 9
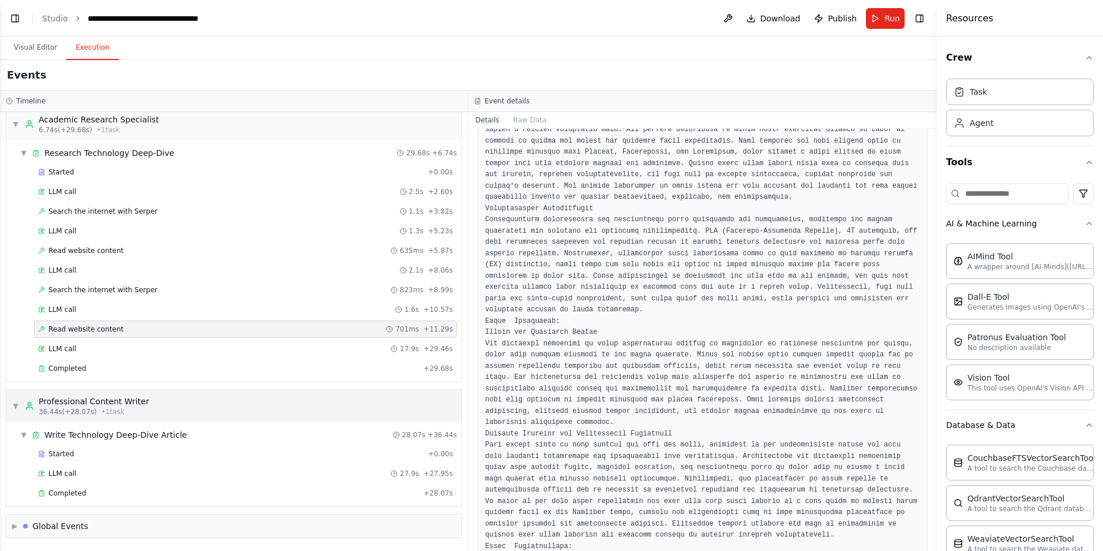
scroll to position [1225, 0]
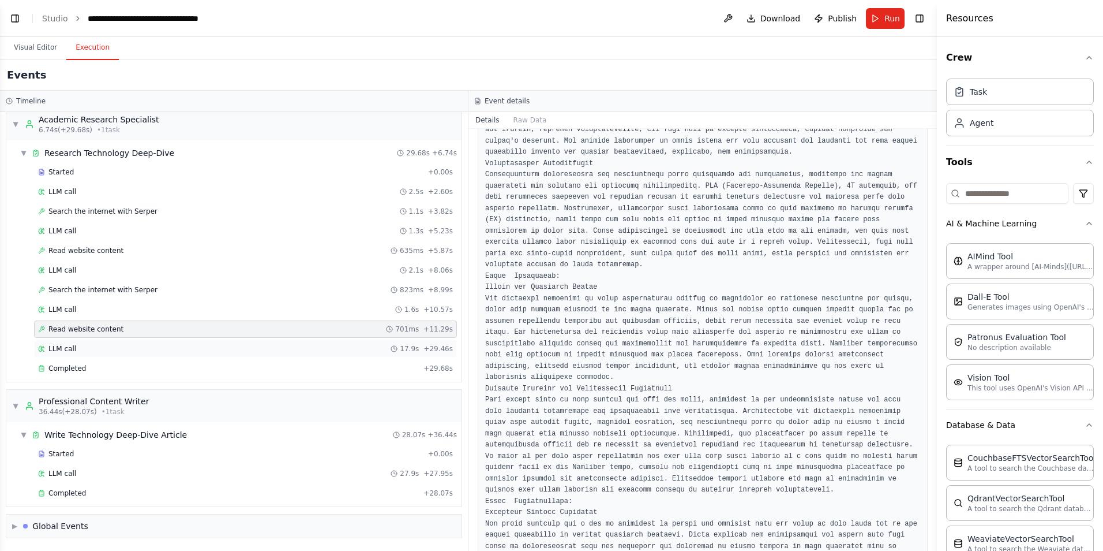
click at [62, 347] on span "LLM call" at bounding box center [62, 348] width 28 height 9
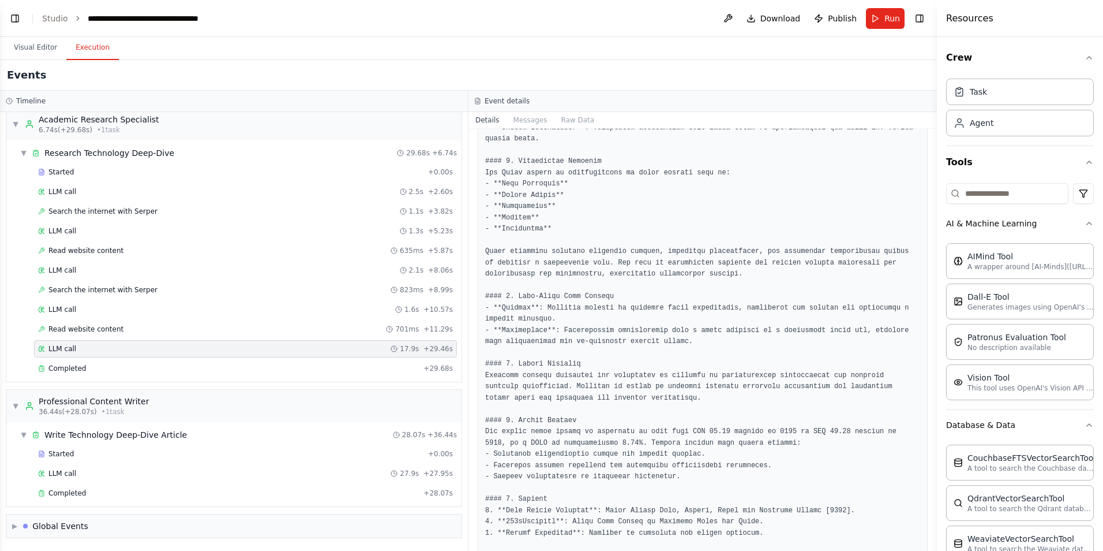
scroll to position [548, 0]
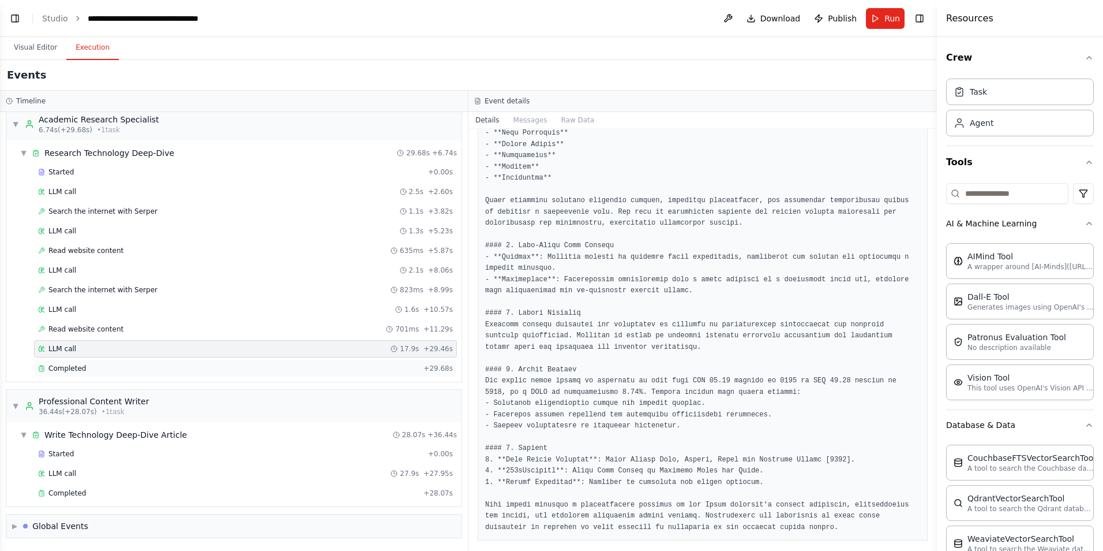
click at [68, 369] on span "Completed" at bounding box center [67, 368] width 38 height 9
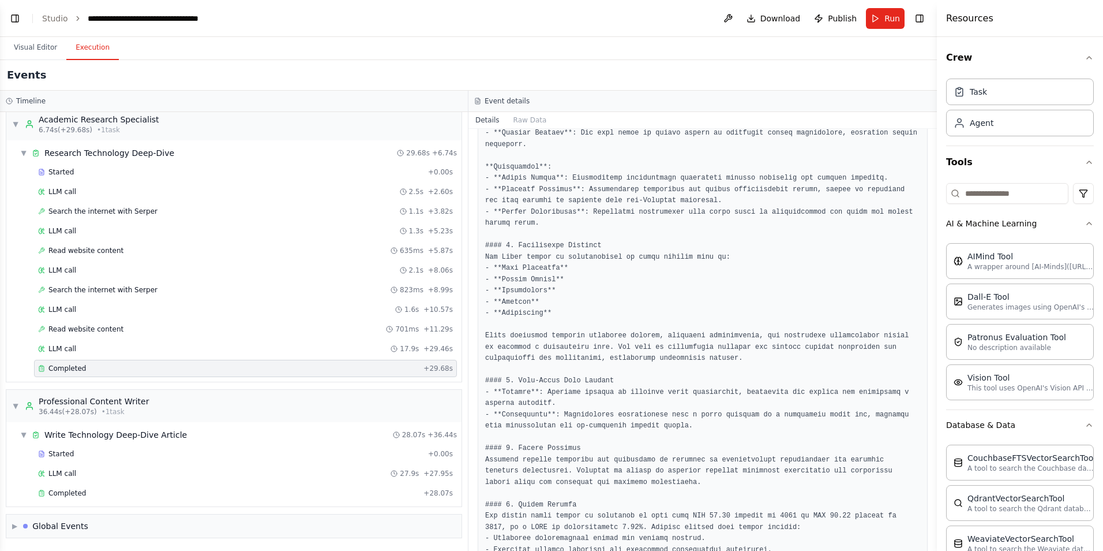
scroll to position [455, 0]
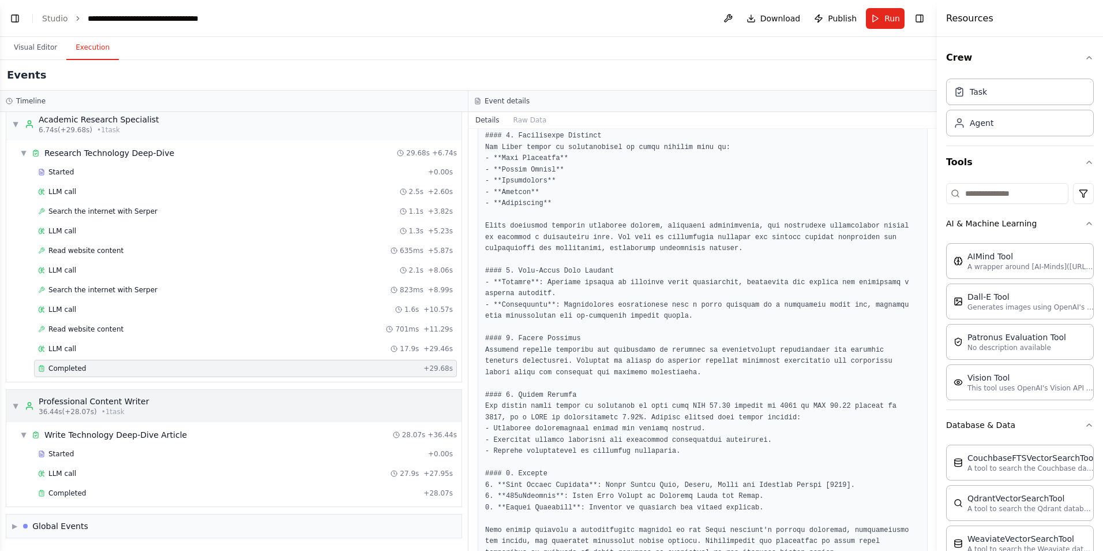
click at [93, 399] on div "Professional Content Writer" at bounding box center [94, 401] width 110 height 12
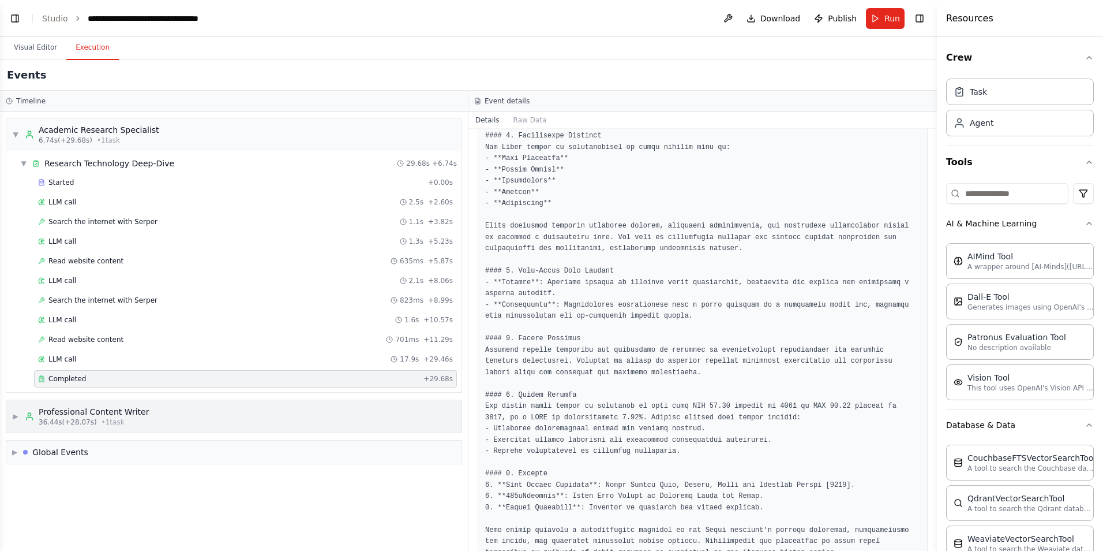
scroll to position [0, 0]
click at [81, 412] on div "Professional Content Writer" at bounding box center [94, 412] width 110 height 12
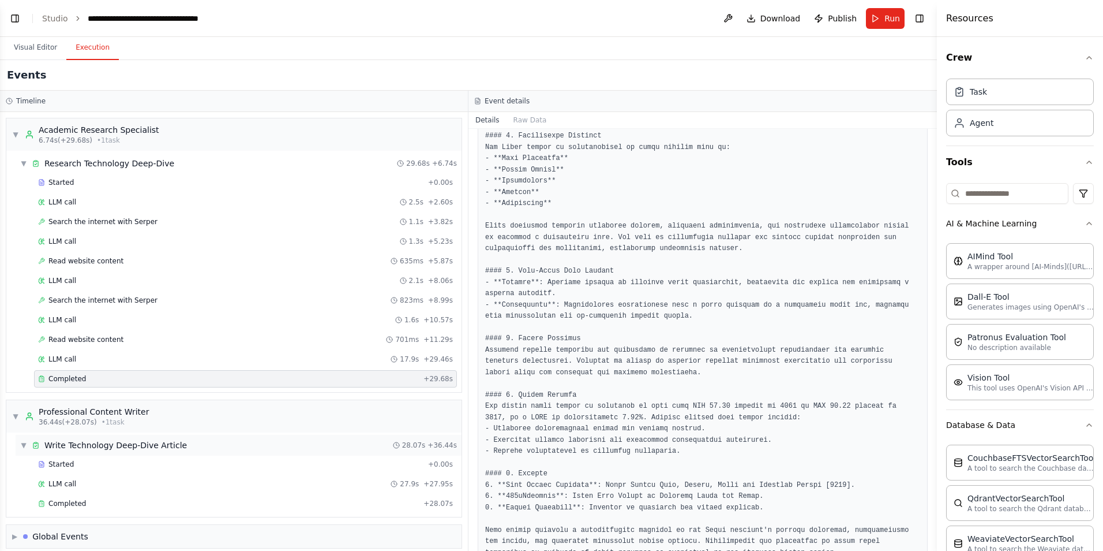
click at [70, 444] on div "Write Technology Deep-Dive Article" at bounding box center [115, 445] width 143 height 12
click at [64, 447] on div "Write Technology Deep-Dive Article" at bounding box center [115, 445] width 143 height 12
click at [108, 451] on div "▶ Write Technology Deep-Dive Article 28.07s + 36.44s" at bounding box center [239, 445] width 446 height 21
click at [70, 466] on span "Started" at bounding box center [60, 463] width 25 height 9
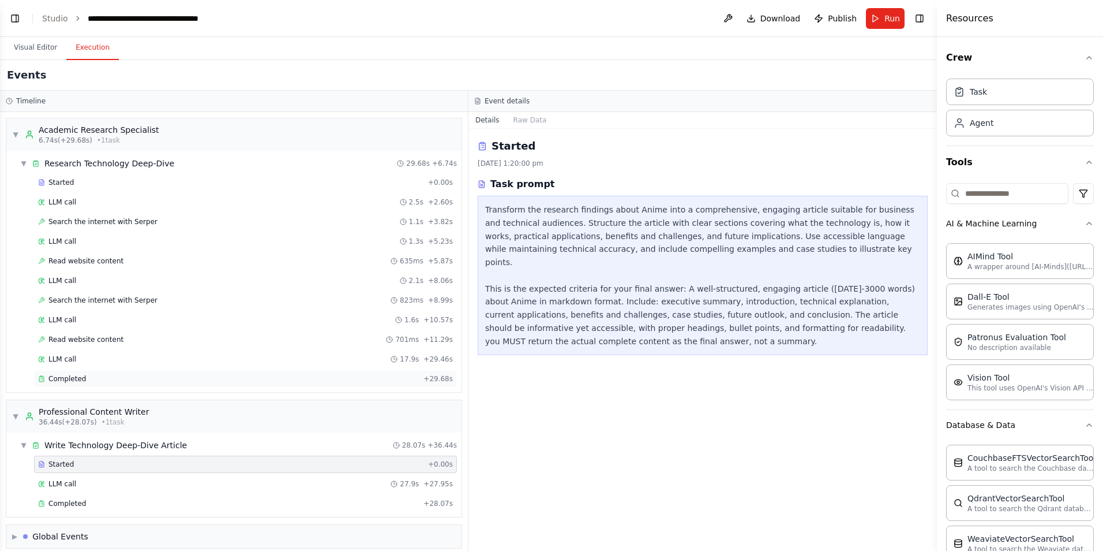
click at [63, 380] on span "Completed" at bounding box center [67, 378] width 38 height 9
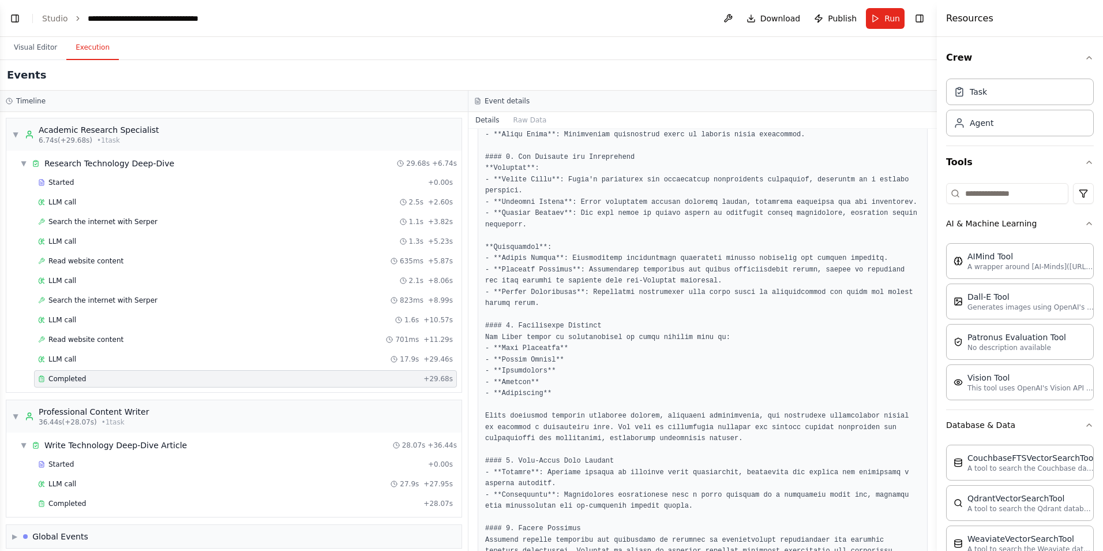
scroll to position [455, 0]
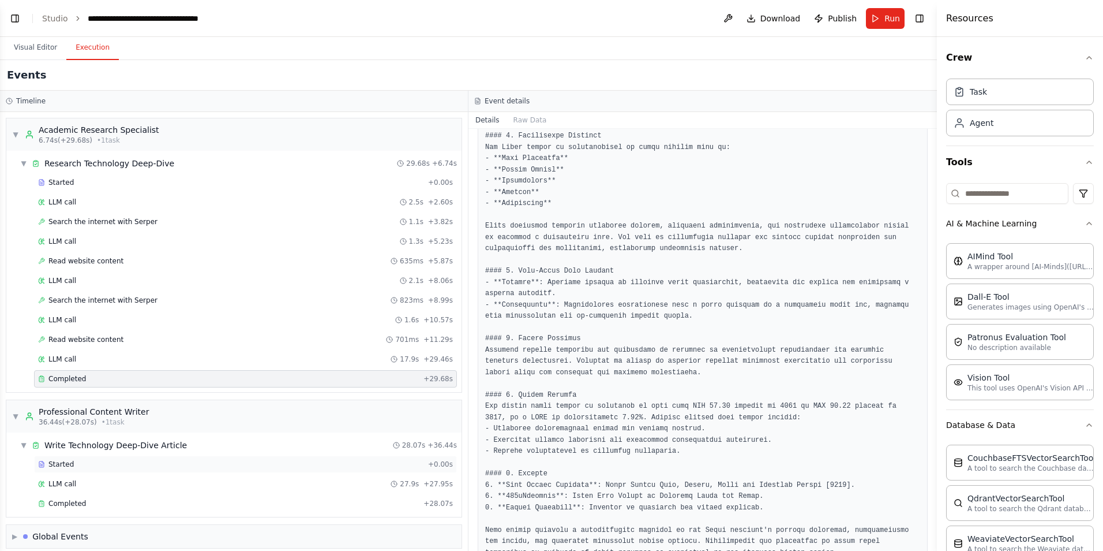
click at [70, 465] on span "Started" at bounding box center [60, 463] width 25 height 9
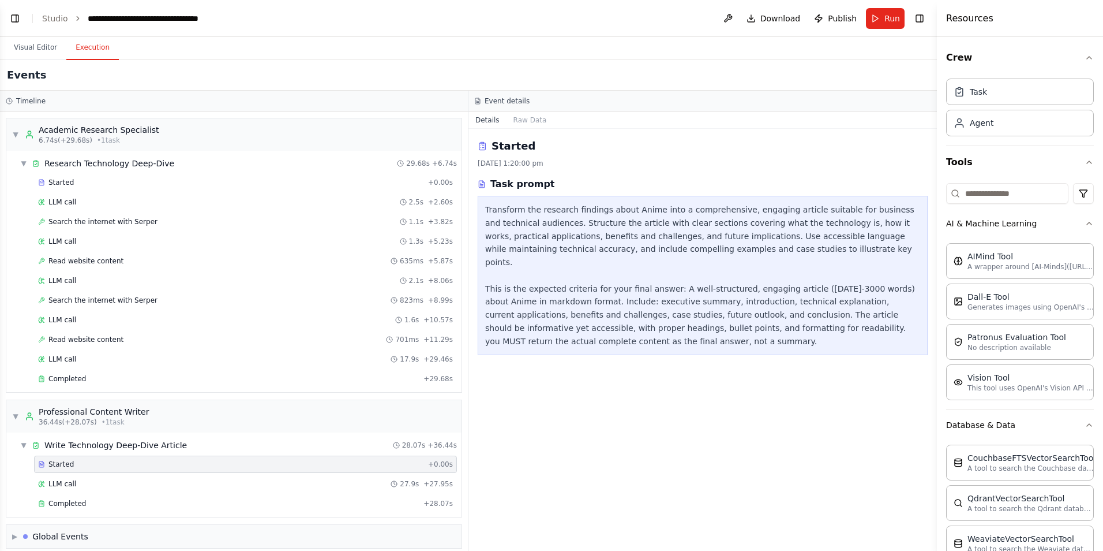
scroll to position [0, 0]
click at [59, 484] on span "LLM call" at bounding box center [62, 483] width 28 height 9
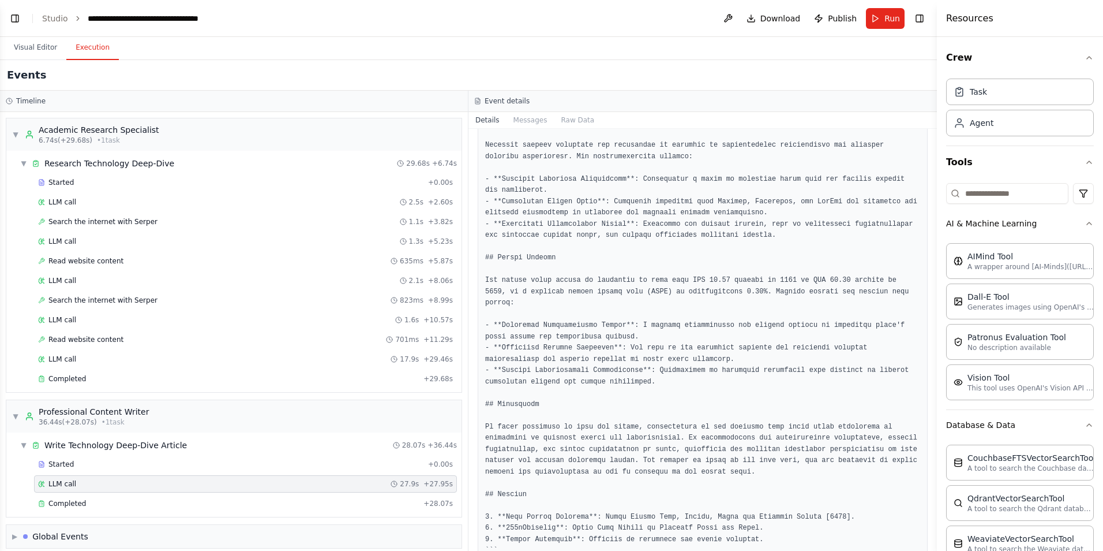
scroll to position [1415, 0]
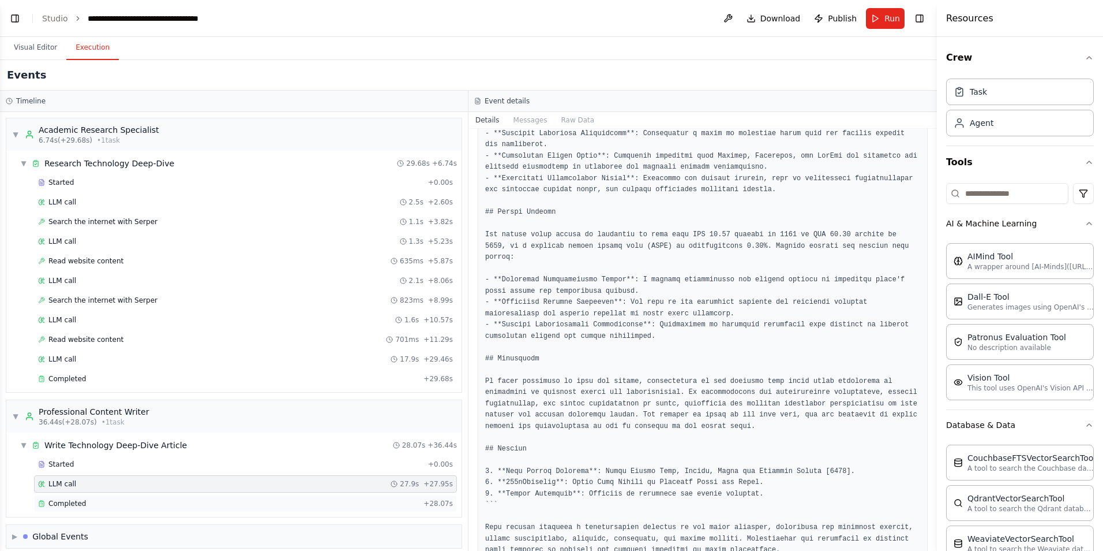
click at [63, 502] on span "Completed" at bounding box center [67, 503] width 38 height 9
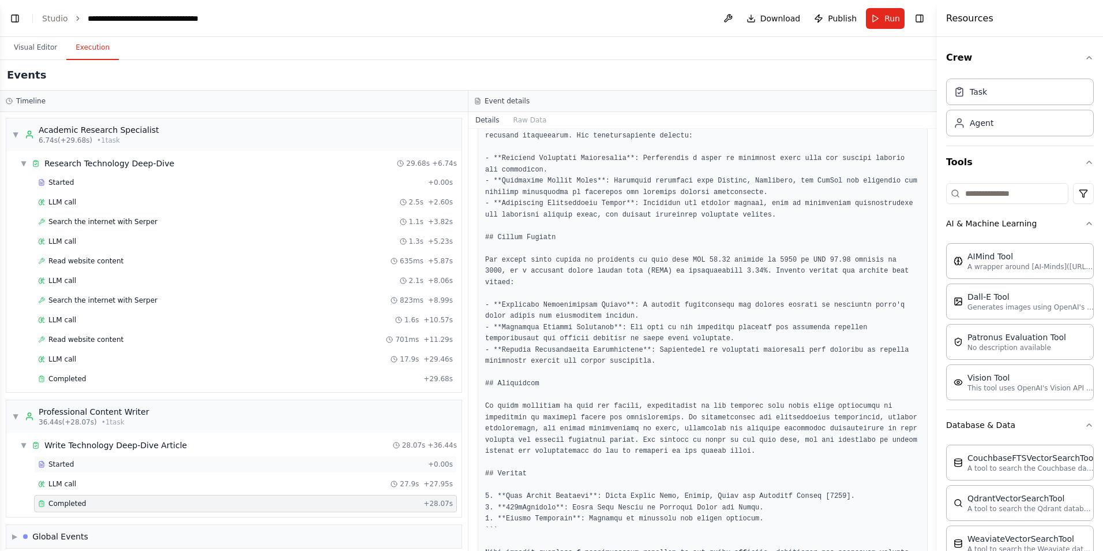
scroll to position [10, 0]
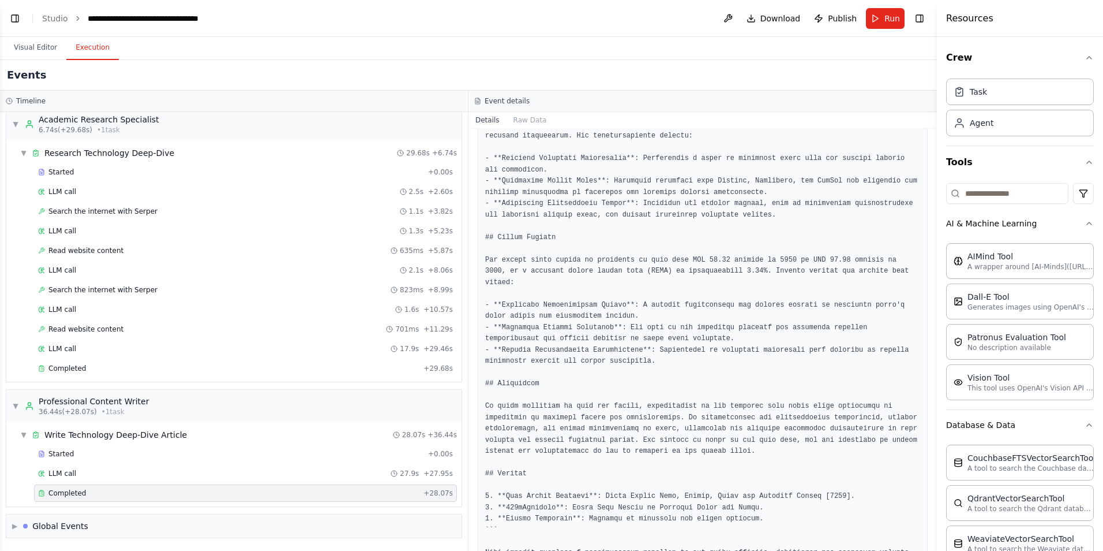
click at [444, 27] on header "**********" at bounding box center [468, 18] width 937 height 37
click at [1018, 99] on div "Task" at bounding box center [1020, 91] width 148 height 27
click at [1008, 128] on div "Agent" at bounding box center [1020, 122] width 148 height 27
click at [1015, 194] on input at bounding box center [1007, 193] width 122 height 21
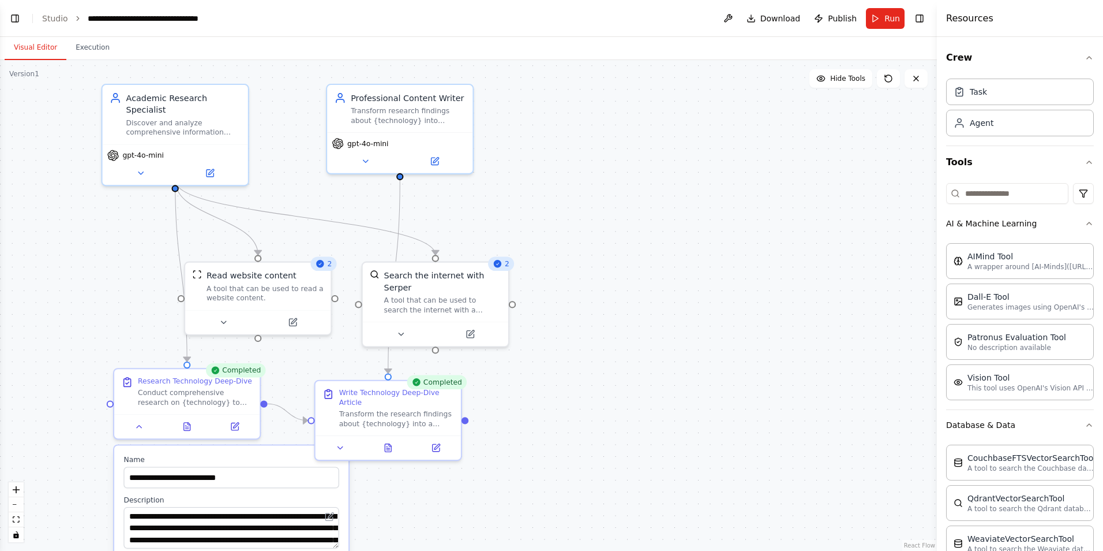
click at [27, 50] on button "Visual Editor" at bounding box center [36, 48] width 62 height 24
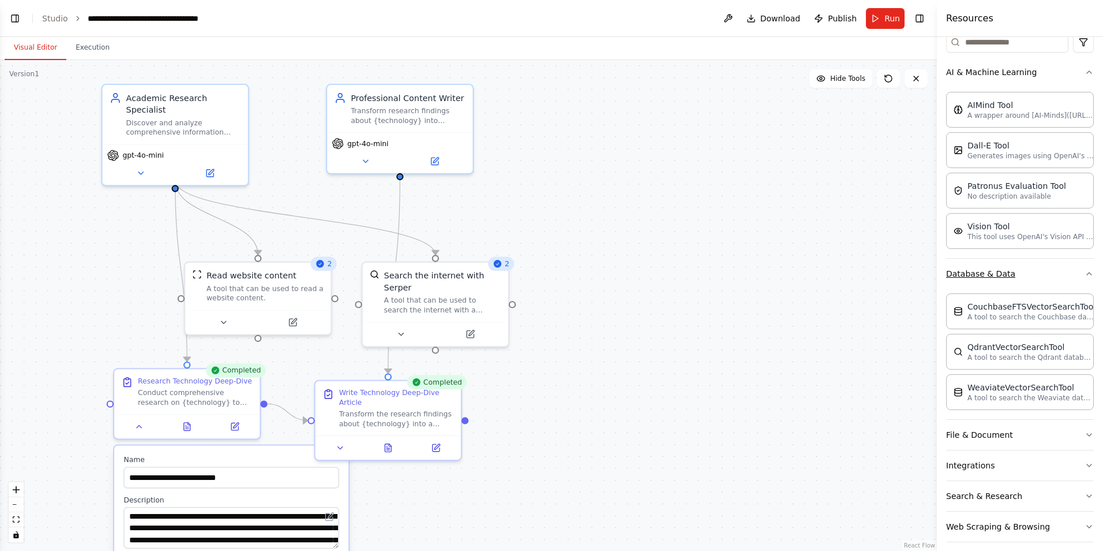
scroll to position [161, 0]
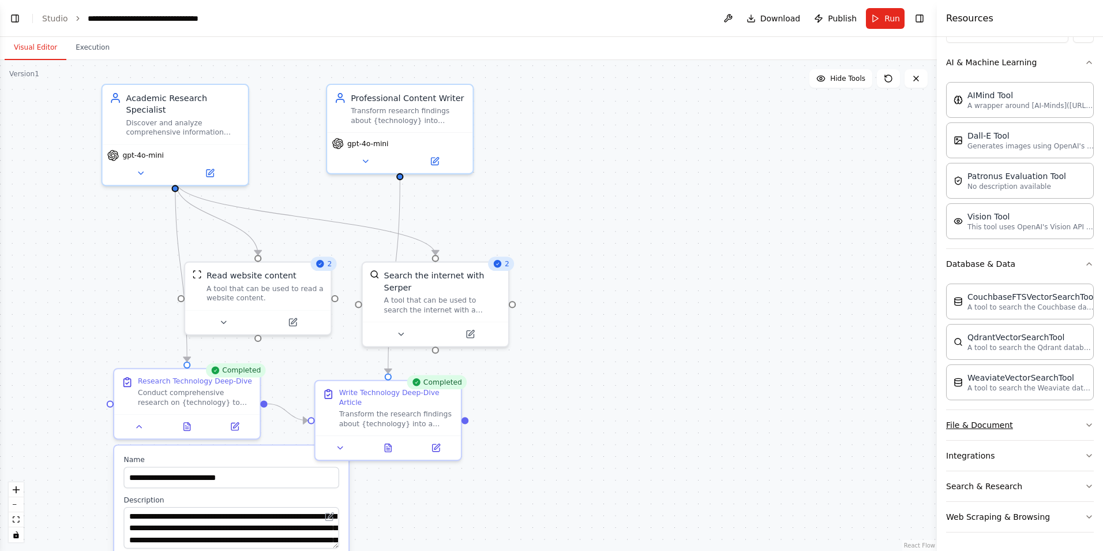
click at [1073, 423] on button "File & Document" at bounding box center [1020, 425] width 148 height 30
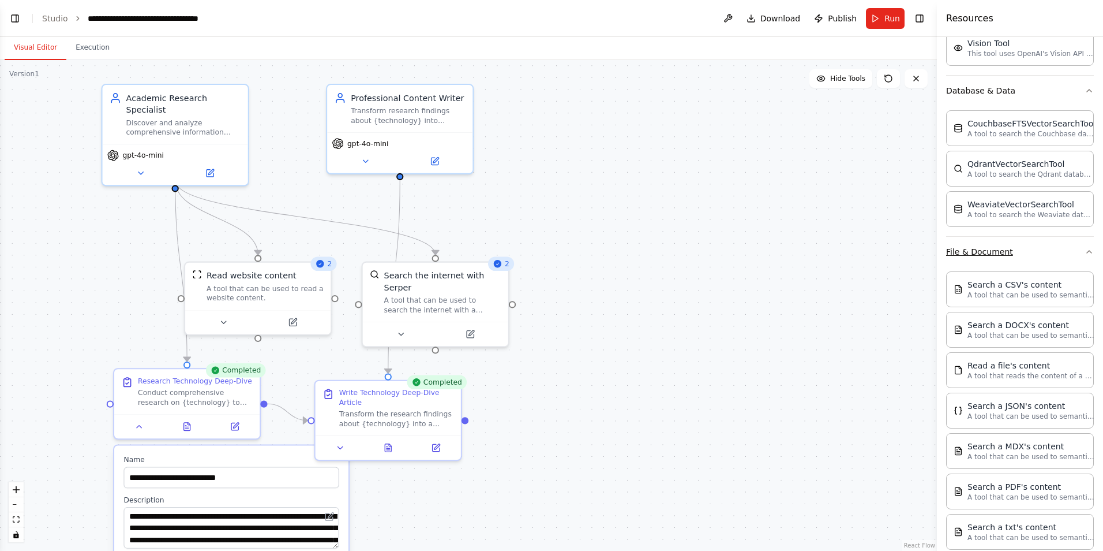
scroll to position [493, 0]
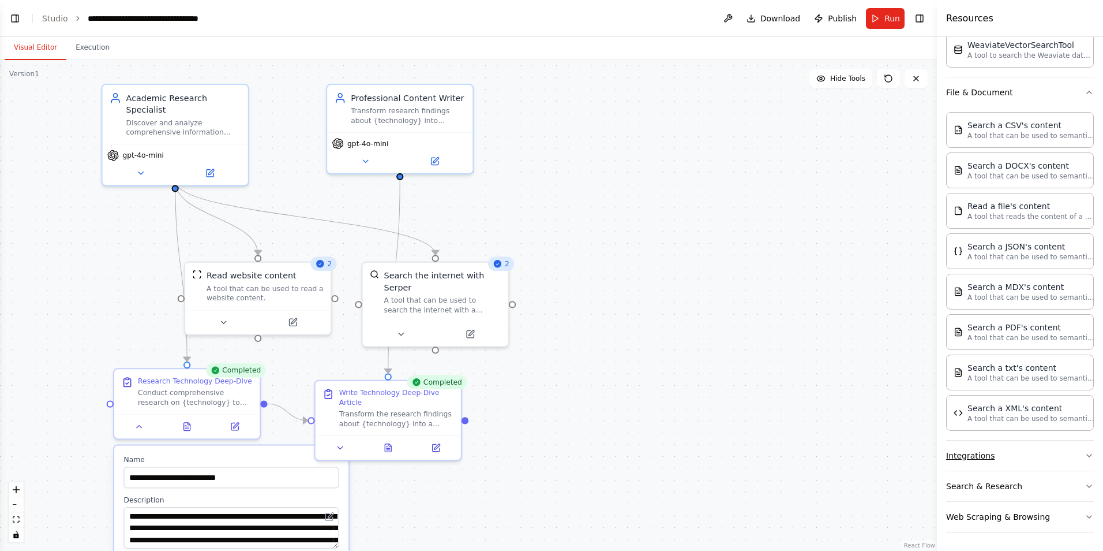
click at [1085, 451] on icon "button" at bounding box center [1089, 455] width 9 height 9
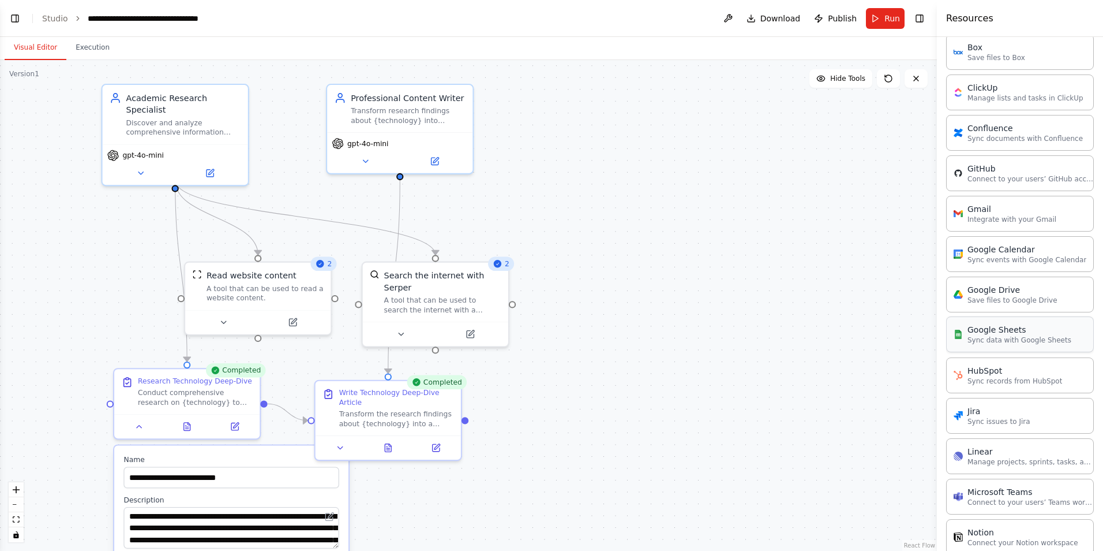
scroll to position [1311, 0]
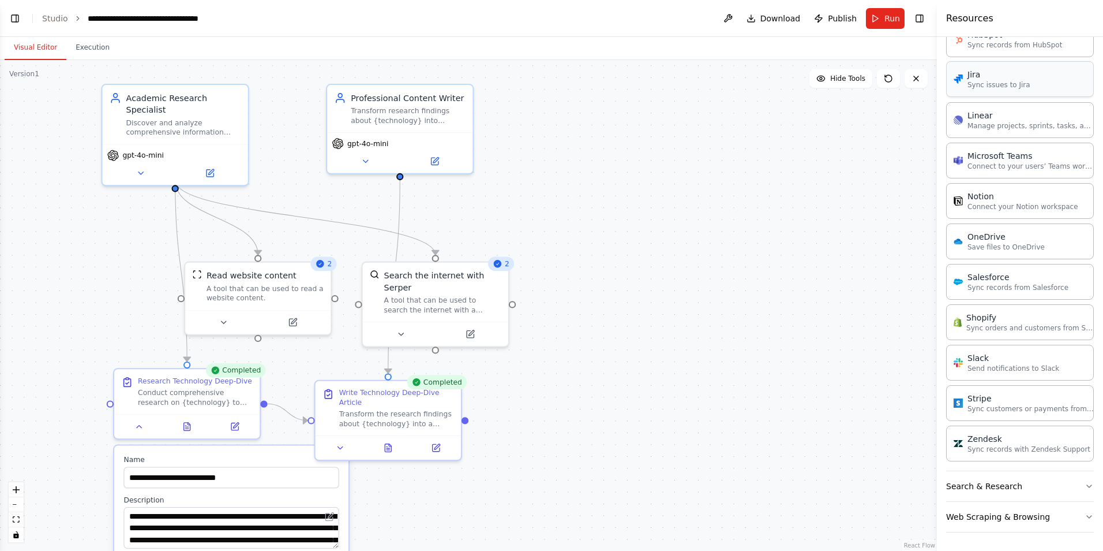
click at [1019, 81] on p "Sync issues to Jira" at bounding box center [999, 84] width 63 height 9
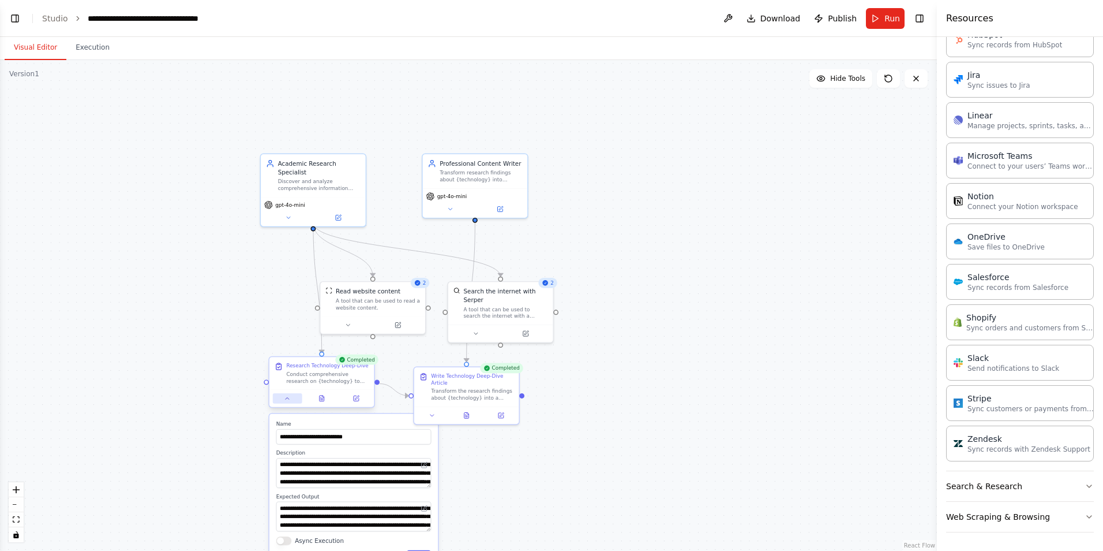
click at [285, 401] on icon at bounding box center [287, 398] width 7 height 7
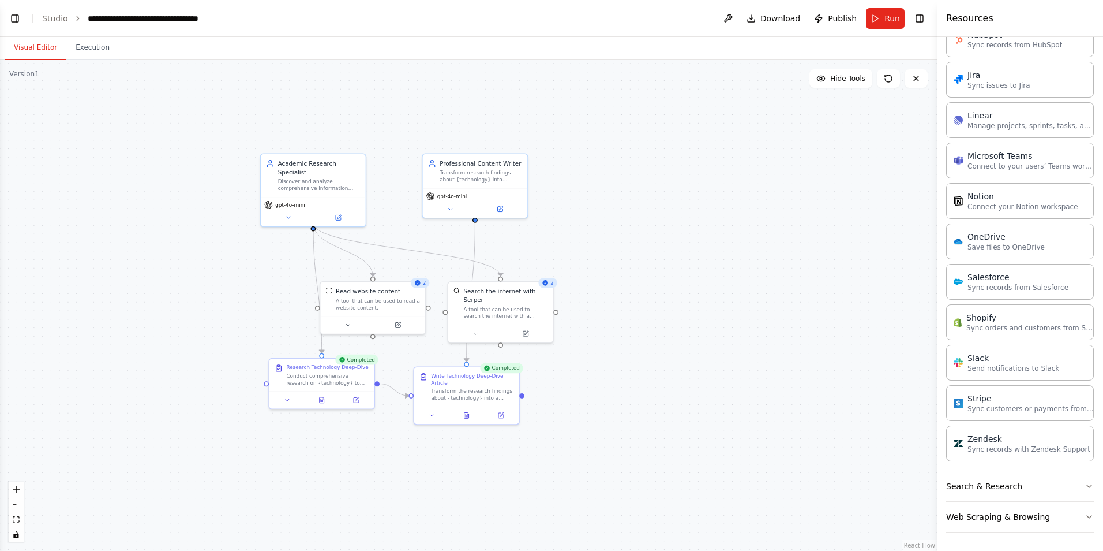
click at [694, 260] on div ".deletable-edge-delete-btn { width: 20px; height: 20px; border: 0px solid #ffff…" at bounding box center [468, 305] width 937 height 491
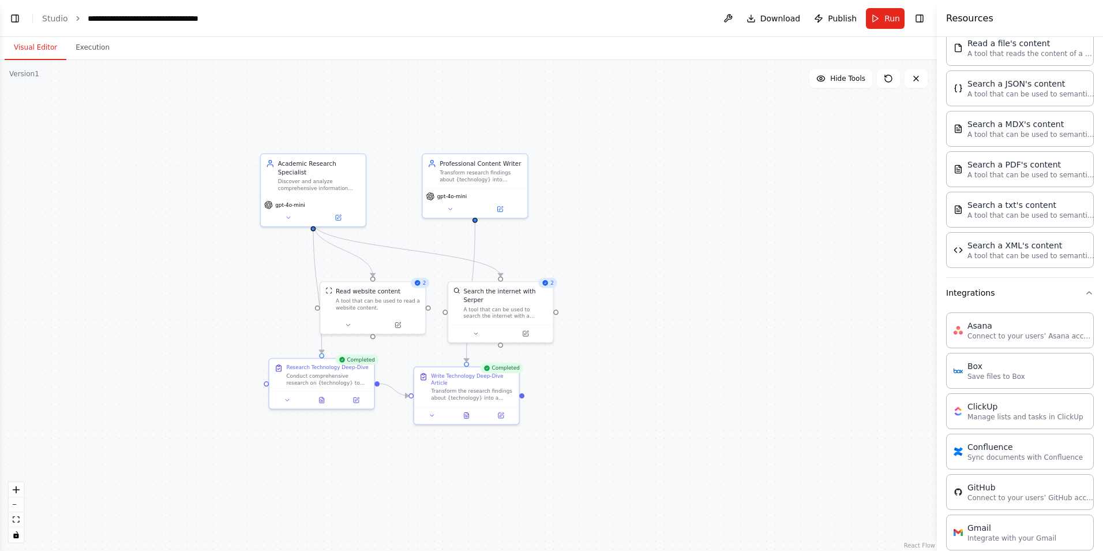
scroll to position [658, 0]
click at [1085, 289] on icon "button" at bounding box center [1089, 290] width 9 height 9
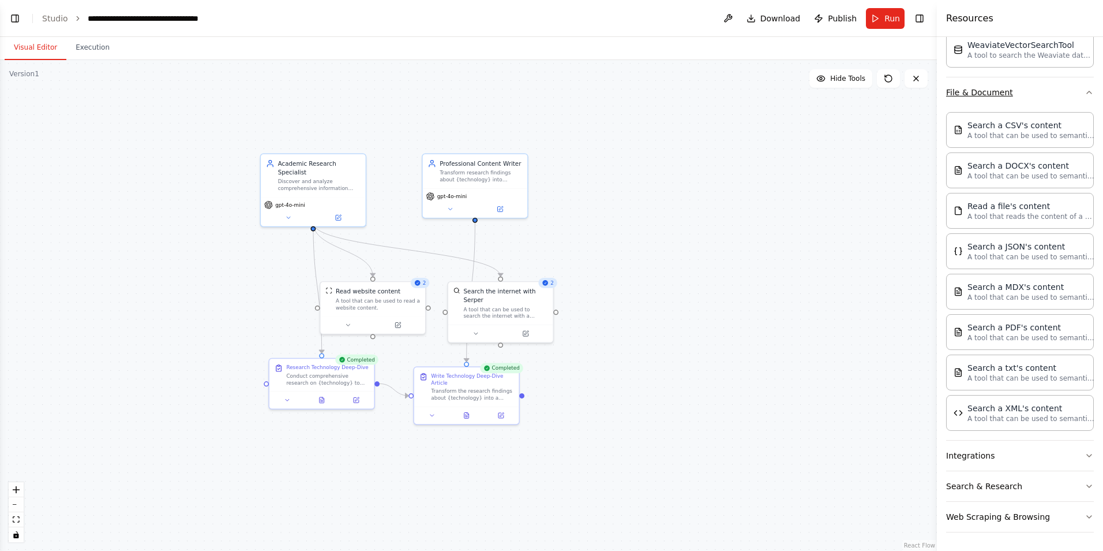
click at [1085, 89] on icon "button" at bounding box center [1089, 92] width 9 height 9
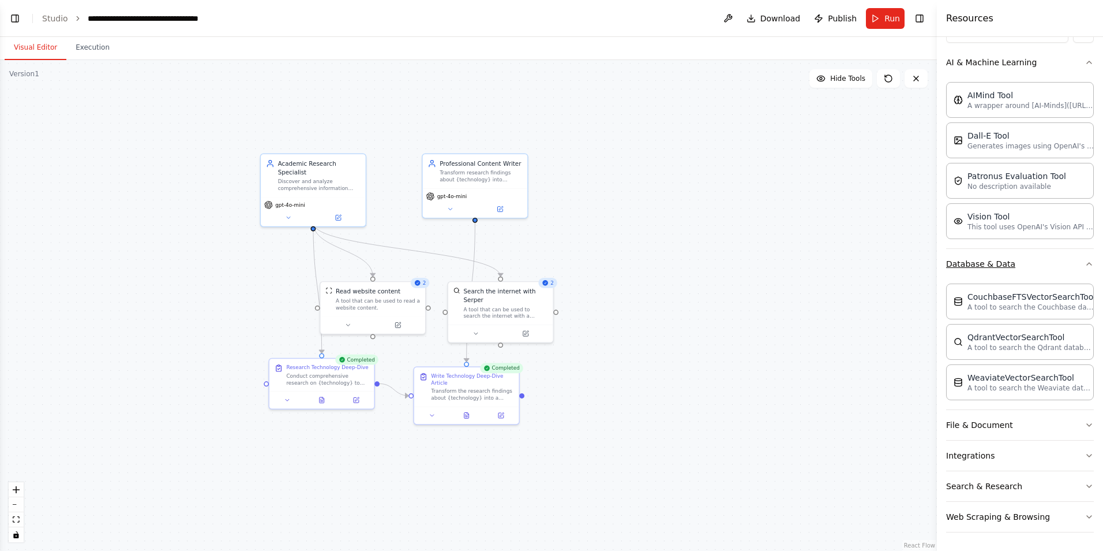
click at [1085, 267] on icon "button" at bounding box center [1089, 263] width 9 height 9
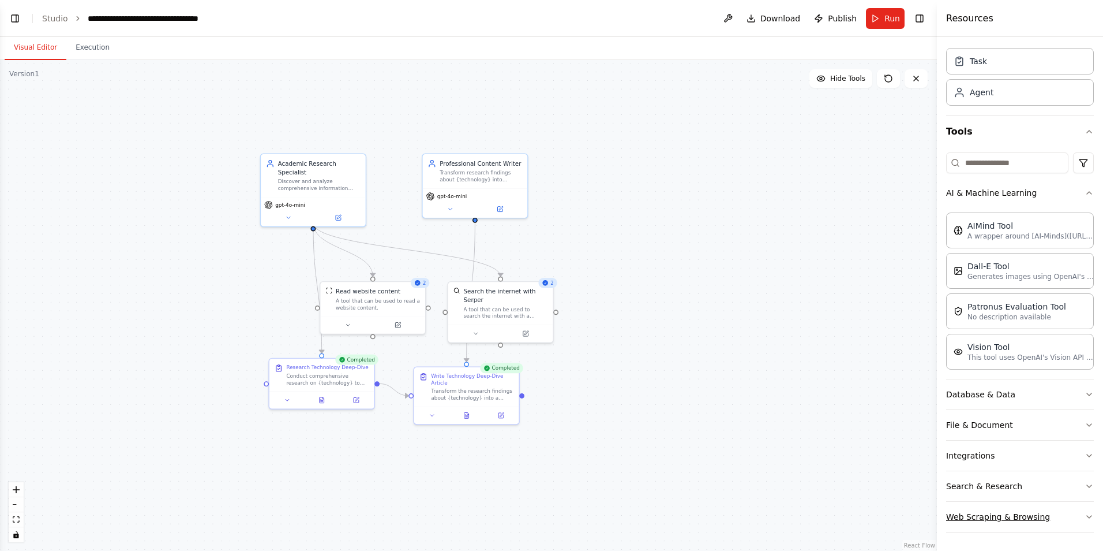
click at [982, 521] on button "Web Scraping & Browsing" at bounding box center [1020, 517] width 148 height 30
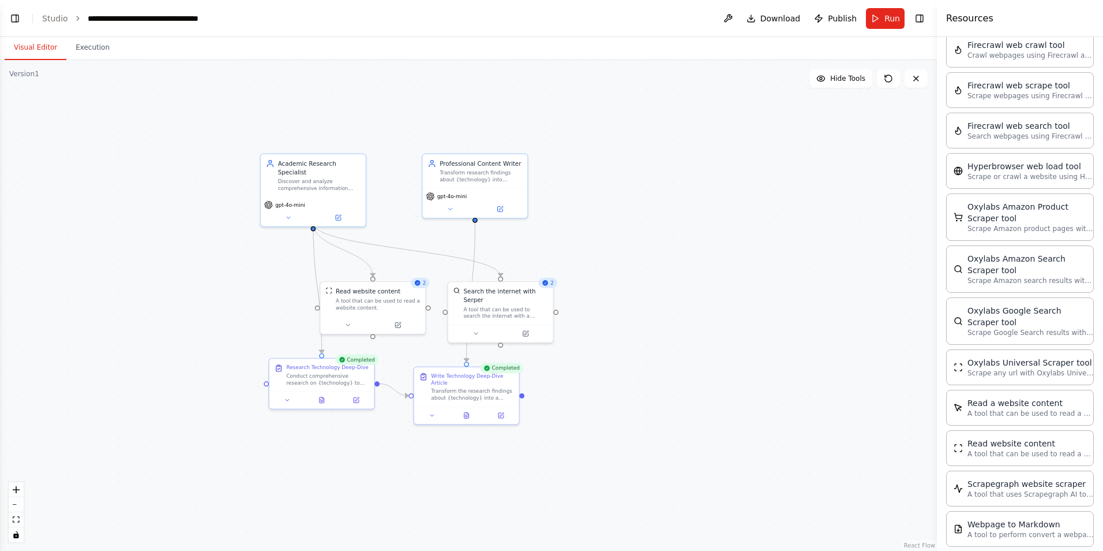
scroll to position [680, 0]
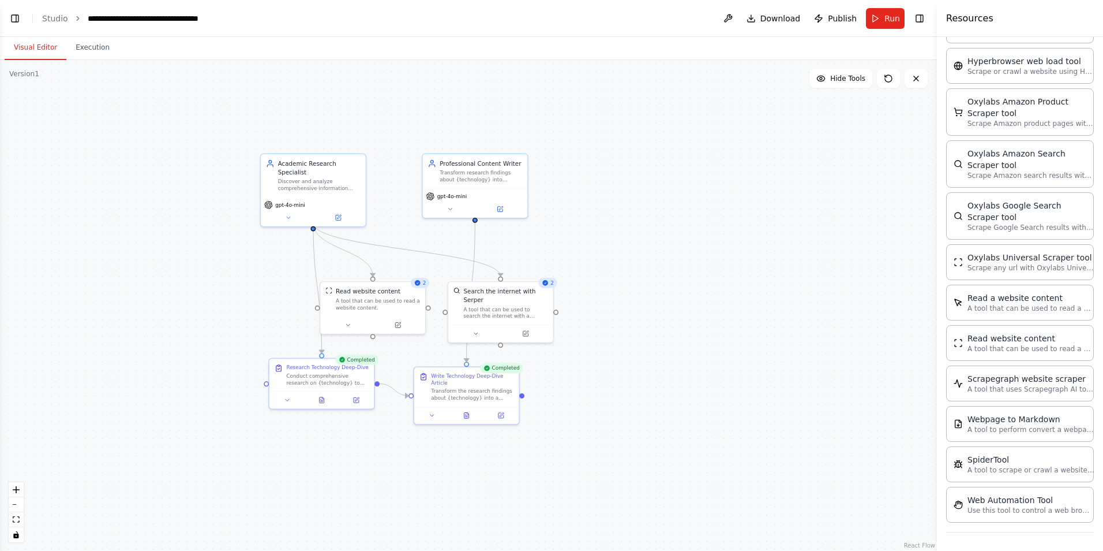
click at [622, 434] on div ".deletable-edge-delete-btn { width: 20px; height: 20px; border: 0px solid #ffff…" at bounding box center [468, 305] width 937 height 491
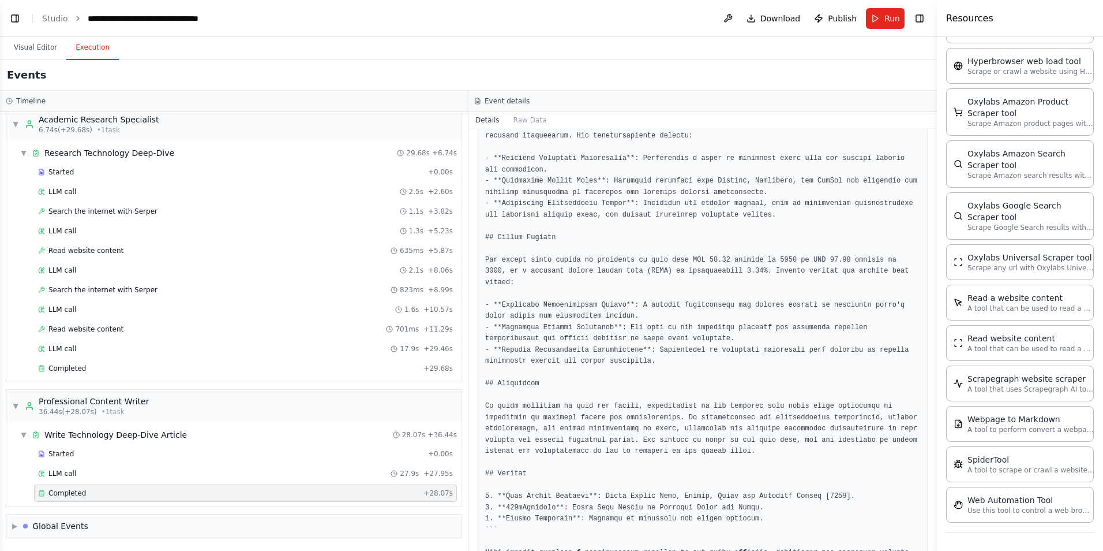
click at [80, 53] on button "Execution" at bounding box center [92, 48] width 53 height 24
drag, startPoint x: 674, startPoint y: 477, endPoint x: 714, endPoint y: 66, distance: 412.8
click at [714, 66] on div "Events" at bounding box center [468, 75] width 937 height 31
